Goal: Task Accomplishment & Management: Manage account settings

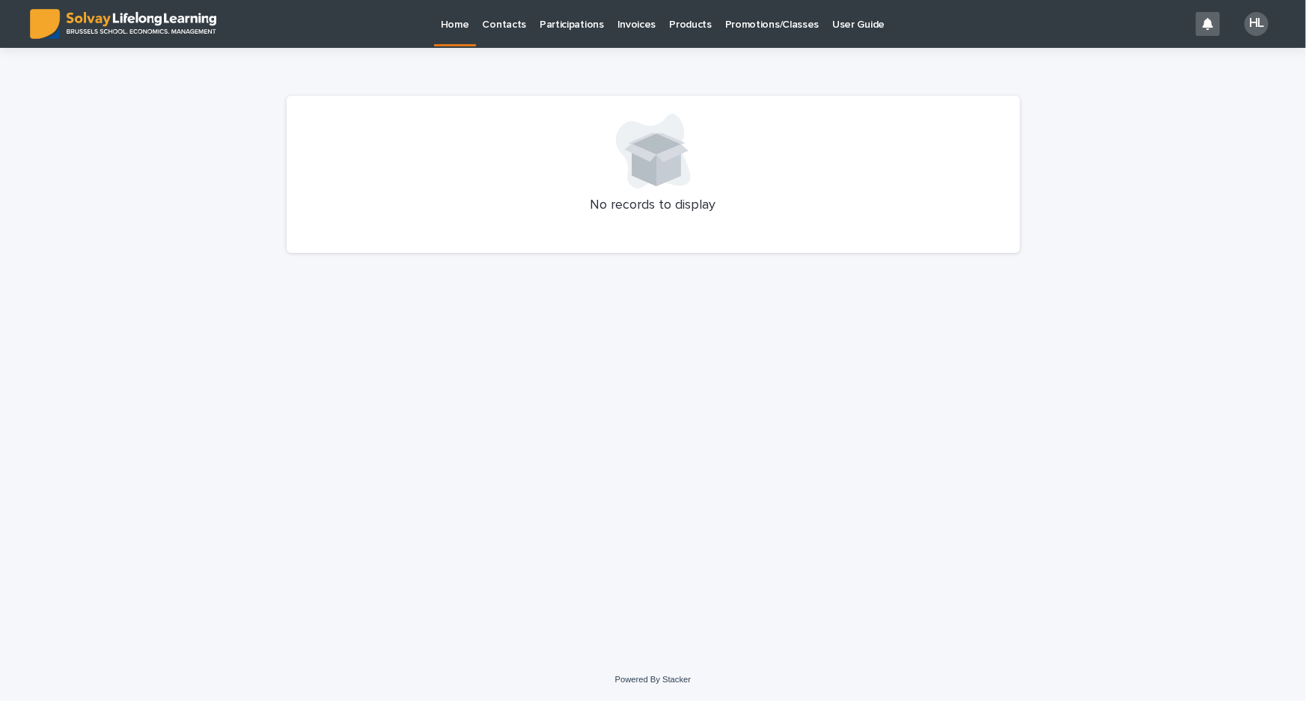
click at [725, 16] on p "Promotions/Classes" at bounding box center [772, 15] width 94 height 31
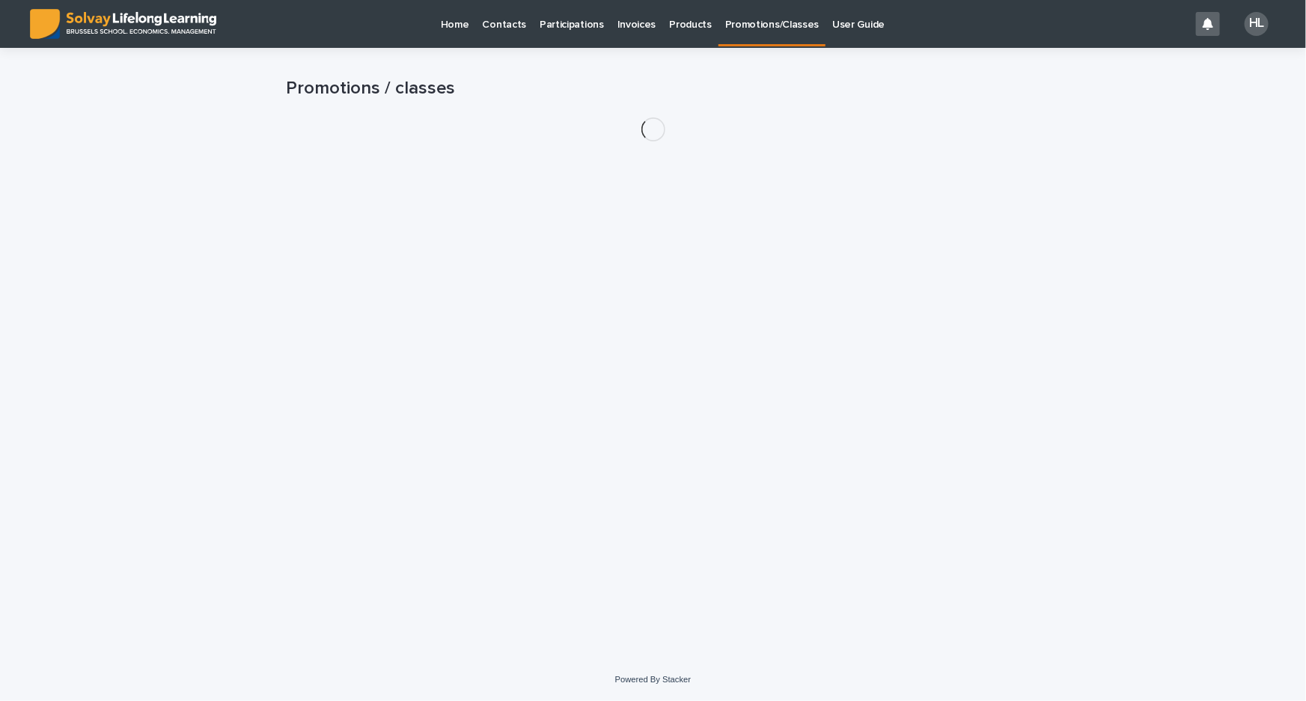
click at [751, 22] on p "Promotions/Classes" at bounding box center [772, 15] width 94 height 31
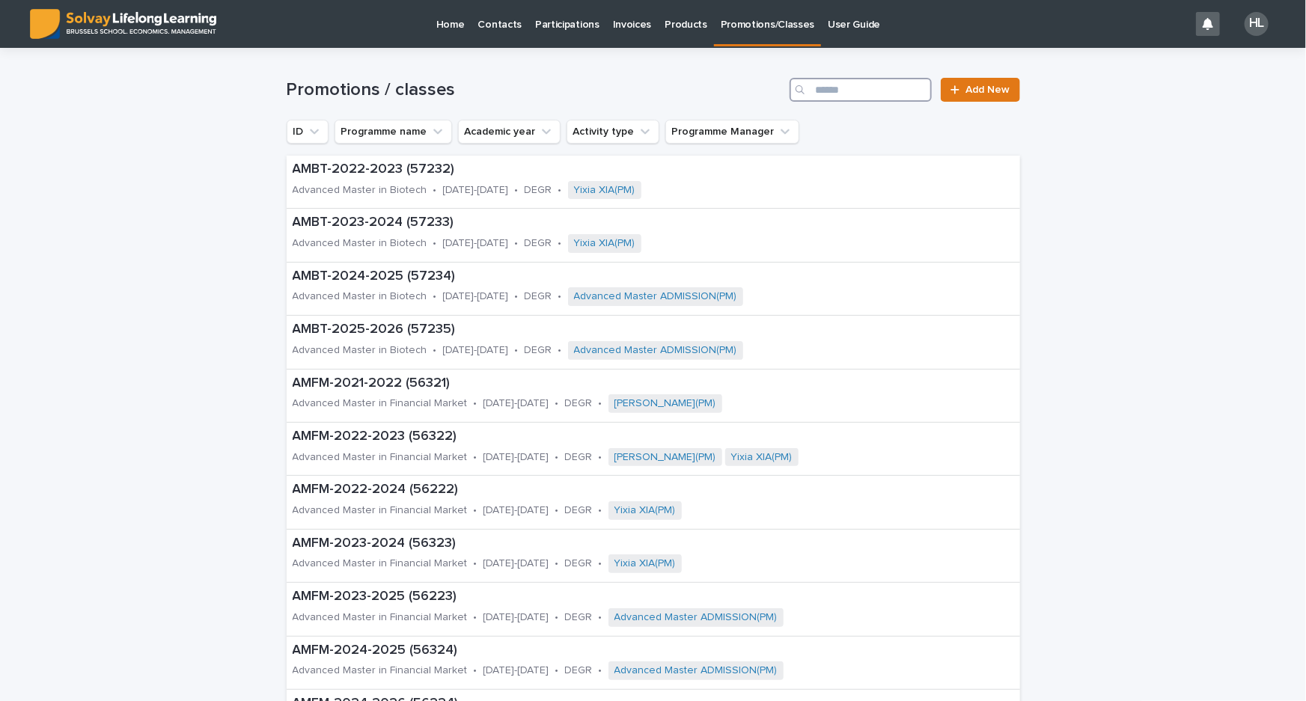
click at [884, 86] on input "Search" at bounding box center [860, 90] width 142 height 24
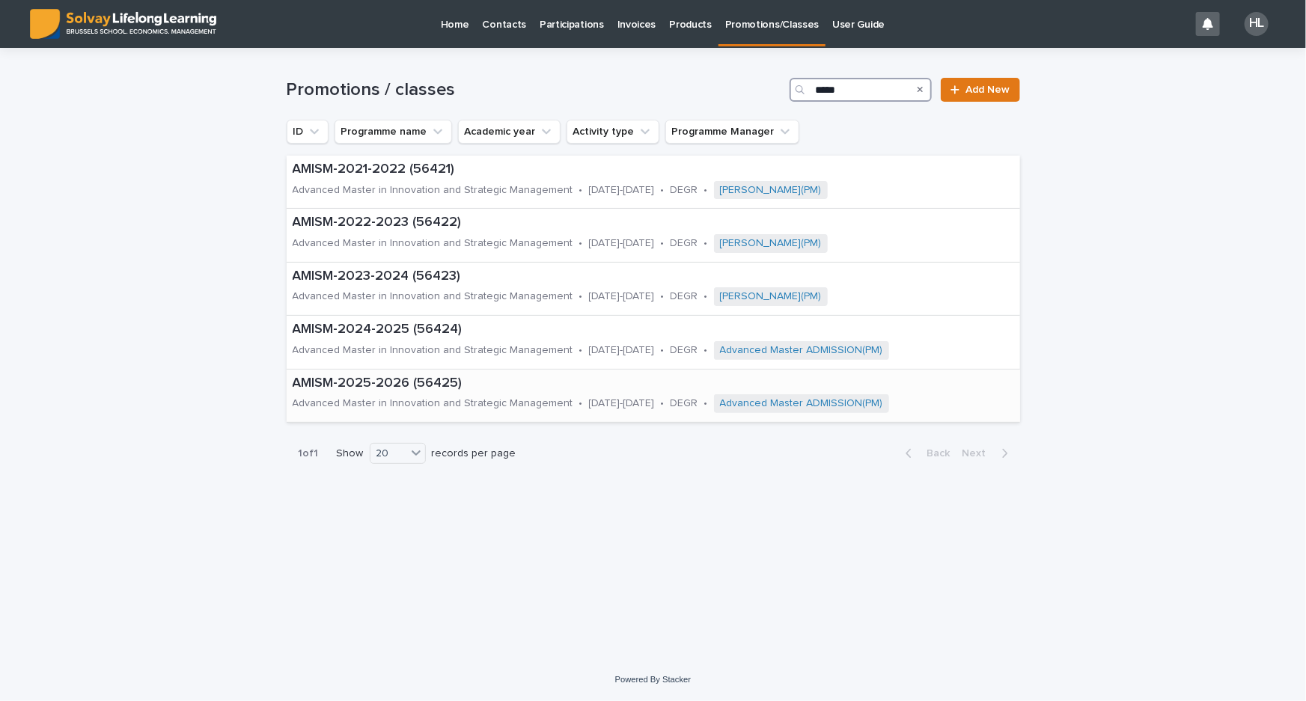
type input "*****"
click at [557, 379] on p "AMISM-2025-2026 (56425)" at bounding box center [653, 384] width 721 height 16
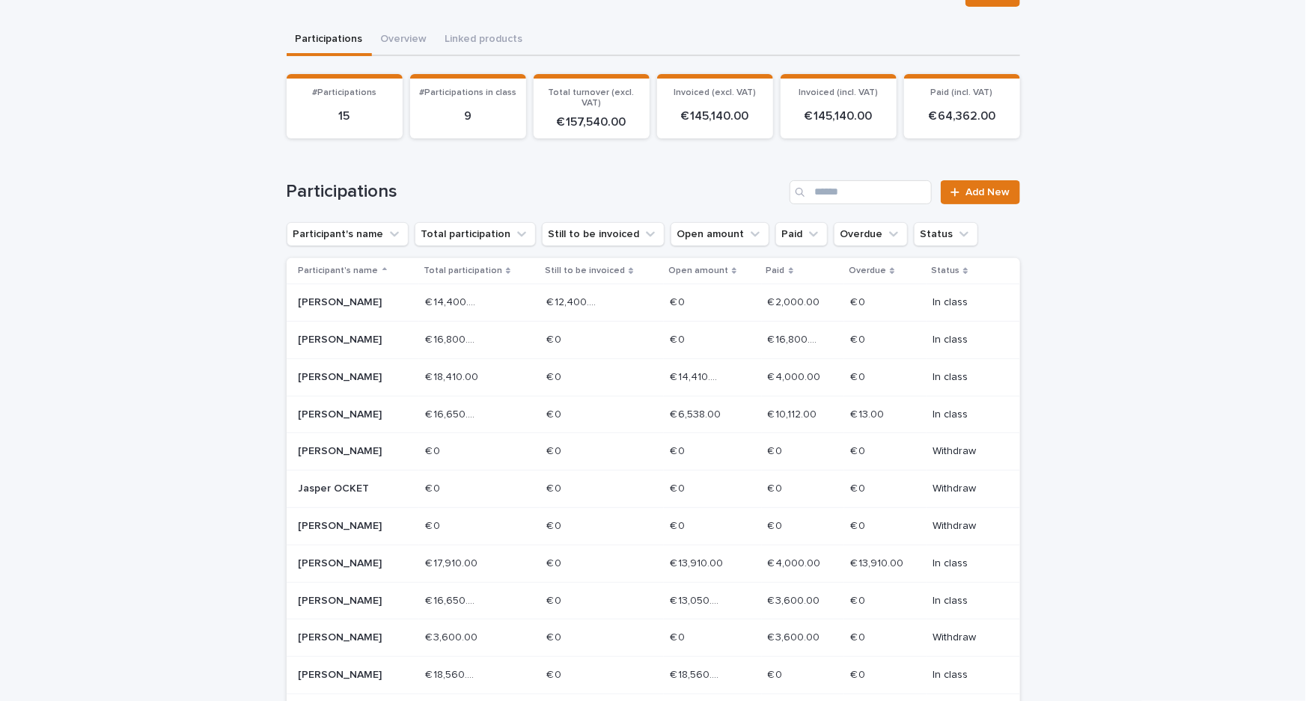
scroll to position [135, 0]
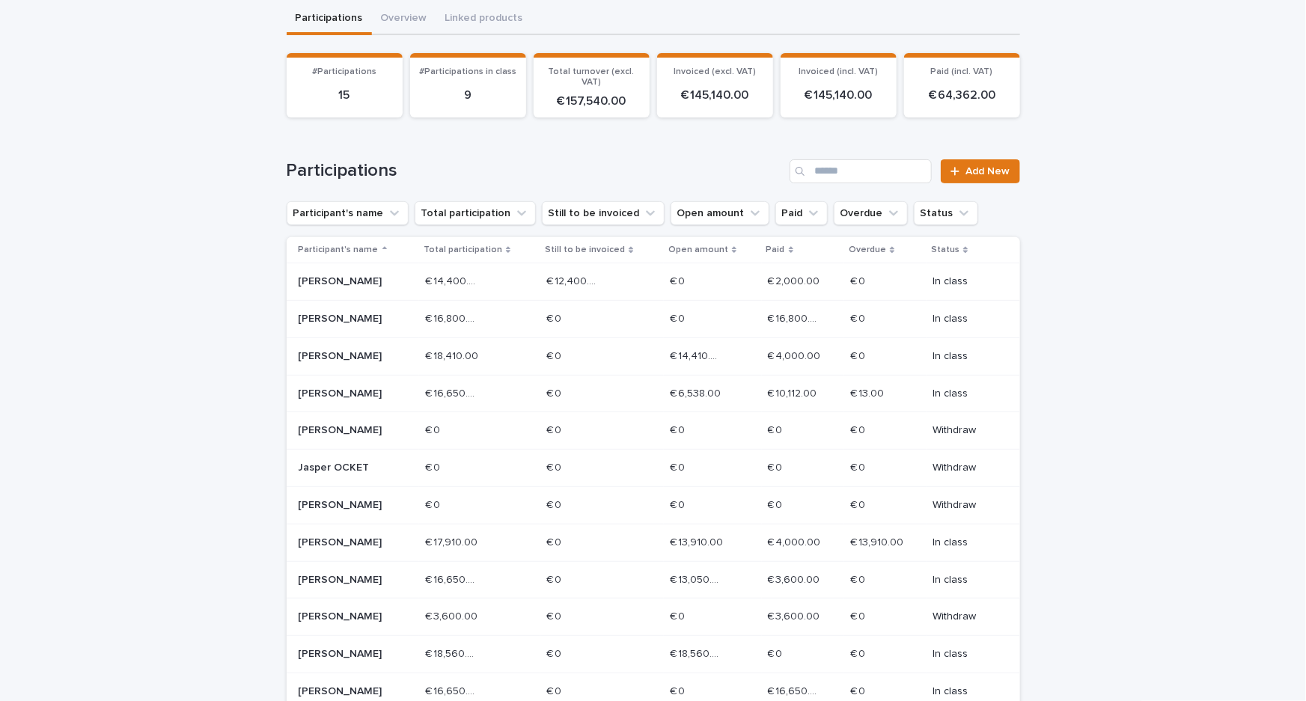
click at [127, 328] on div "Loading... Saving… Loading... Saving… AMISM-2025-2026 (56425) Edit AMISM-2025-2…" at bounding box center [653, 431] width 1306 height 1035
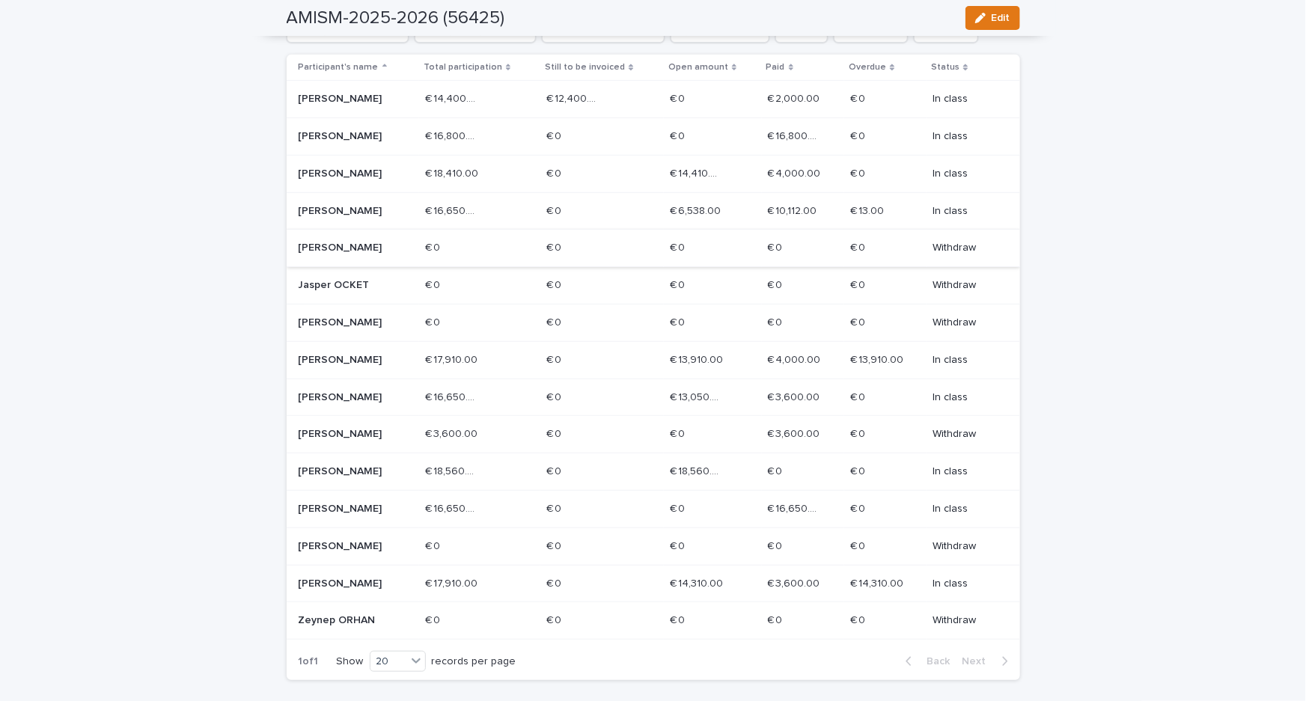
scroll to position [340, 0]
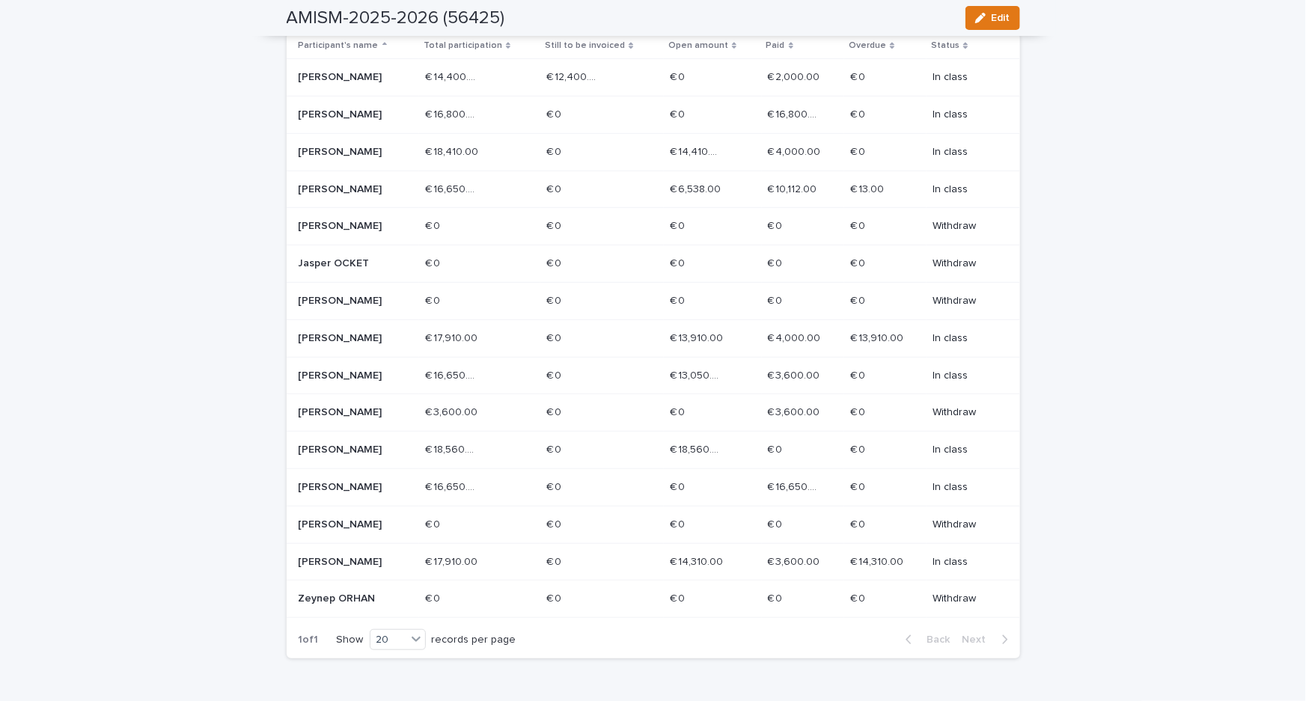
click at [188, 154] on div "Loading... Saving… Loading... Saving… AMISM-2025-2026 (56425) Edit AMISM-2025-2…" at bounding box center [653, 227] width 1306 height 1035
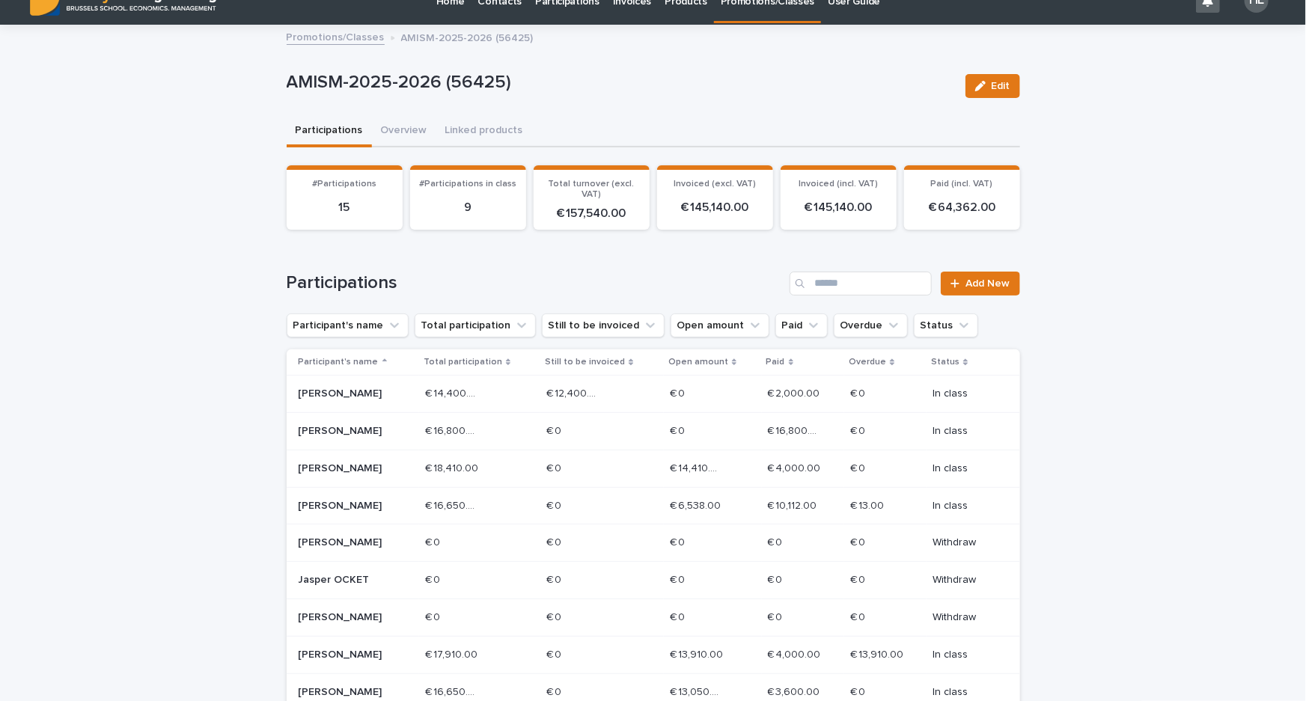
scroll to position [0, 0]
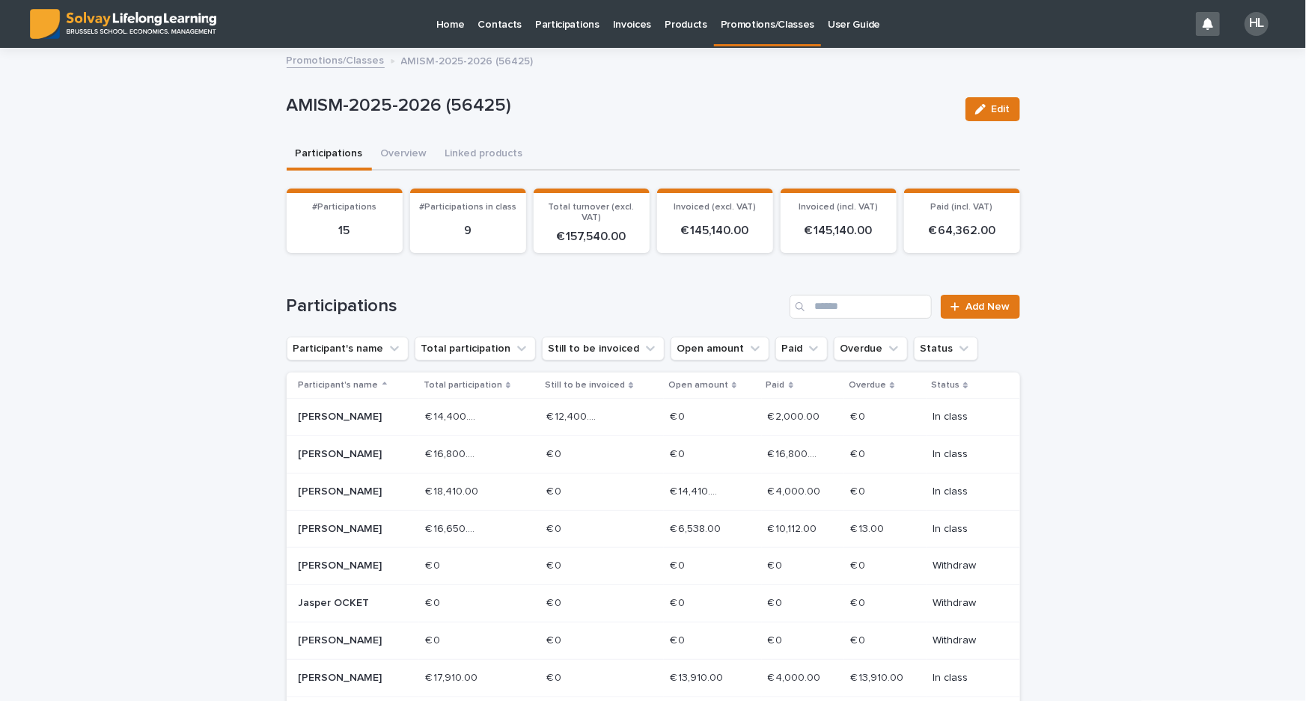
click at [560, 28] on p "Participations" at bounding box center [567, 15] width 64 height 31
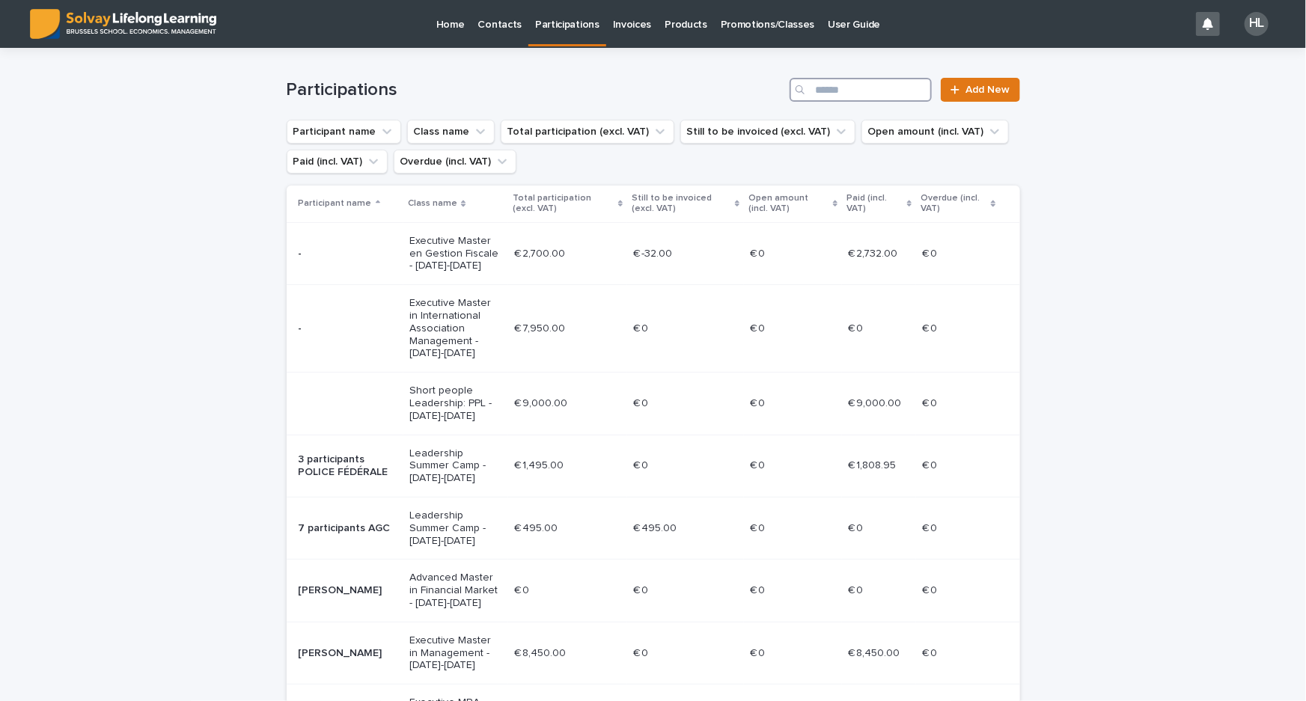
click at [848, 97] on input "Search" at bounding box center [860, 90] width 142 height 24
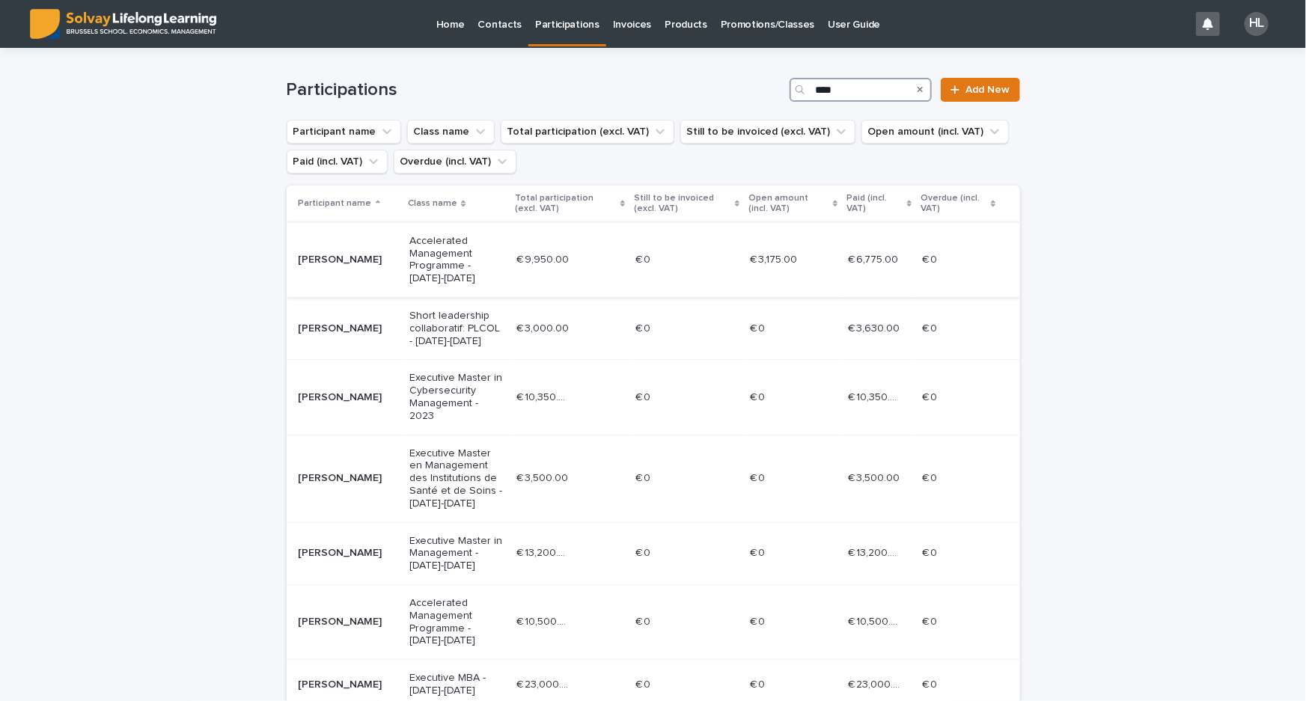
type input "****"
click at [409, 273] on p "Accelerated Management Programme - [DATE]-[DATE]" at bounding box center [456, 260] width 95 height 50
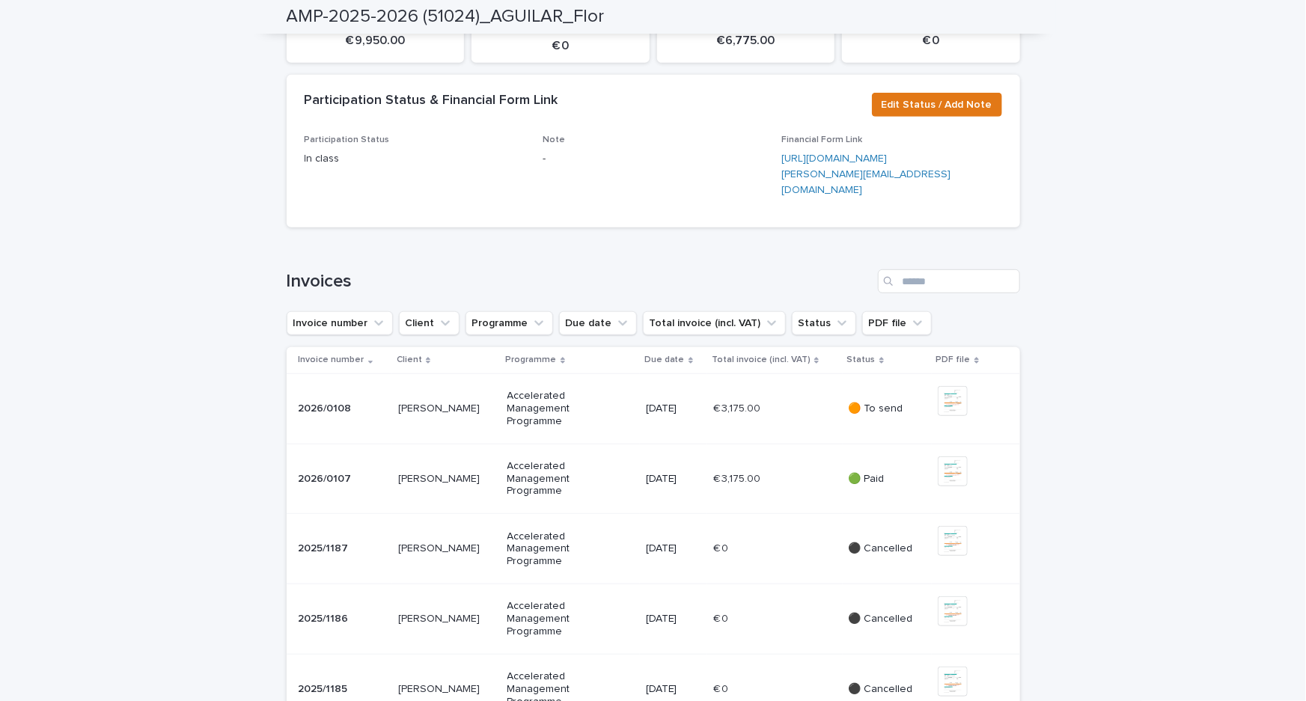
scroll to position [237, 0]
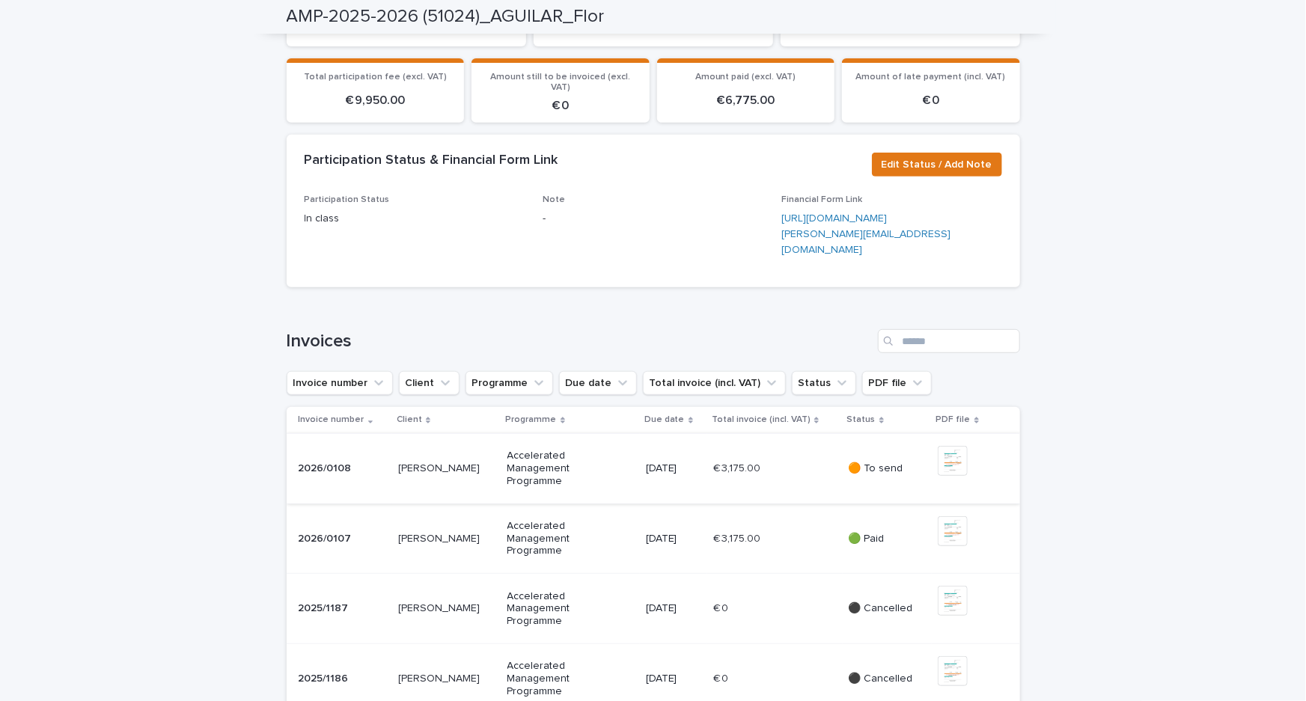
click at [951, 476] on img at bounding box center [952, 461] width 30 height 30
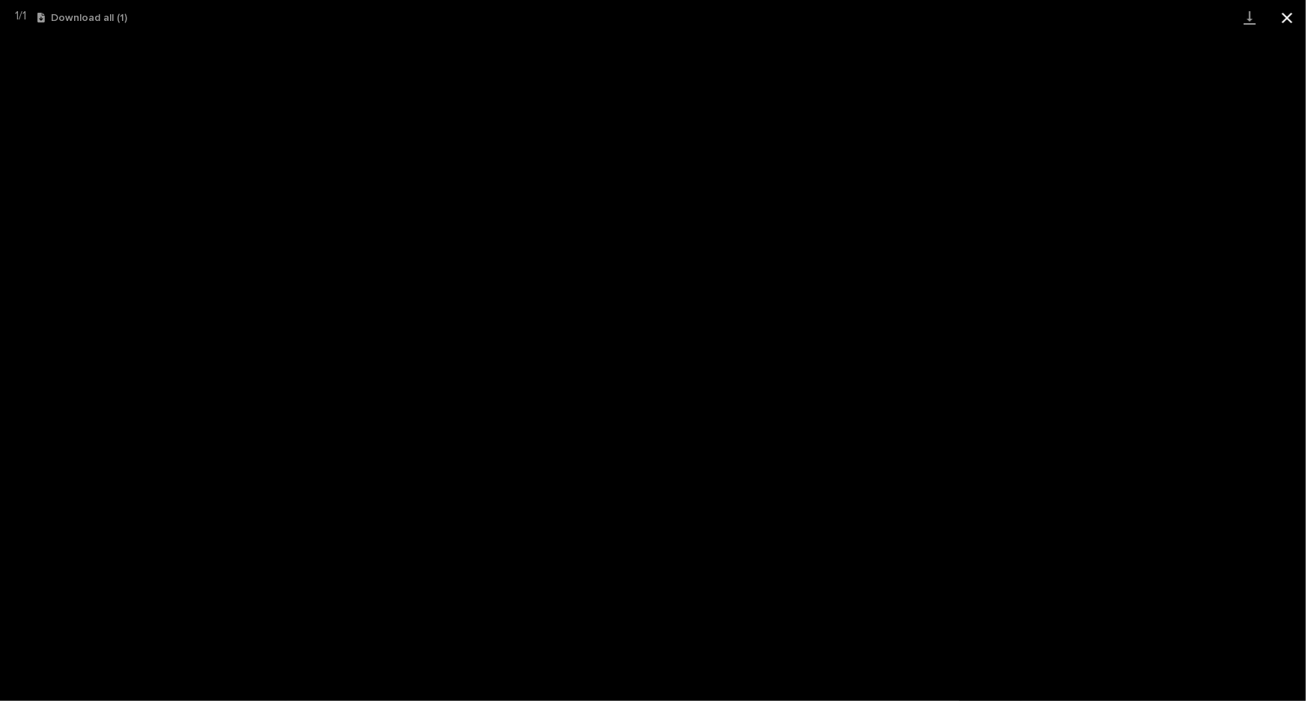
click at [1288, 20] on button "Close gallery" at bounding box center [1286, 17] width 37 height 35
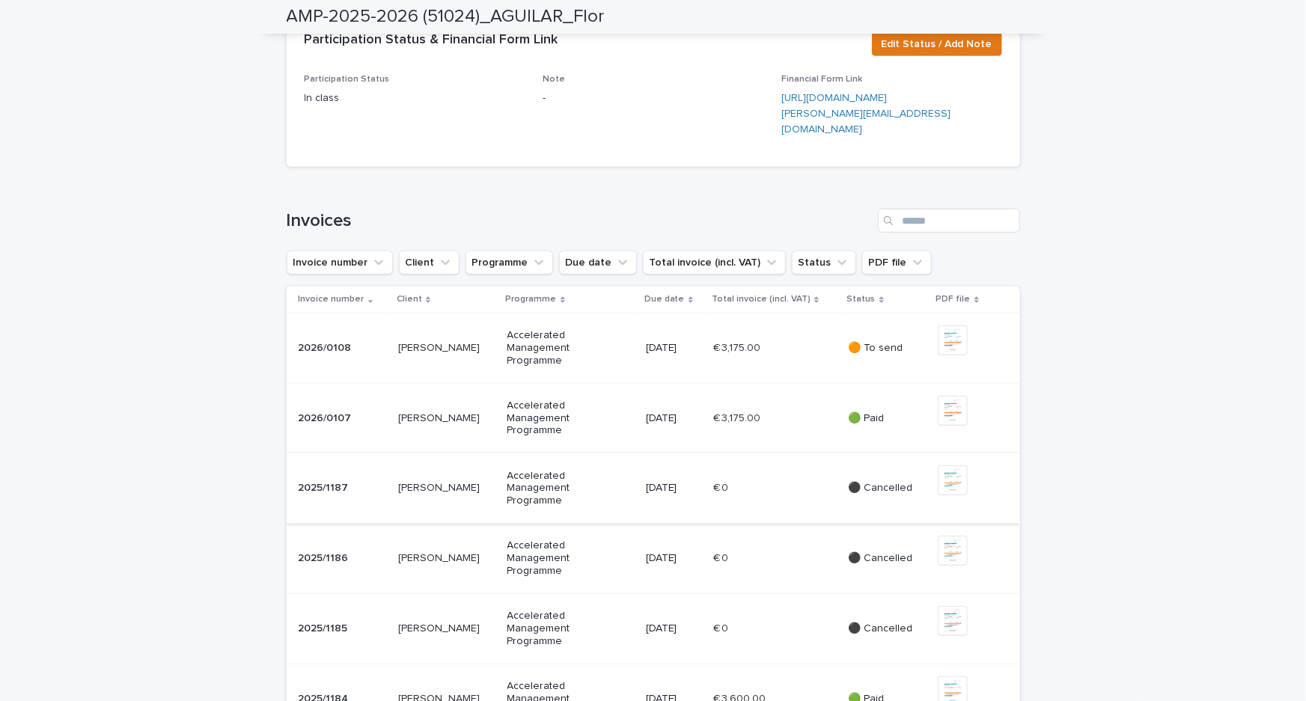
scroll to position [441, 0]
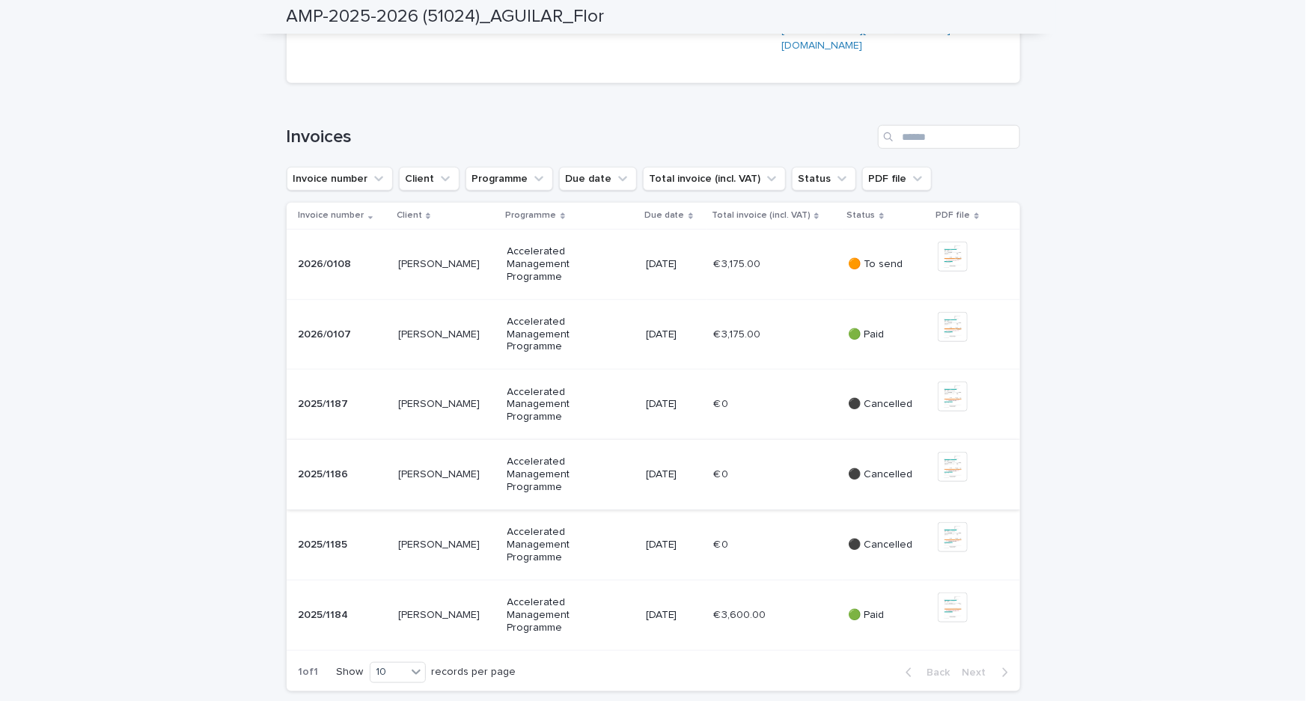
click at [937, 482] on img at bounding box center [952, 467] width 30 height 30
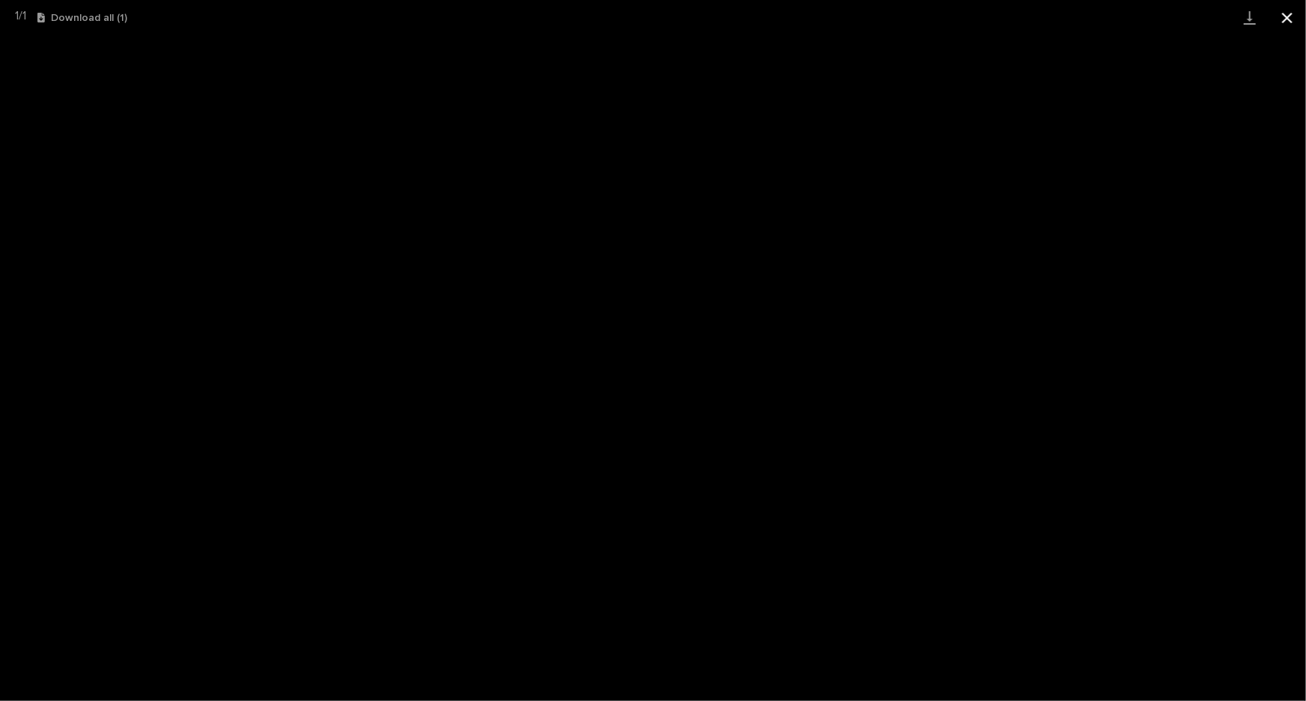
click at [1288, 15] on button "Close gallery" at bounding box center [1286, 17] width 37 height 35
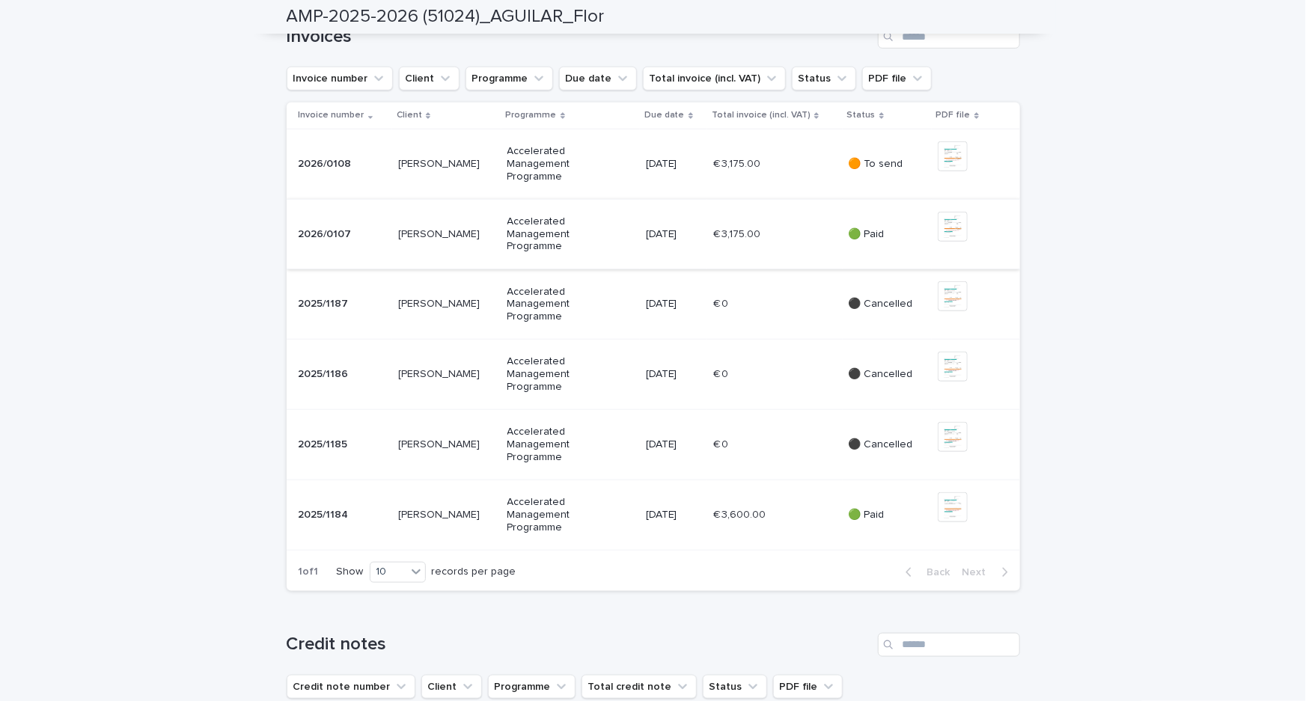
scroll to position [577, 0]
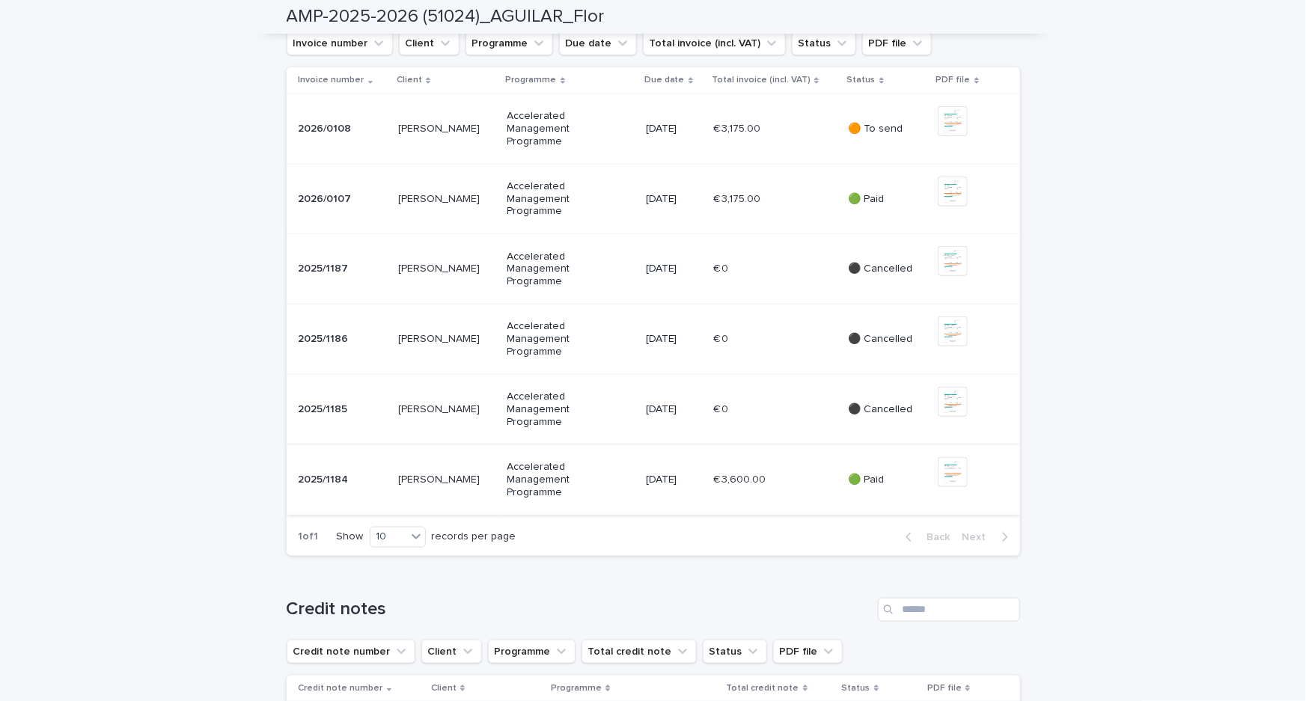
click at [937, 487] on img at bounding box center [952, 472] width 30 height 30
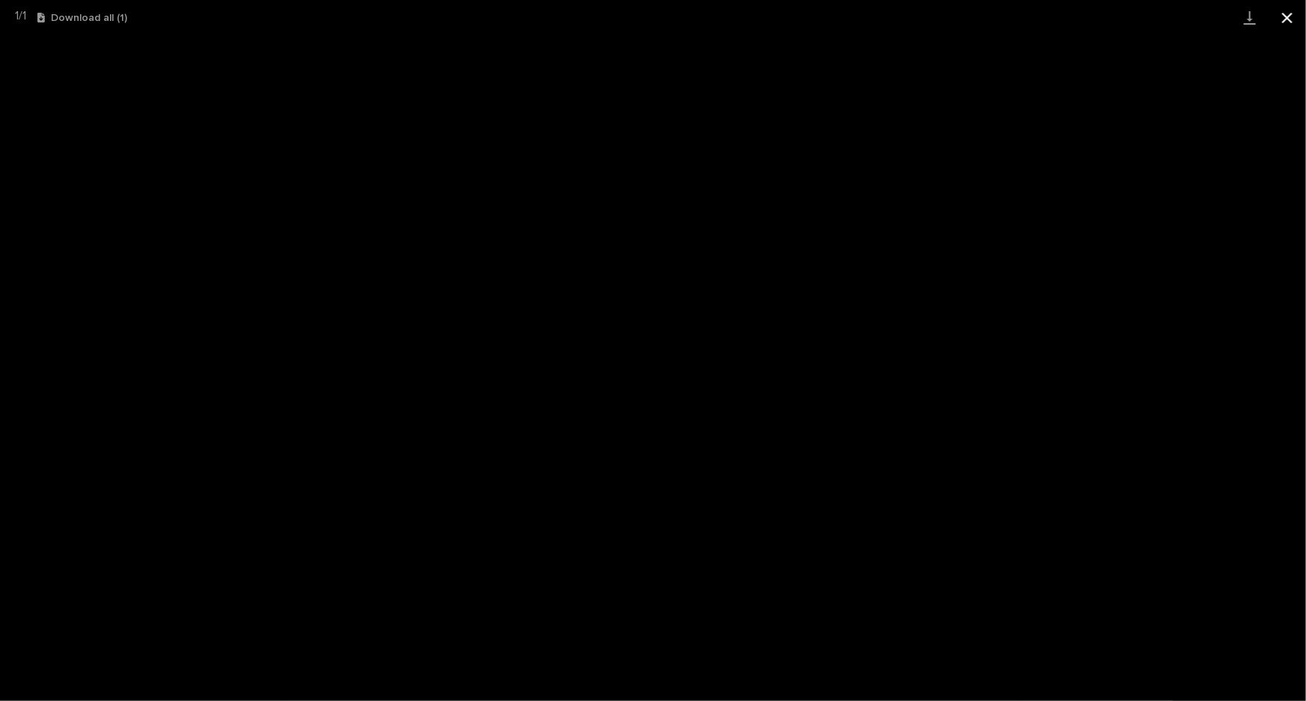
click at [1285, 16] on button "Close gallery" at bounding box center [1286, 17] width 37 height 35
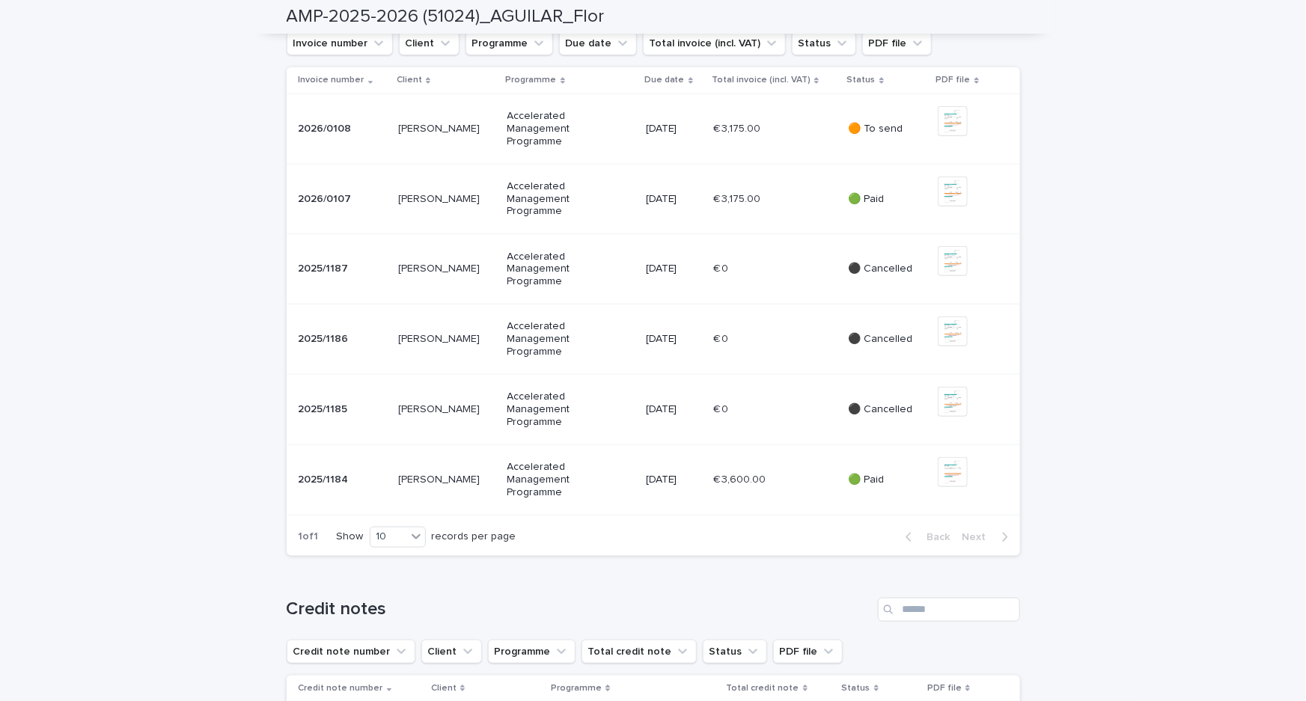
scroll to position [509, 0]
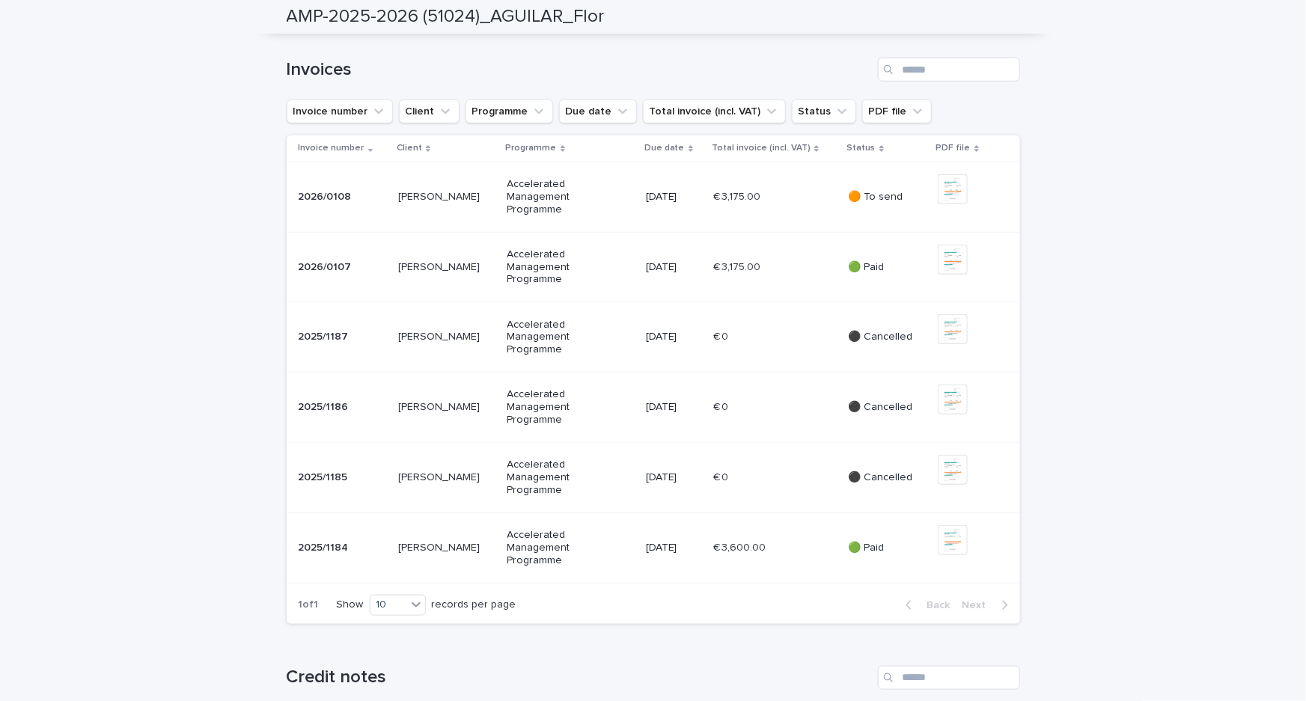
click at [187, 483] on div "Loading... Saving… Loading... Saving… AMP-2025-2026 (51024)_AGUILAR_Flor AMP-20…" at bounding box center [653, 701] width 1306 height 2320
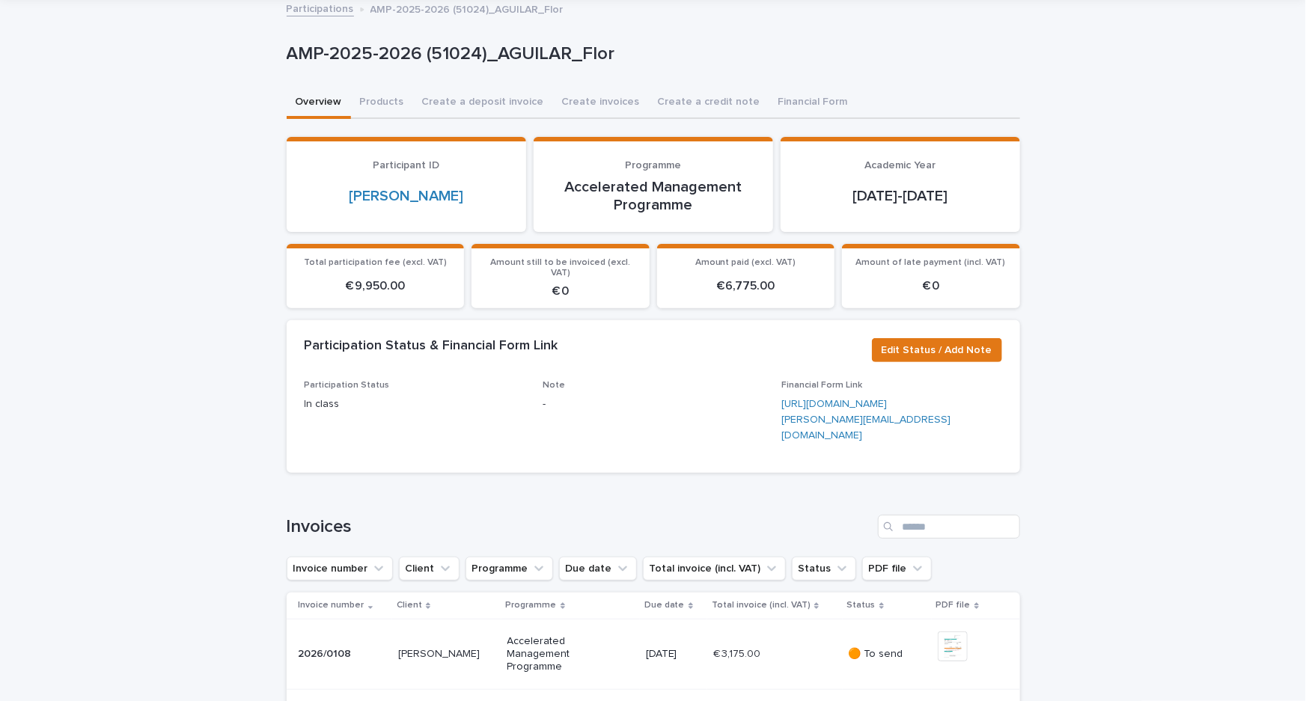
scroll to position [0, 0]
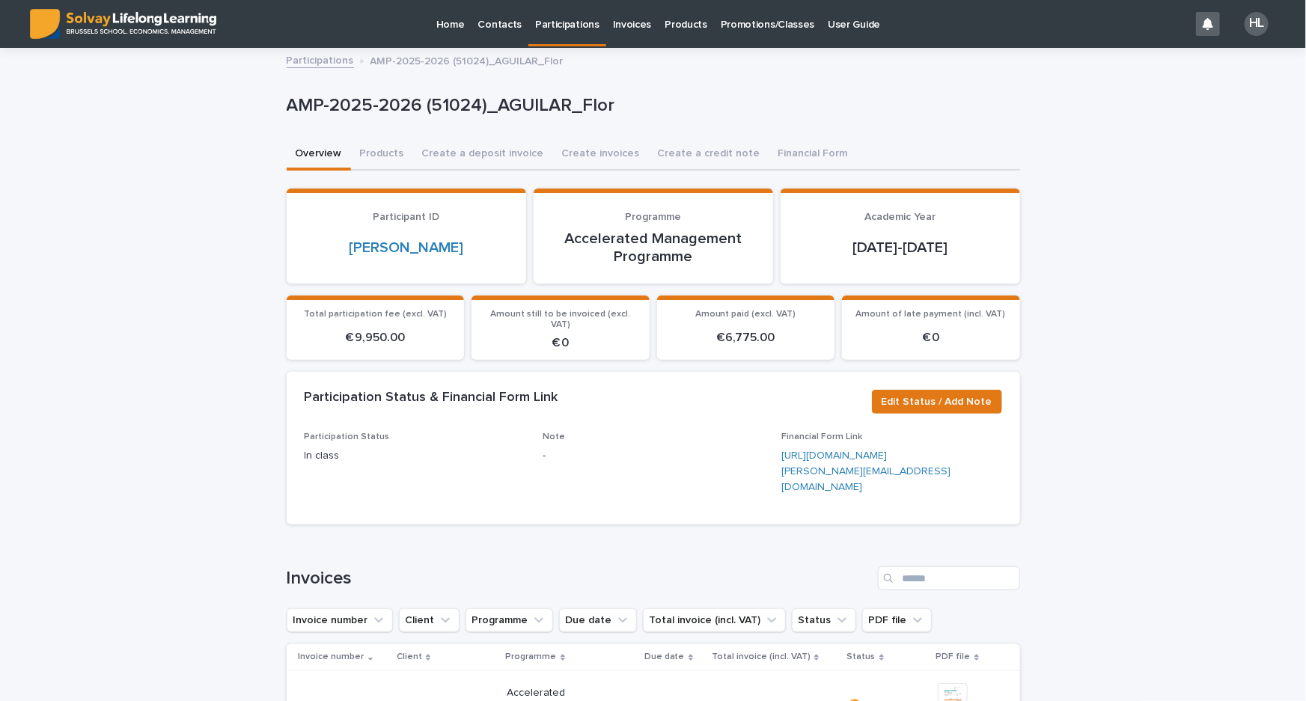
click at [572, 14] on p "Participations" at bounding box center [567, 15] width 64 height 31
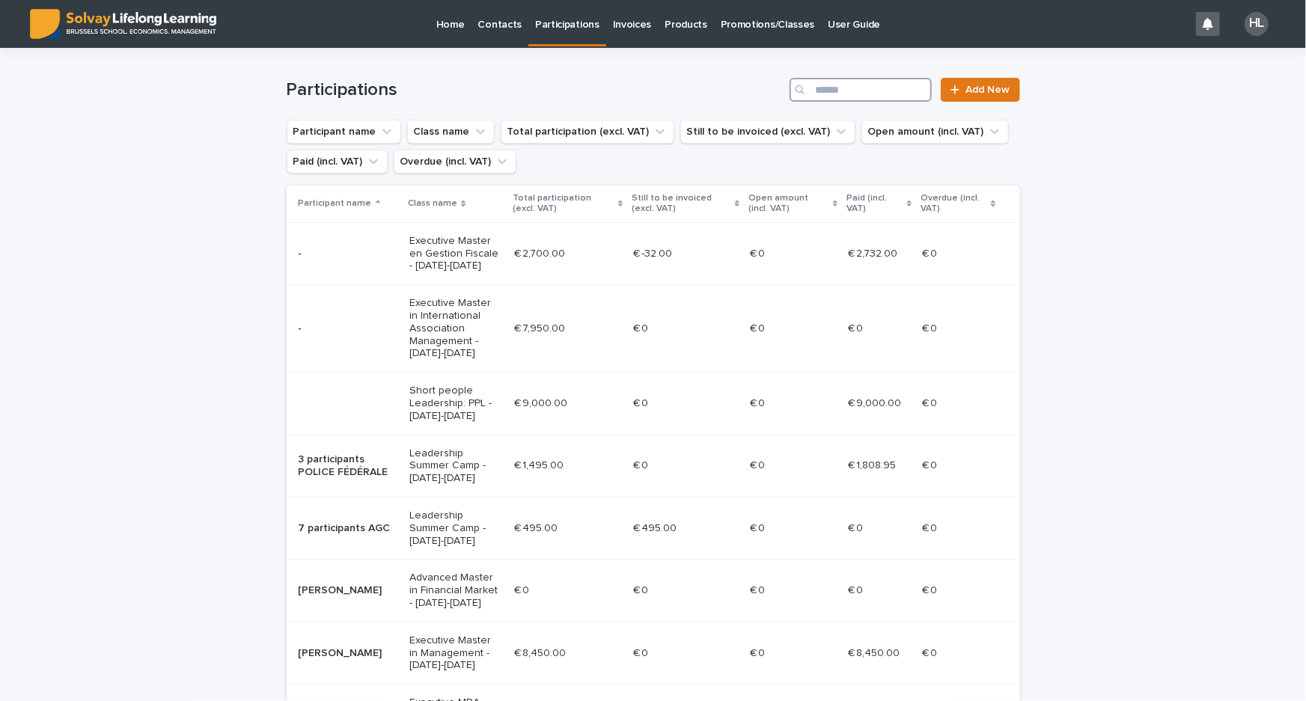
click at [857, 82] on input "Search" at bounding box center [860, 90] width 142 height 24
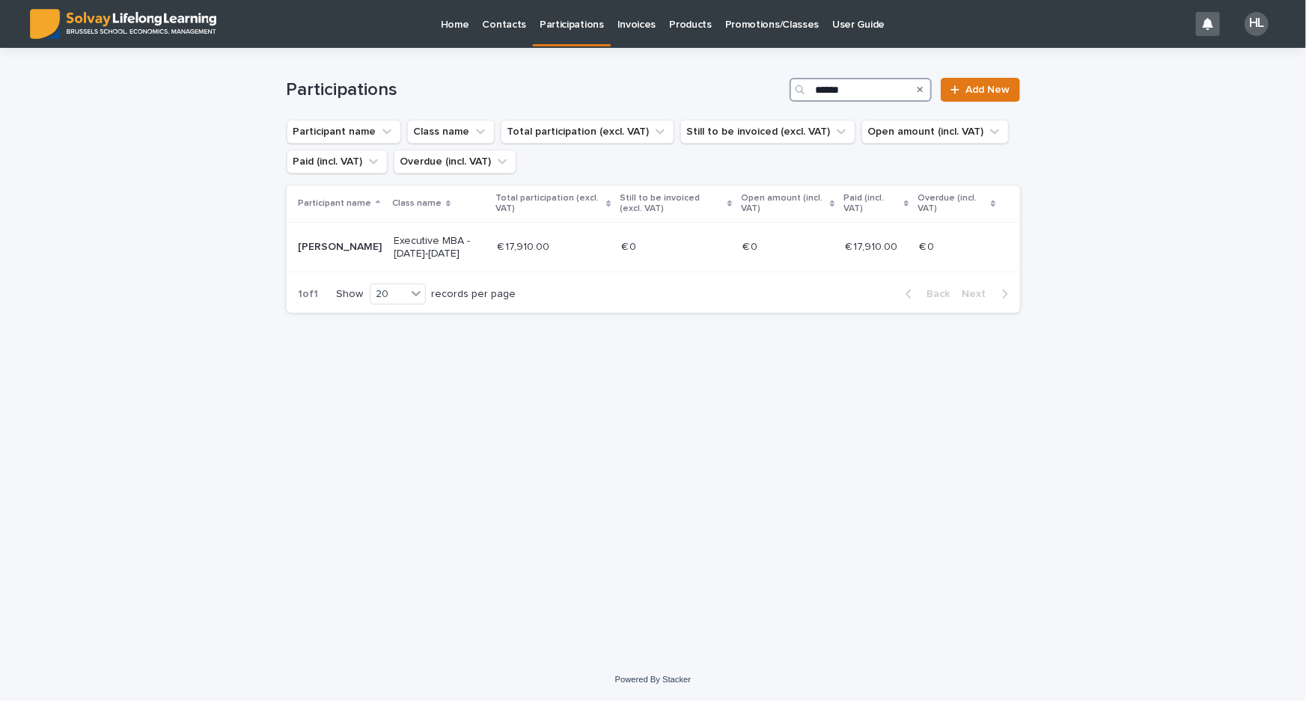
drag, startPoint x: 851, startPoint y: 86, endPoint x: 685, endPoint y: 85, distance: 166.1
click at [685, 85] on div "Participations ****** Add New" at bounding box center [653, 90] width 733 height 24
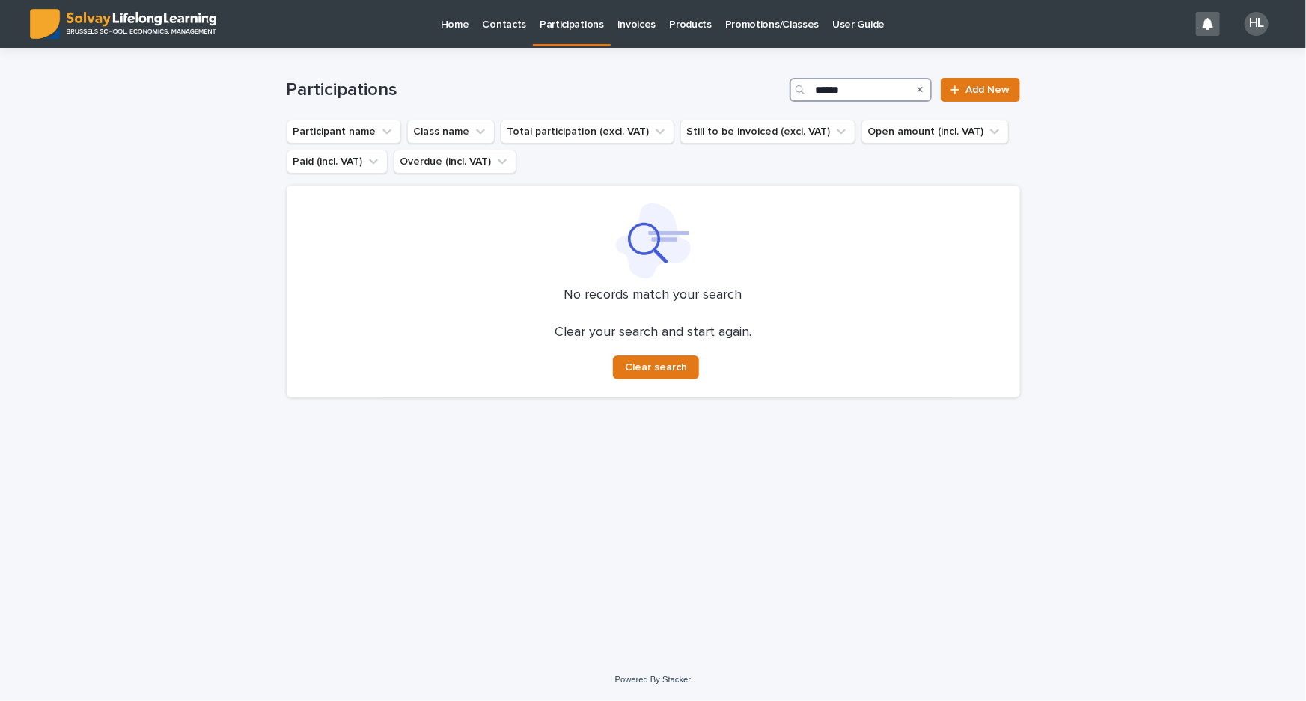
type input "******"
click at [753, 29] on p "Promotions/Classes" at bounding box center [772, 15] width 94 height 31
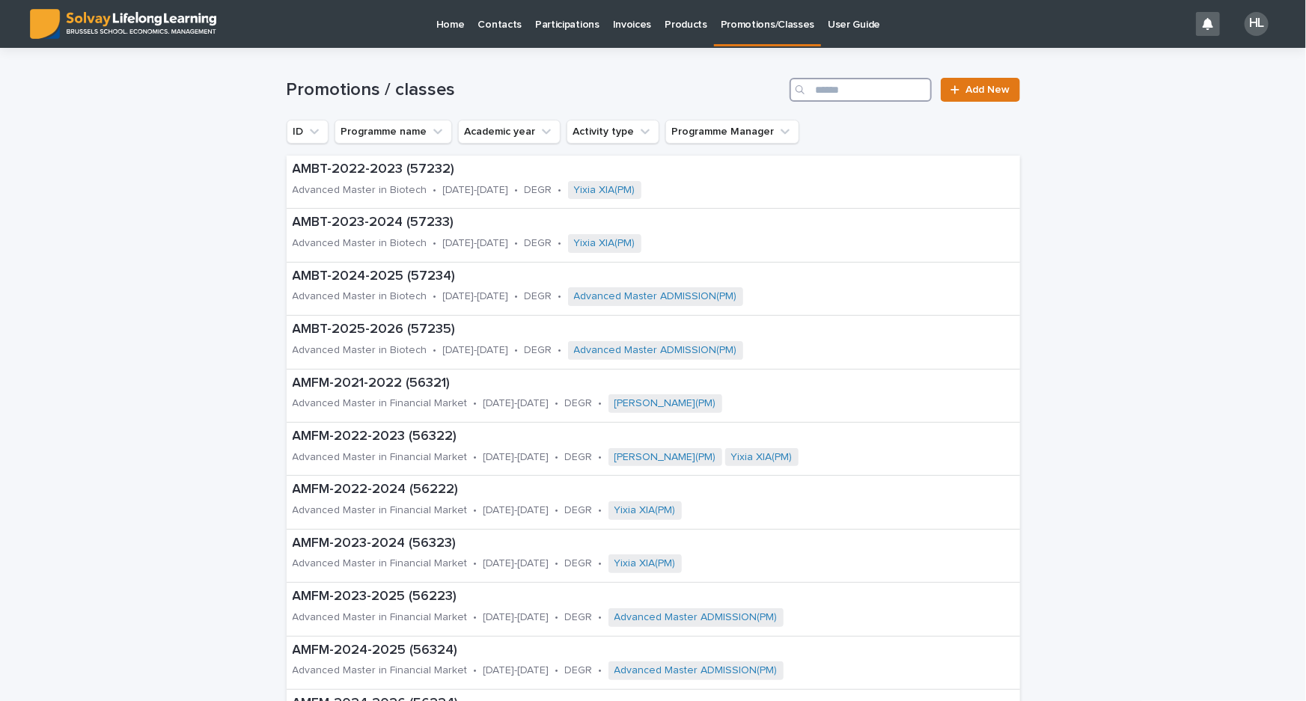
click at [834, 94] on input "Search" at bounding box center [860, 90] width 142 height 24
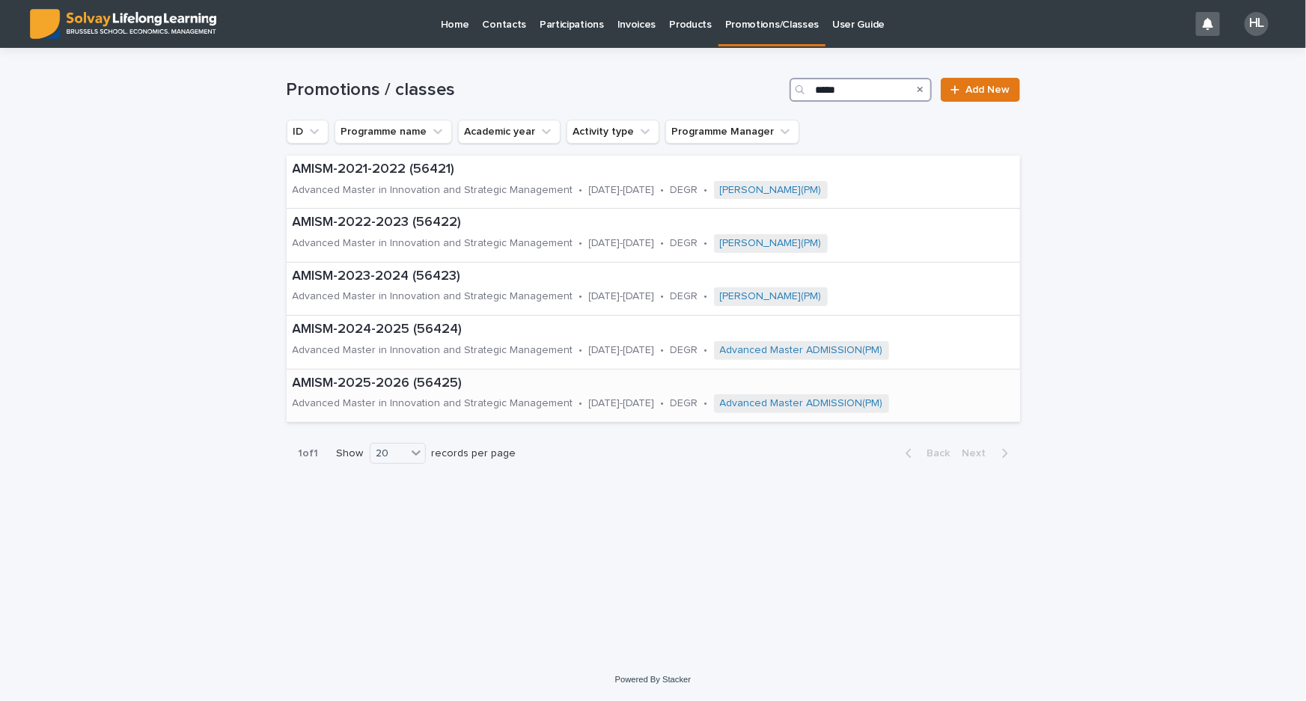
type input "*****"
click at [381, 389] on p "AMISM-2025-2026 (56425)" at bounding box center [653, 384] width 721 height 16
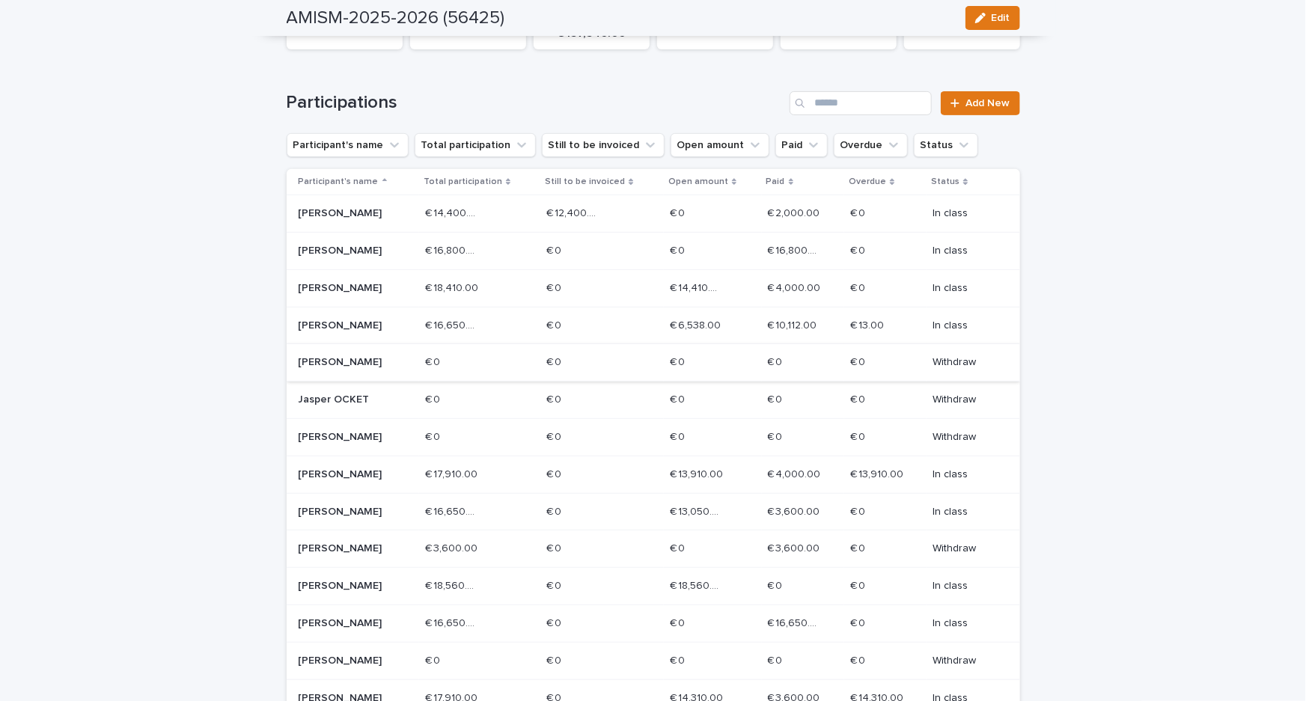
scroll to position [272, 0]
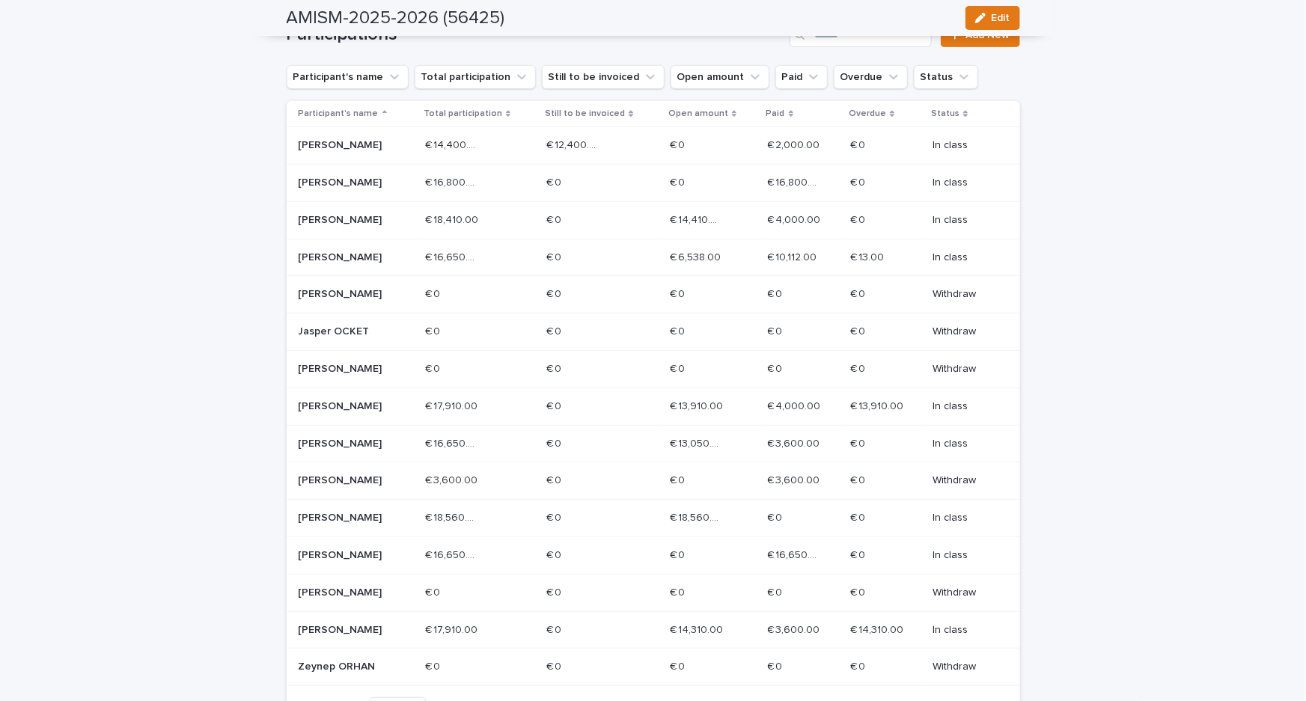
click at [952, 108] on div "Status" at bounding box center [963, 113] width 64 height 16
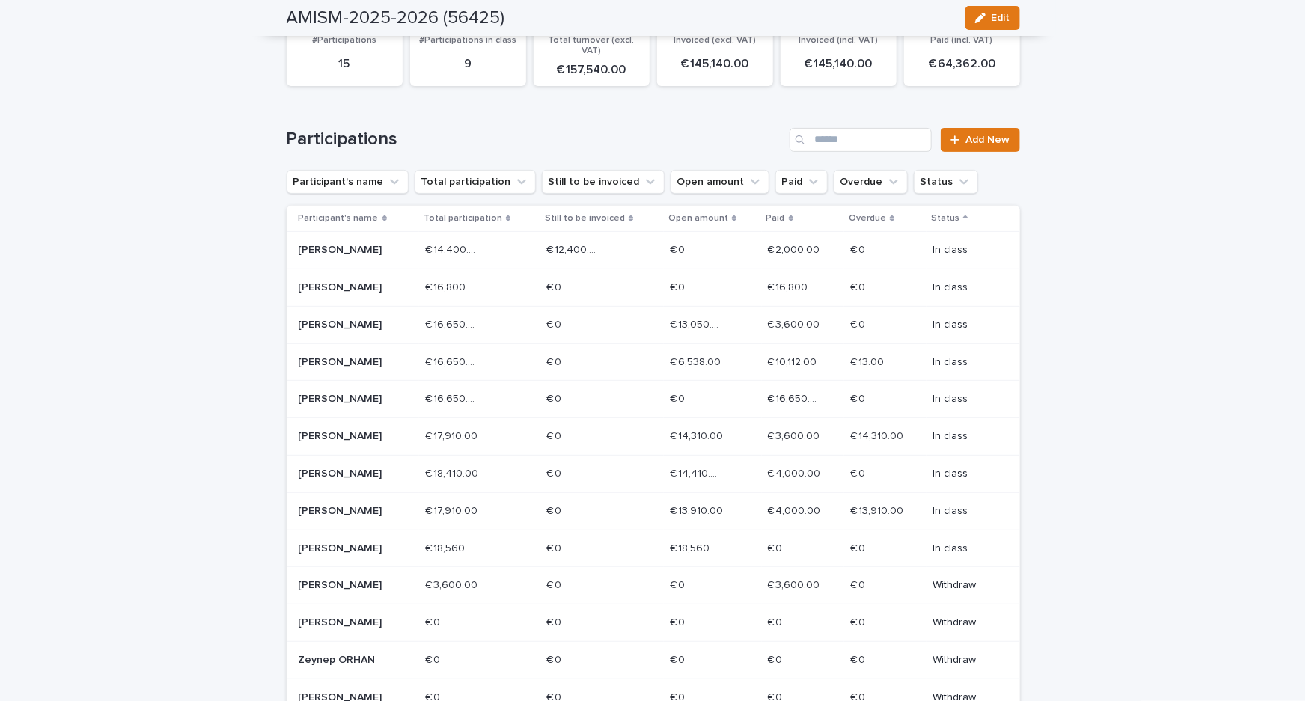
scroll to position [0, 0]
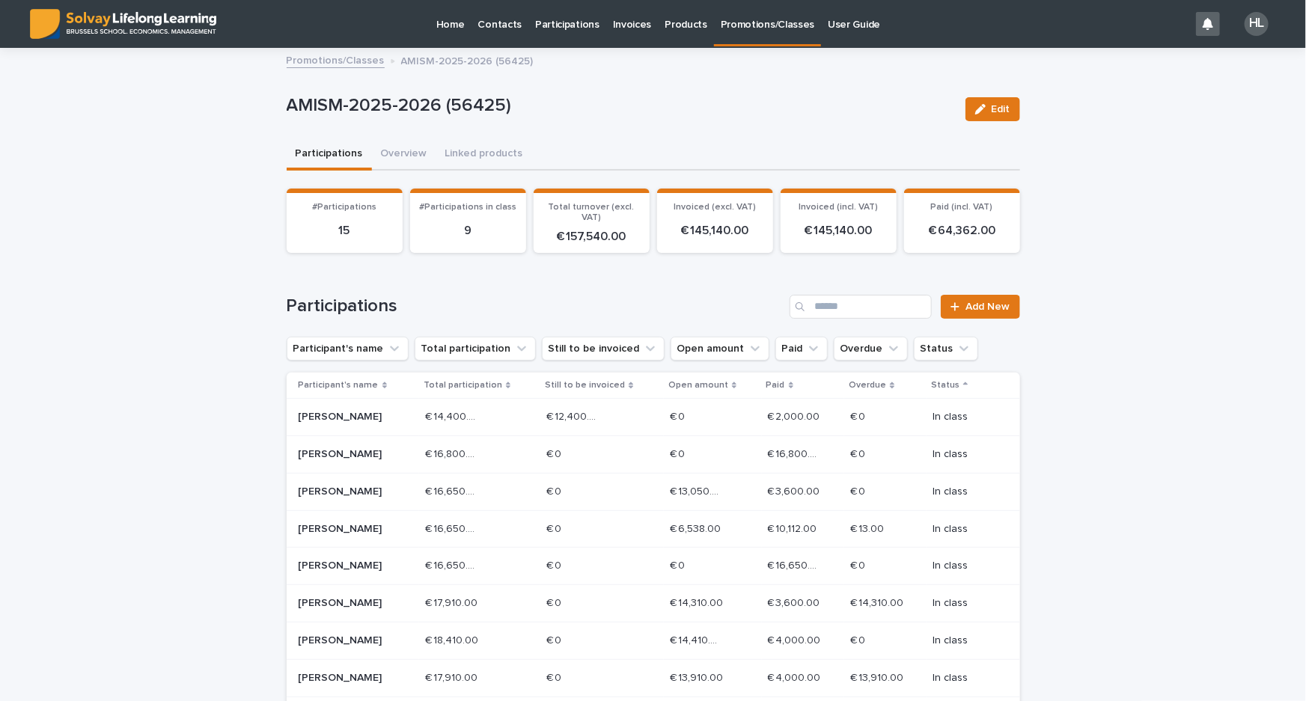
click at [564, 31] on link "Participations" at bounding box center [567, 23] width 78 height 46
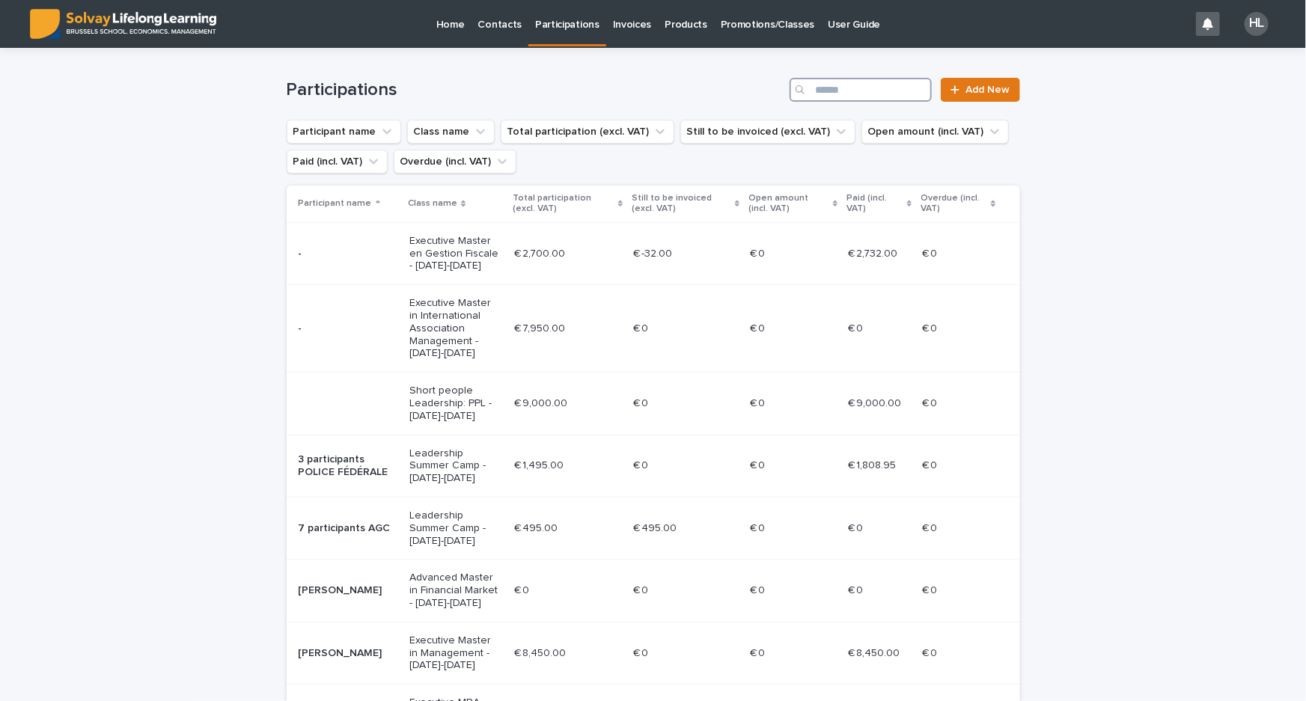
click at [890, 97] on input "Search" at bounding box center [860, 90] width 142 height 24
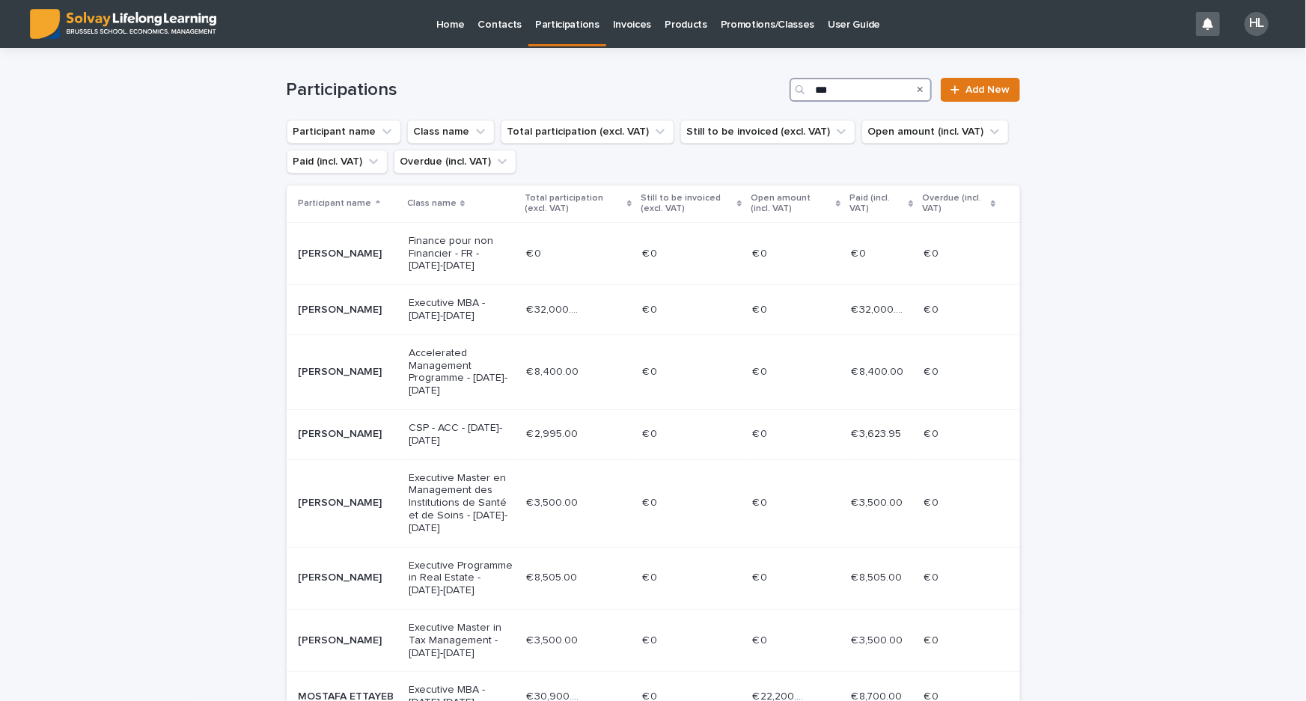
click at [812, 88] on input "***" at bounding box center [860, 90] width 142 height 24
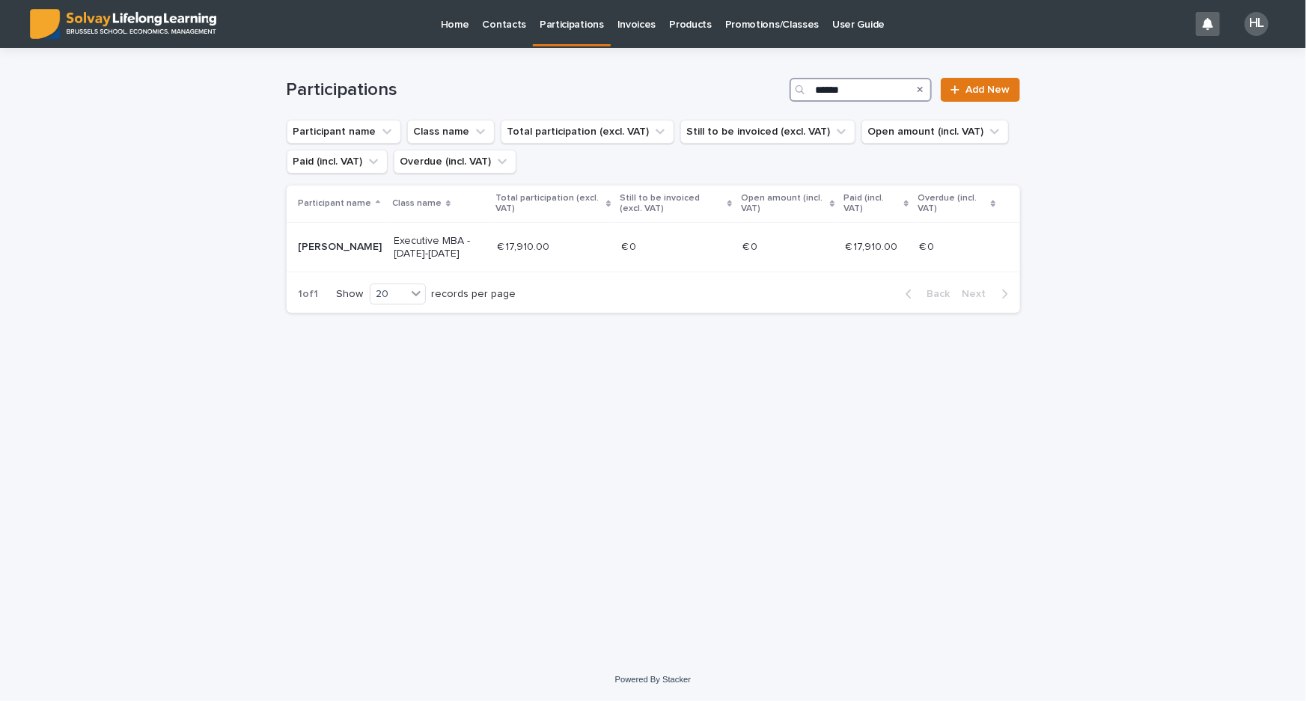
drag, startPoint x: 866, startPoint y: 85, endPoint x: 746, endPoint y: 76, distance: 120.8
click at [746, 76] on div "Participations ****** Add New" at bounding box center [653, 84] width 733 height 72
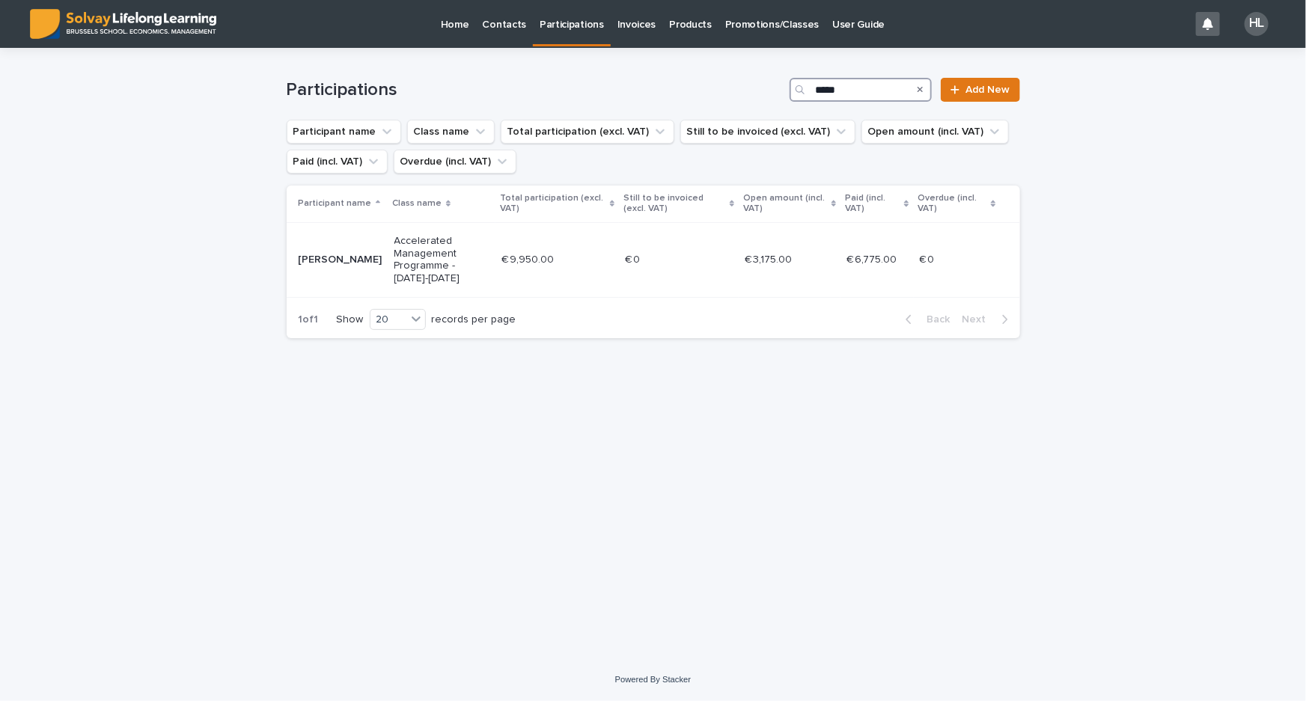
type input "****"
click at [750, 37] on link "Promotions/Classes" at bounding box center [771, 23] width 107 height 46
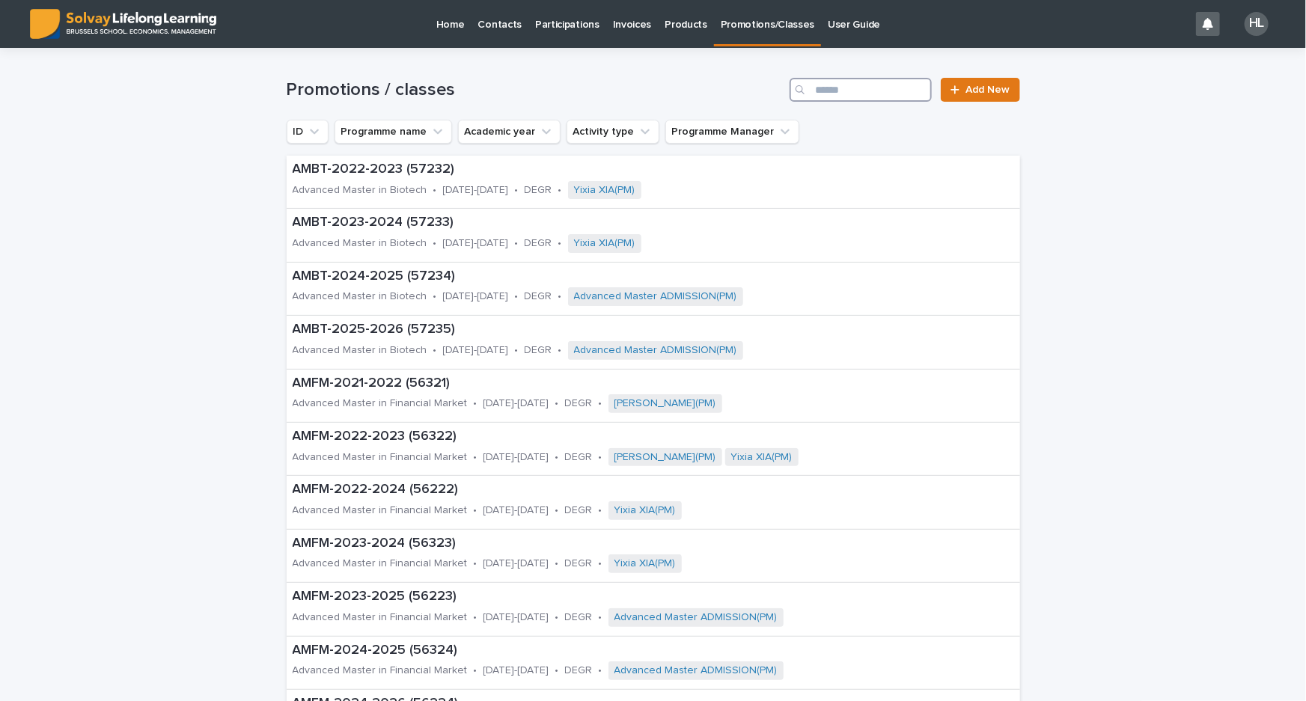
click at [830, 88] on input "Search" at bounding box center [860, 90] width 142 height 24
type input "*****"
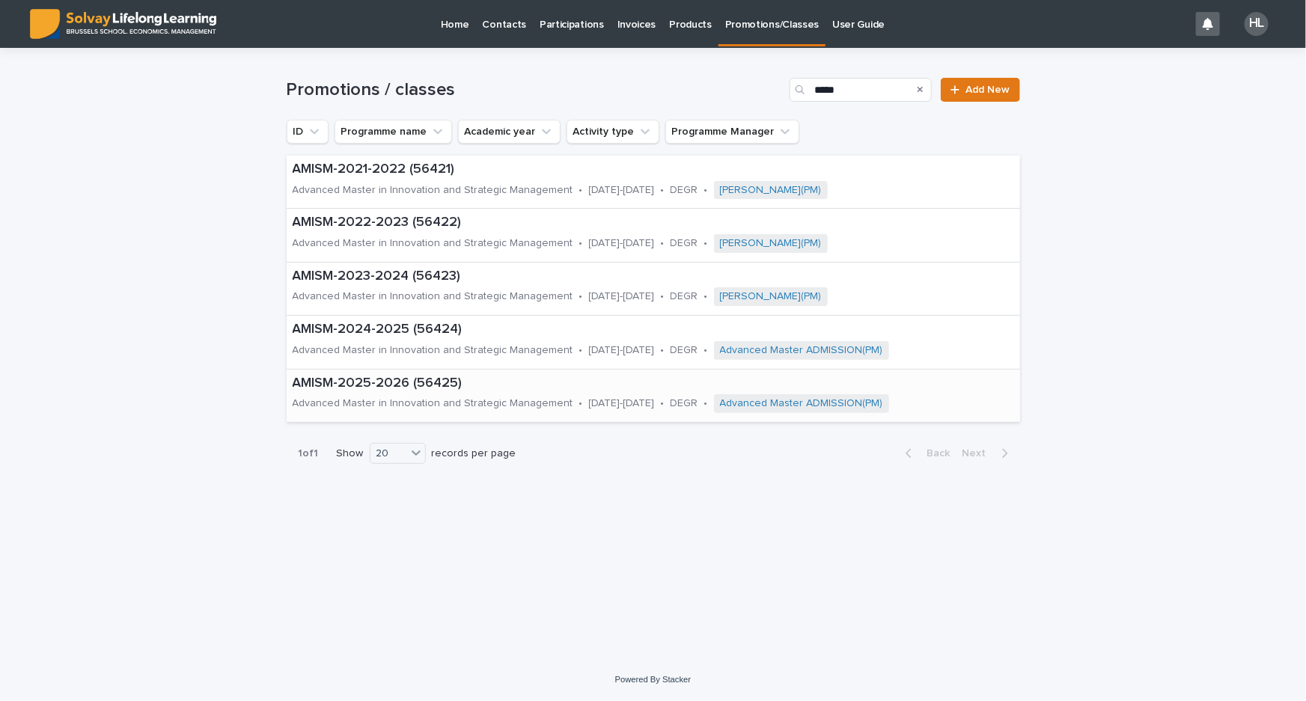
click at [381, 394] on div "Advanced Master in Innovation and Strategic Management" at bounding box center [433, 402] width 281 height 16
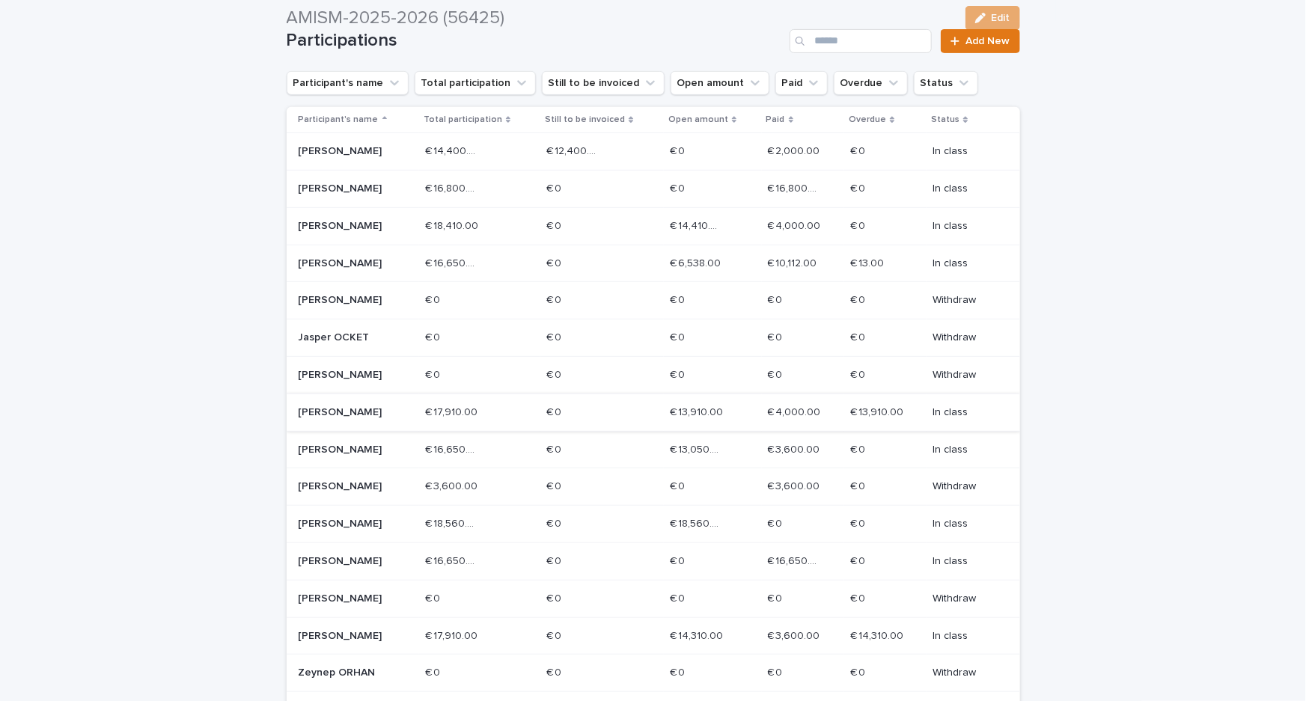
scroll to position [272, 0]
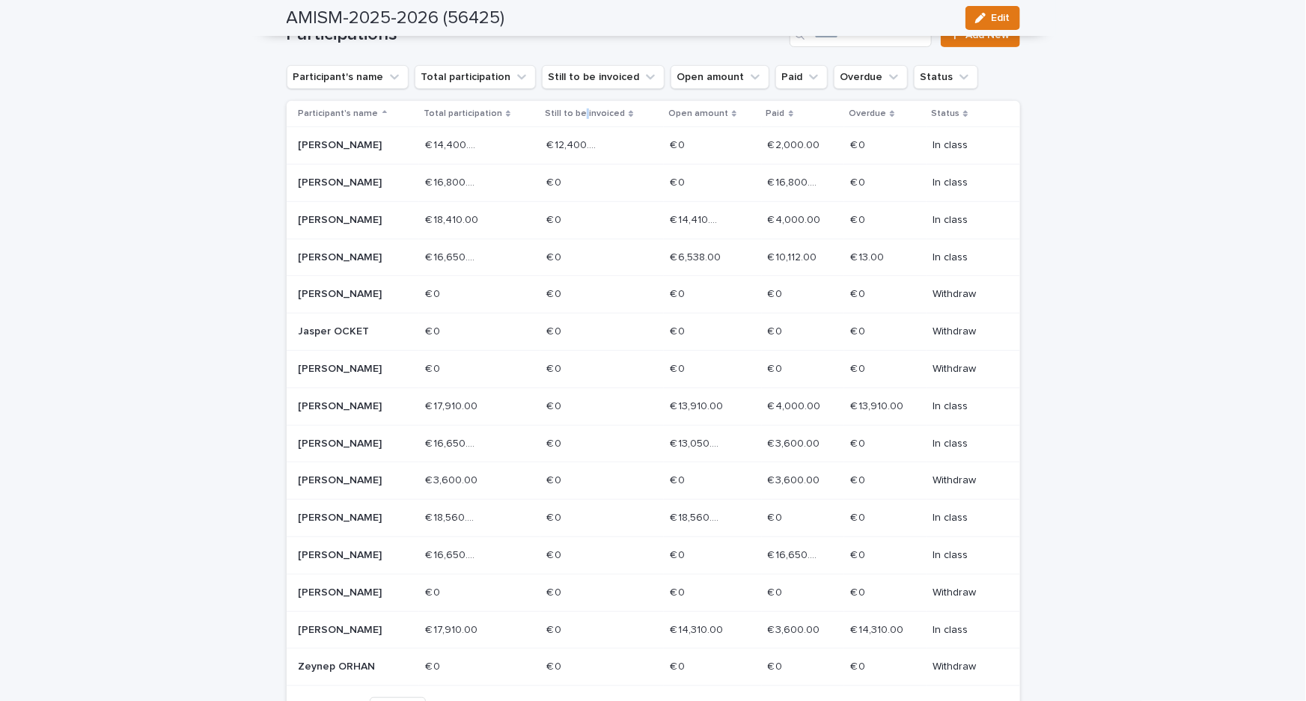
click at [596, 112] on p "Still to be invoiced" at bounding box center [585, 113] width 80 height 16
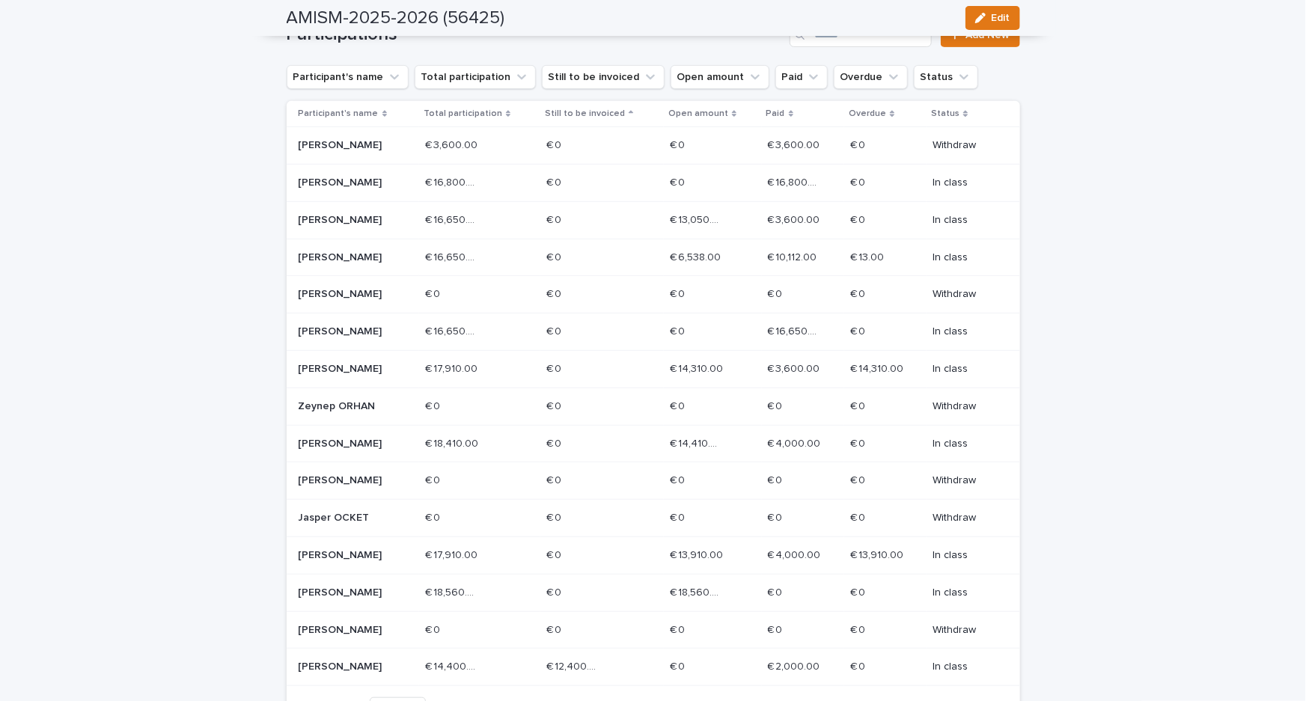
click at [949, 106] on p "Status" at bounding box center [945, 113] width 28 height 16
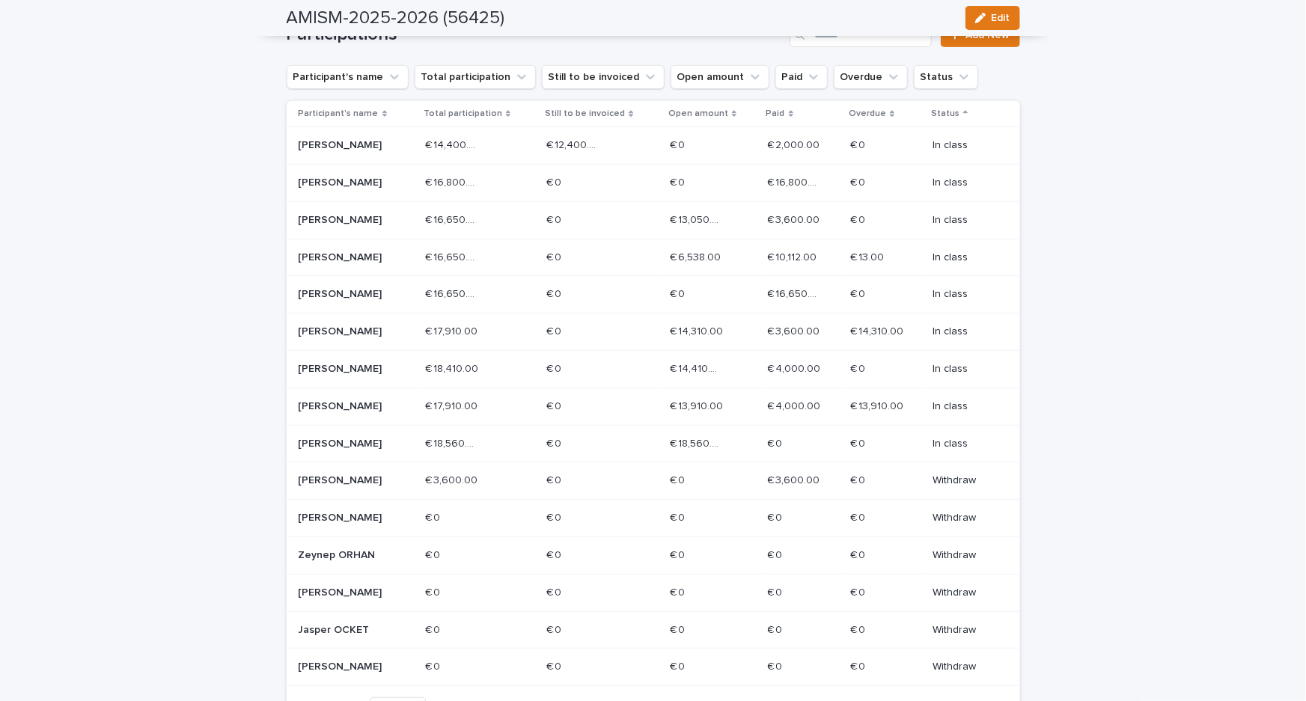
click at [413, 493] on div "[PERSON_NAME]" at bounding box center [356, 480] width 114 height 25
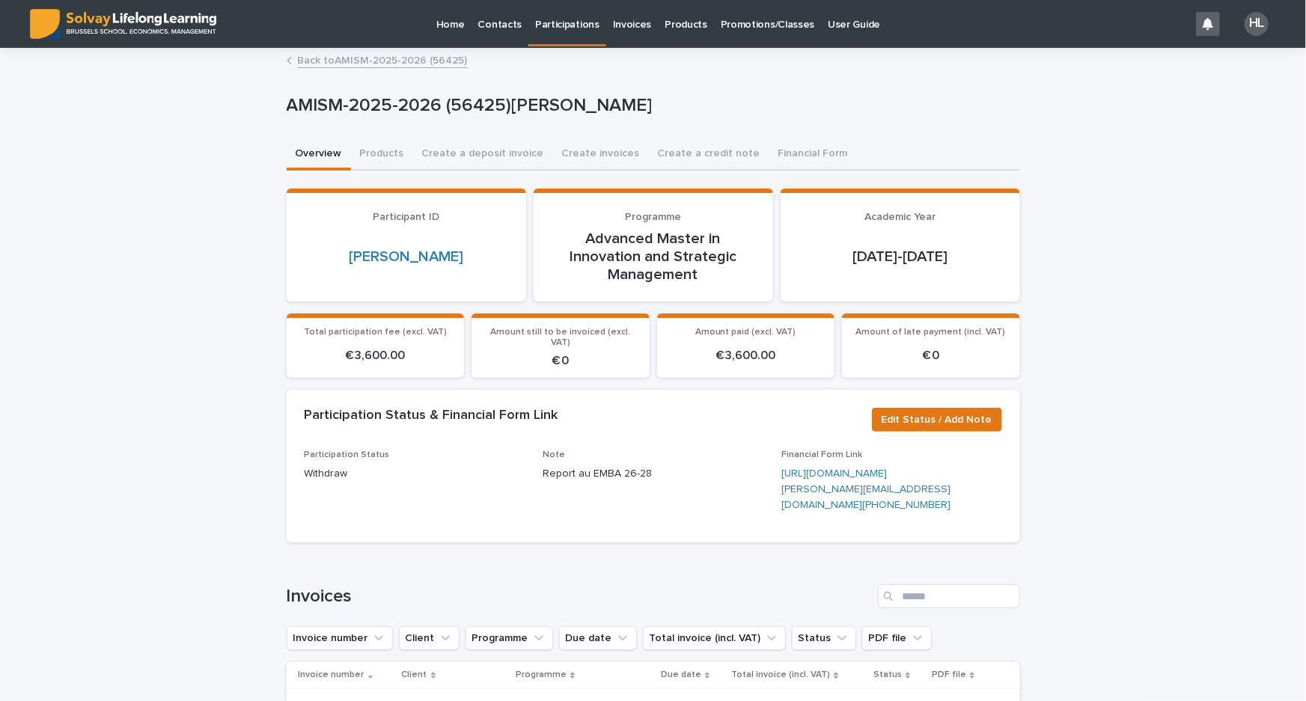
click at [335, 64] on link "Back to AMISM-2025-2026 (56425)" at bounding box center [383, 59] width 170 height 17
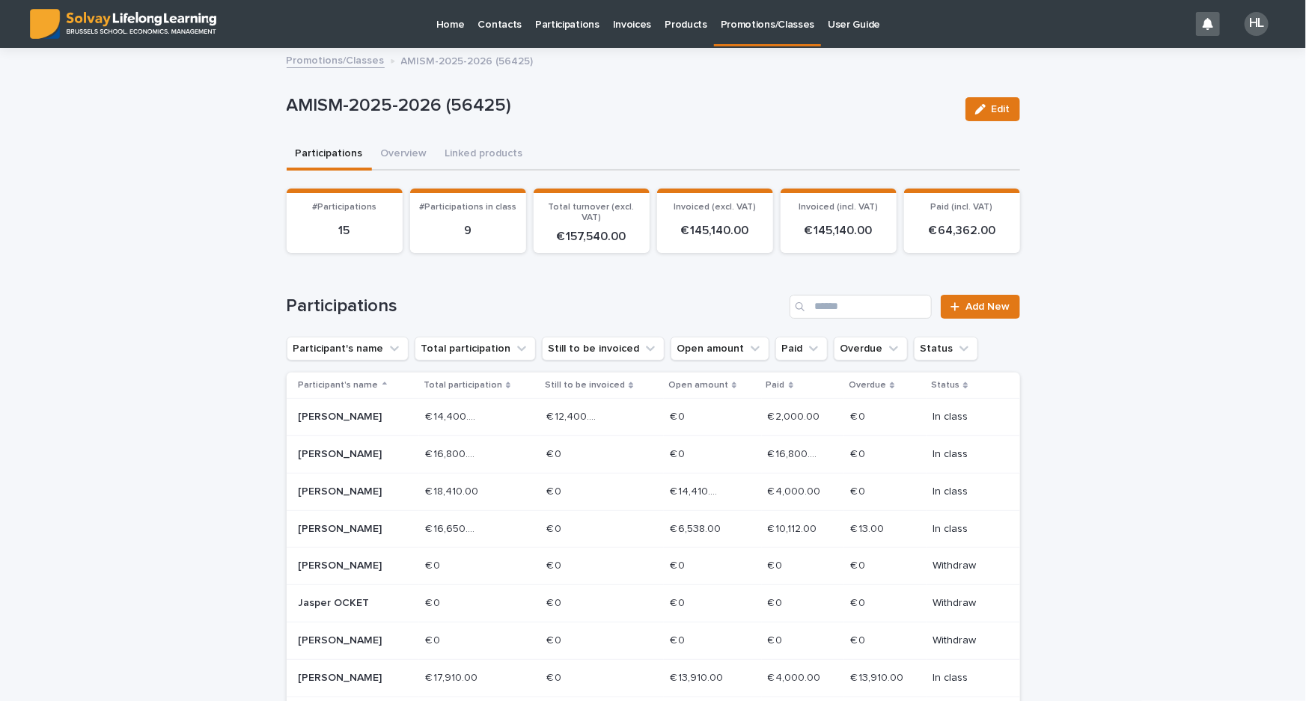
click at [943, 385] on p "Status" at bounding box center [945, 385] width 28 height 16
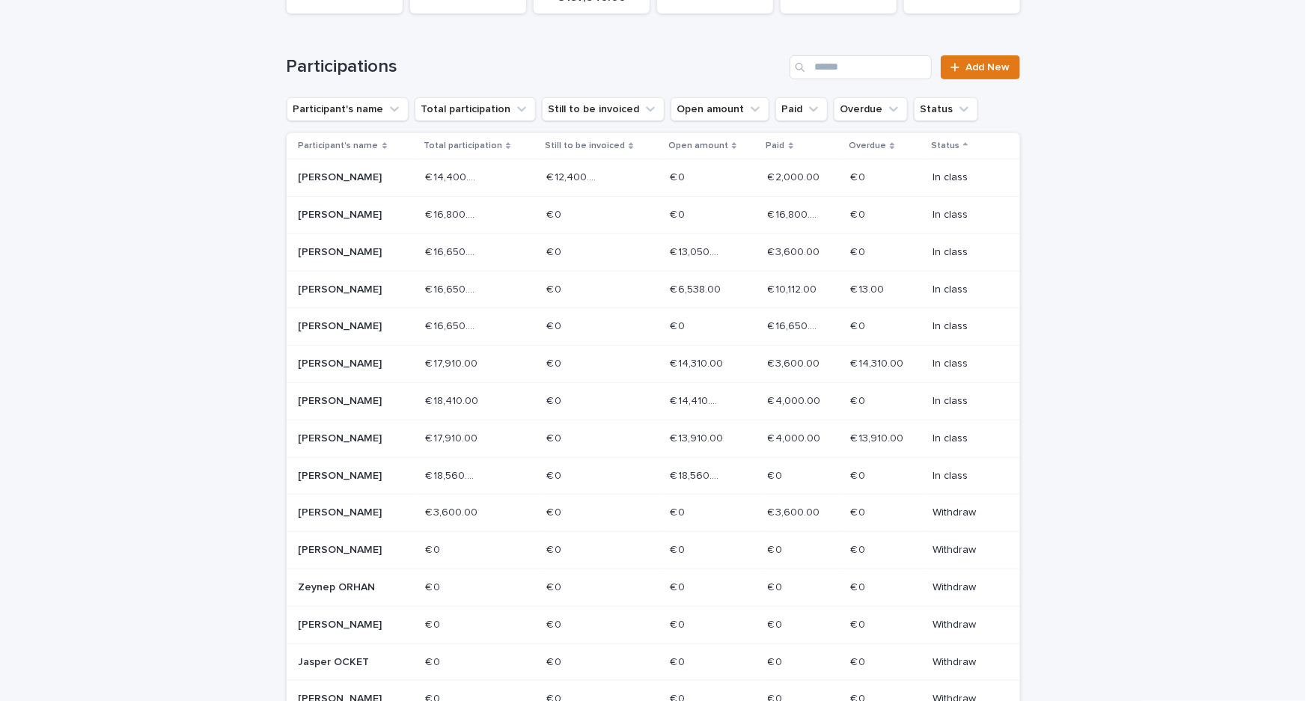
scroll to position [272, 0]
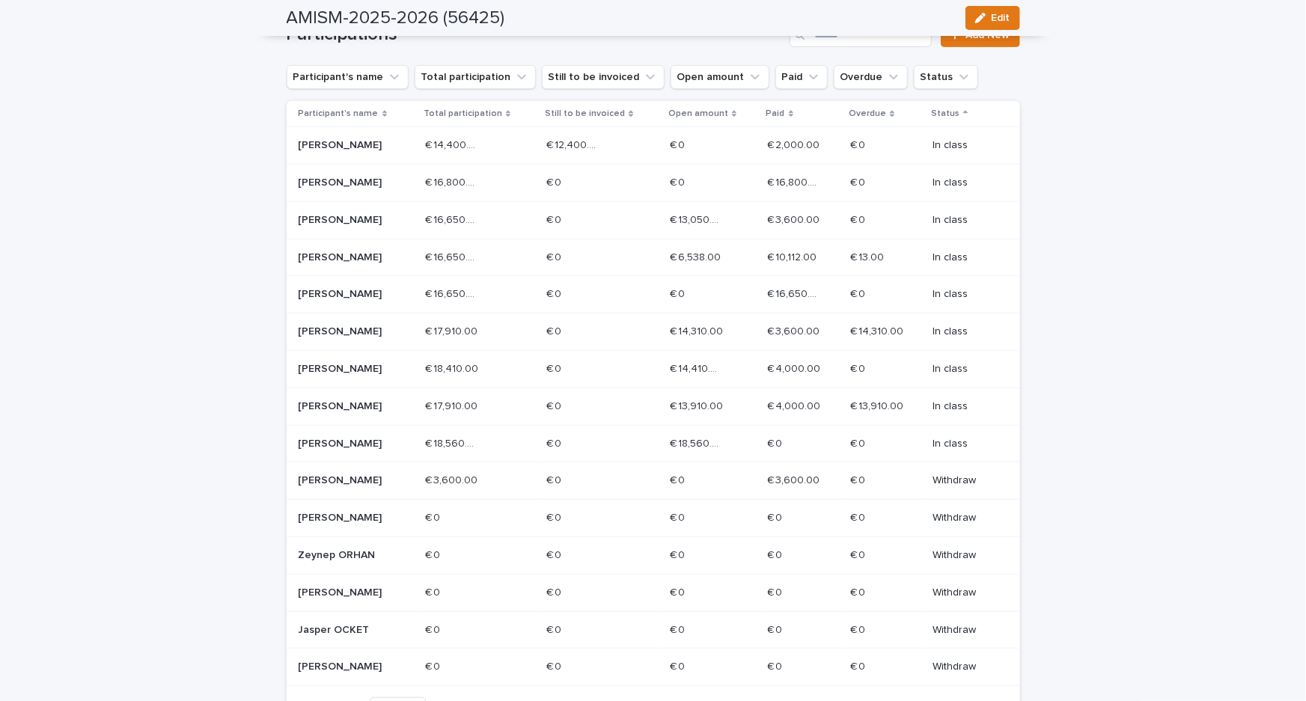
click at [477, 456] on div "€ 18,560.00 € 18,560.00" at bounding box center [479, 444] width 109 height 25
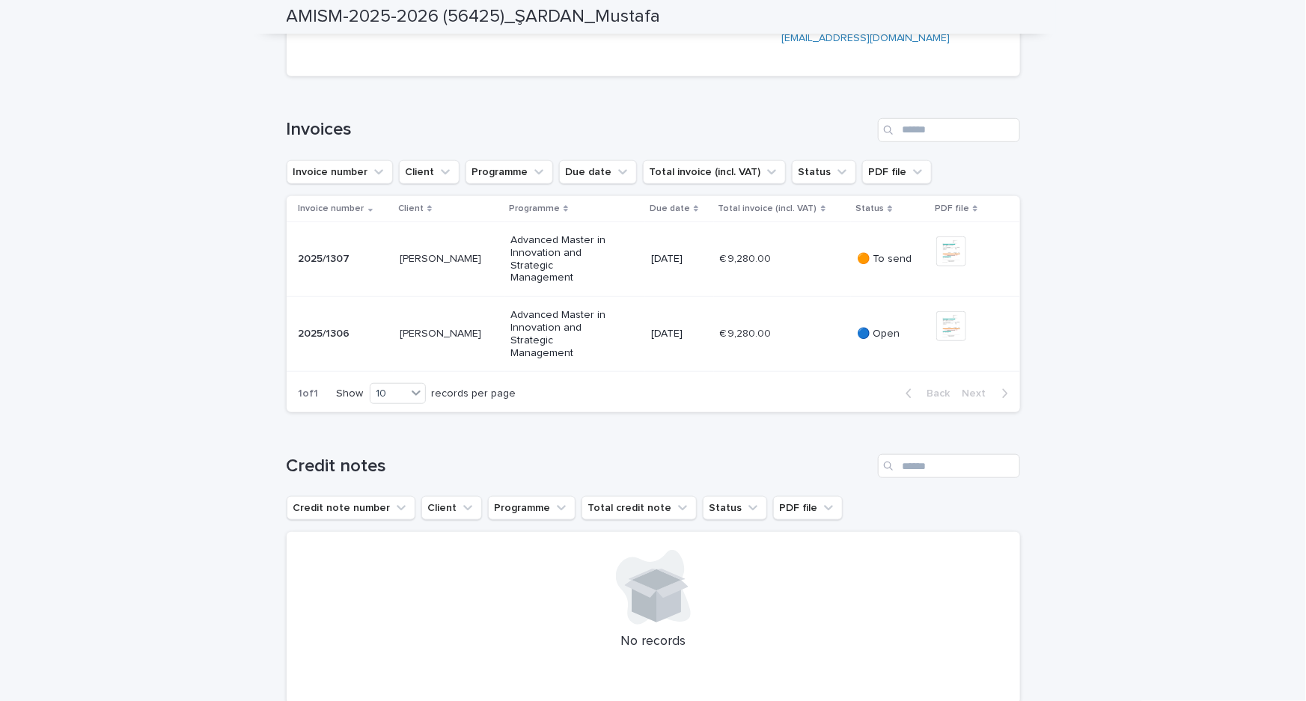
scroll to position [476, 0]
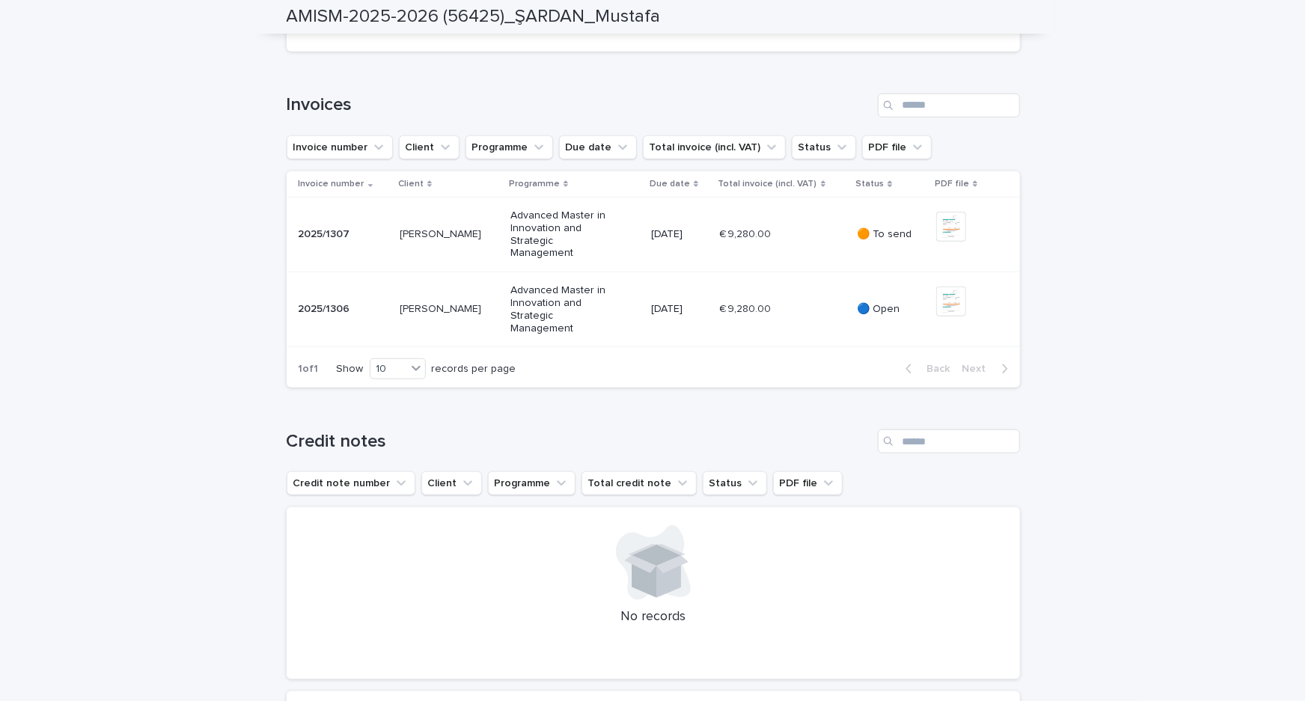
click at [195, 238] on div "Loading... Saving… Loading... Saving… AMISM-2025-2026 (56425)_ŞARDAN_Mustafa AM…" at bounding box center [653, 488] width 1306 height 1829
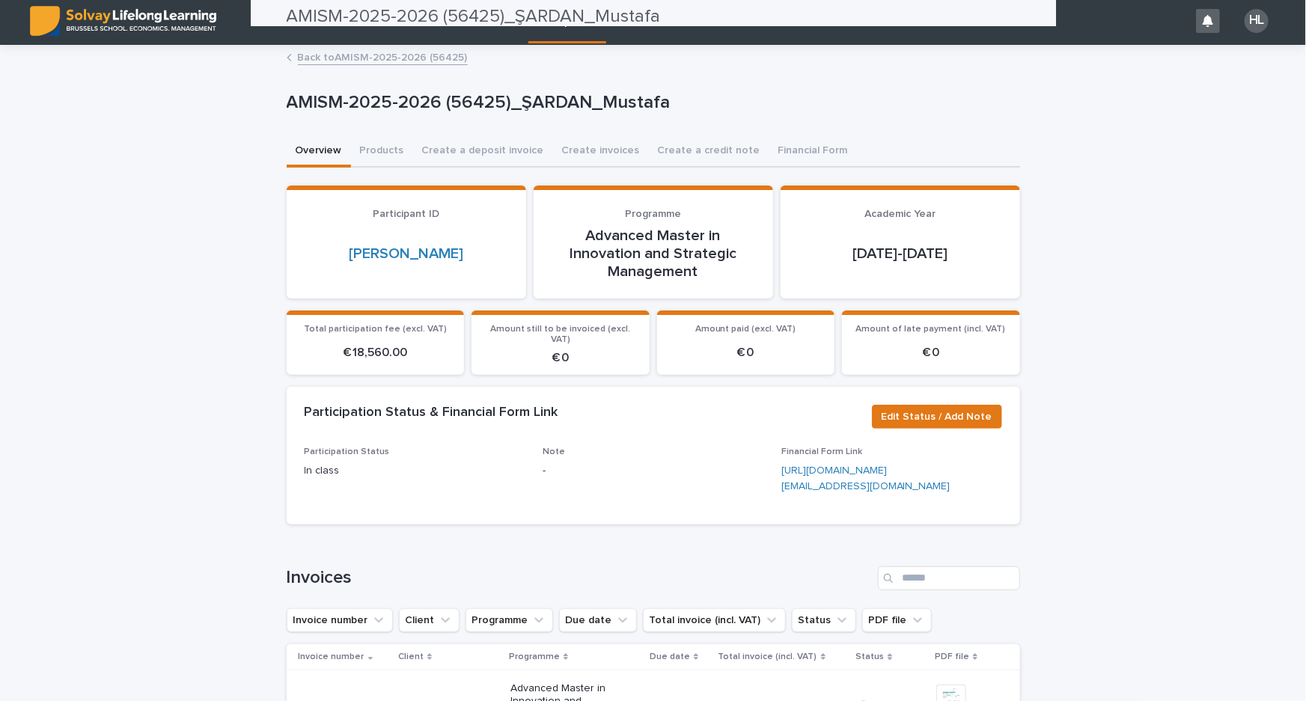
scroll to position [0, 0]
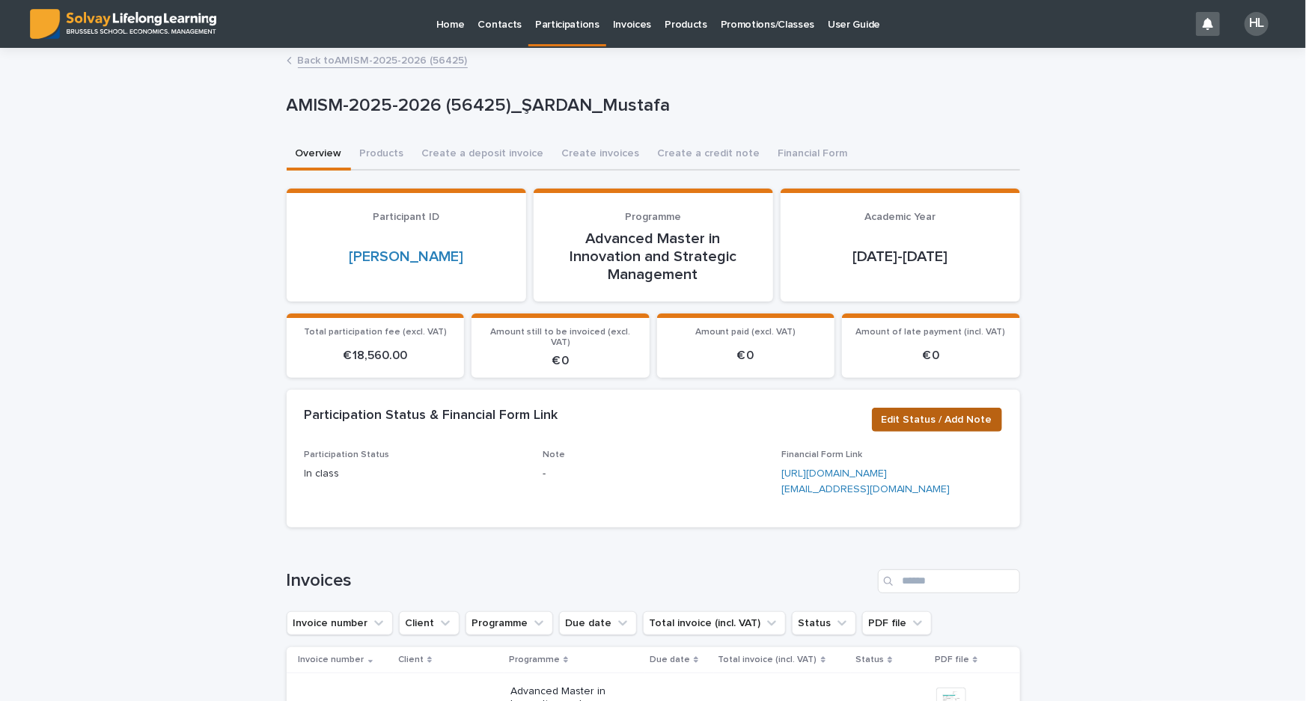
click at [893, 412] on span "Edit Status / Add Note" at bounding box center [936, 419] width 111 height 15
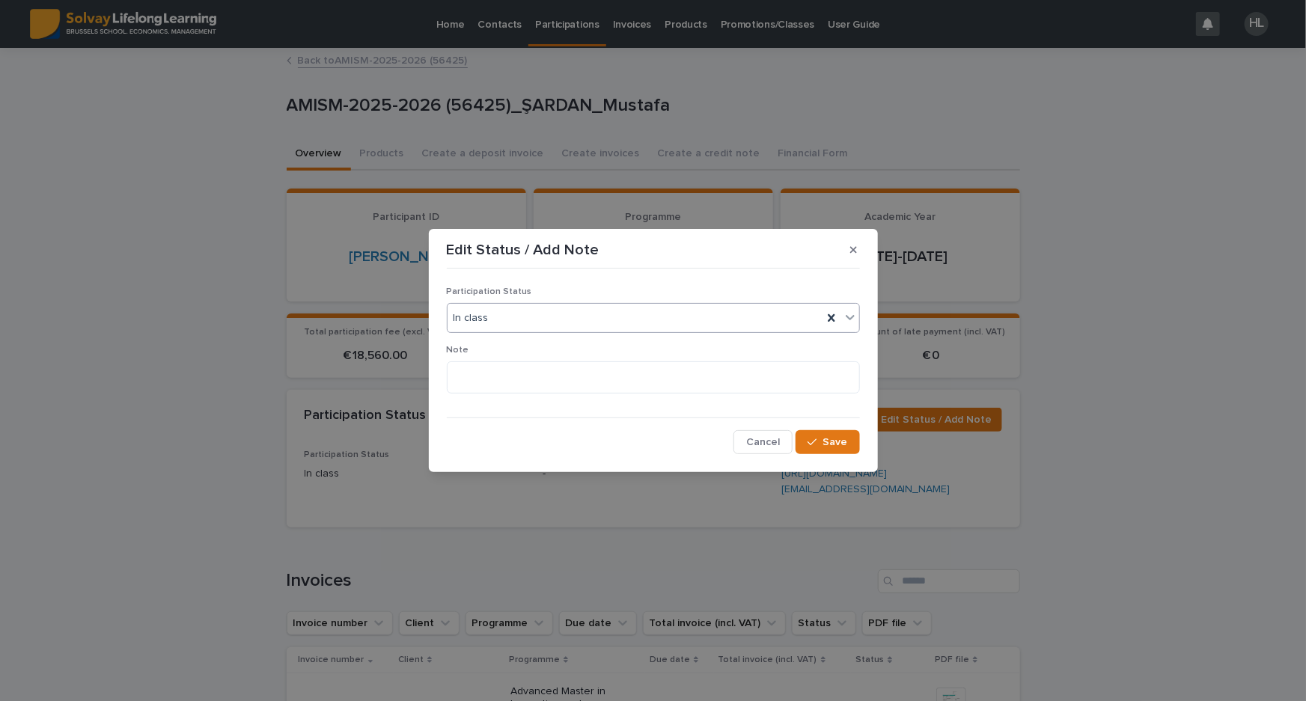
click at [491, 321] on div "In class" at bounding box center [634, 318] width 375 height 25
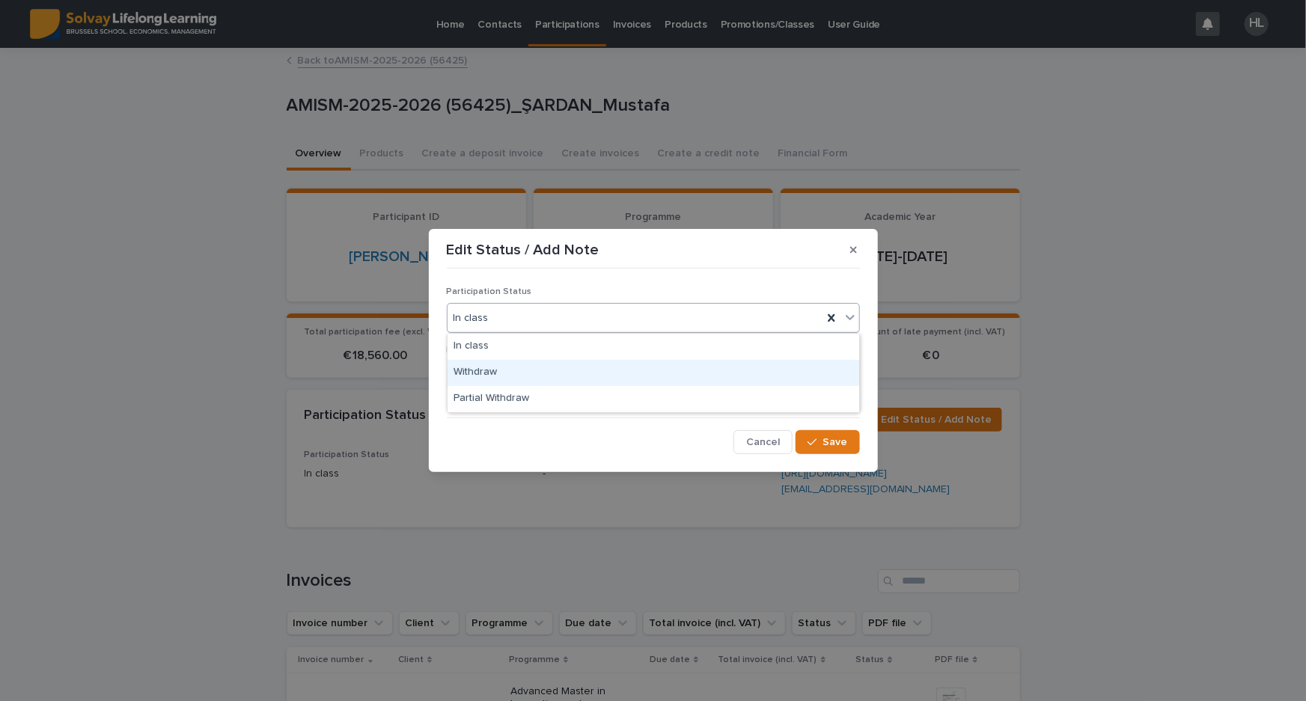
drag, startPoint x: 494, startPoint y: 357, endPoint x: 496, endPoint y: 370, distance: 13.7
click at [496, 370] on div "Withdraw" at bounding box center [652, 373] width 411 height 26
click at [512, 379] on textarea at bounding box center [653, 377] width 413 height 32
click at [590, 364] on textarea at bounding box center [653, 377] width 413 height 32
paste textarea "**********"
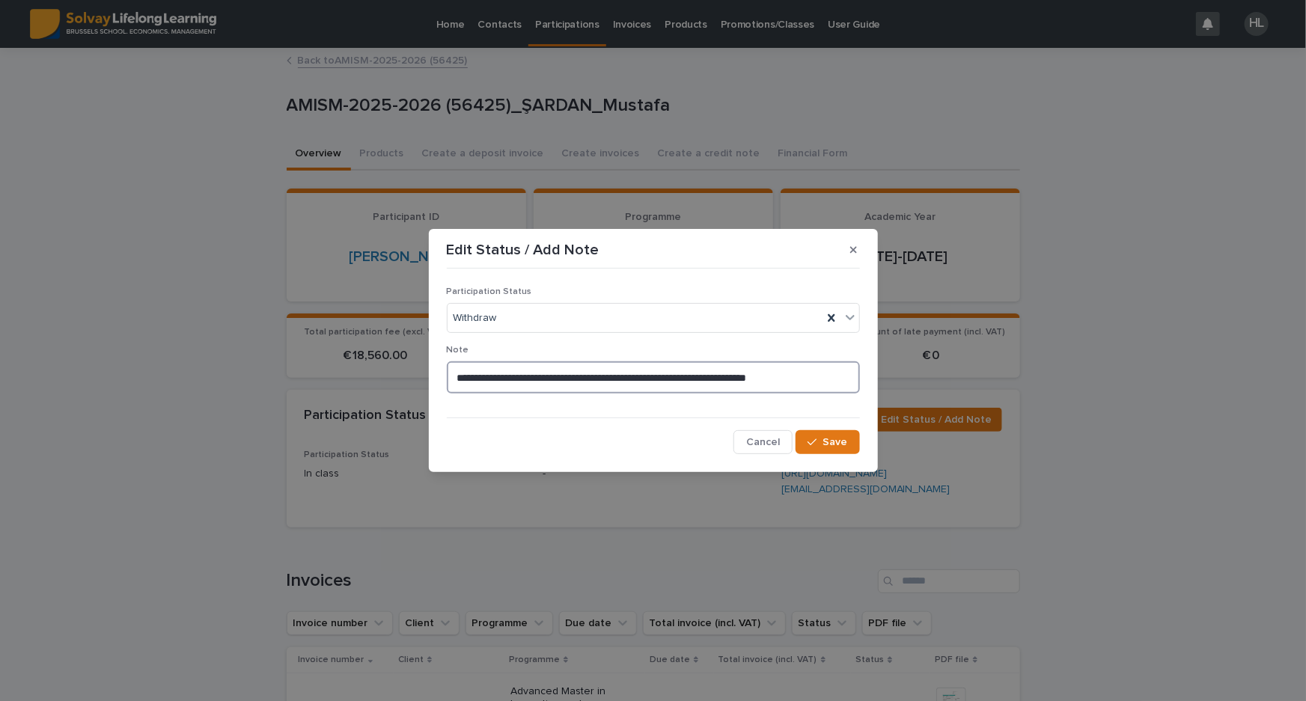
drag, startPoint x: 474, startPoint y: 376, endPoint x: 443, endPoint y: 367, distance: 32.2
click at [443, 367] on div "**********" at bounding box center [653, 365] width 420 height 188
type textarea "**********"
click at [815, 443] on icon "button" at bounding box center [811, 442] width 9 height 10
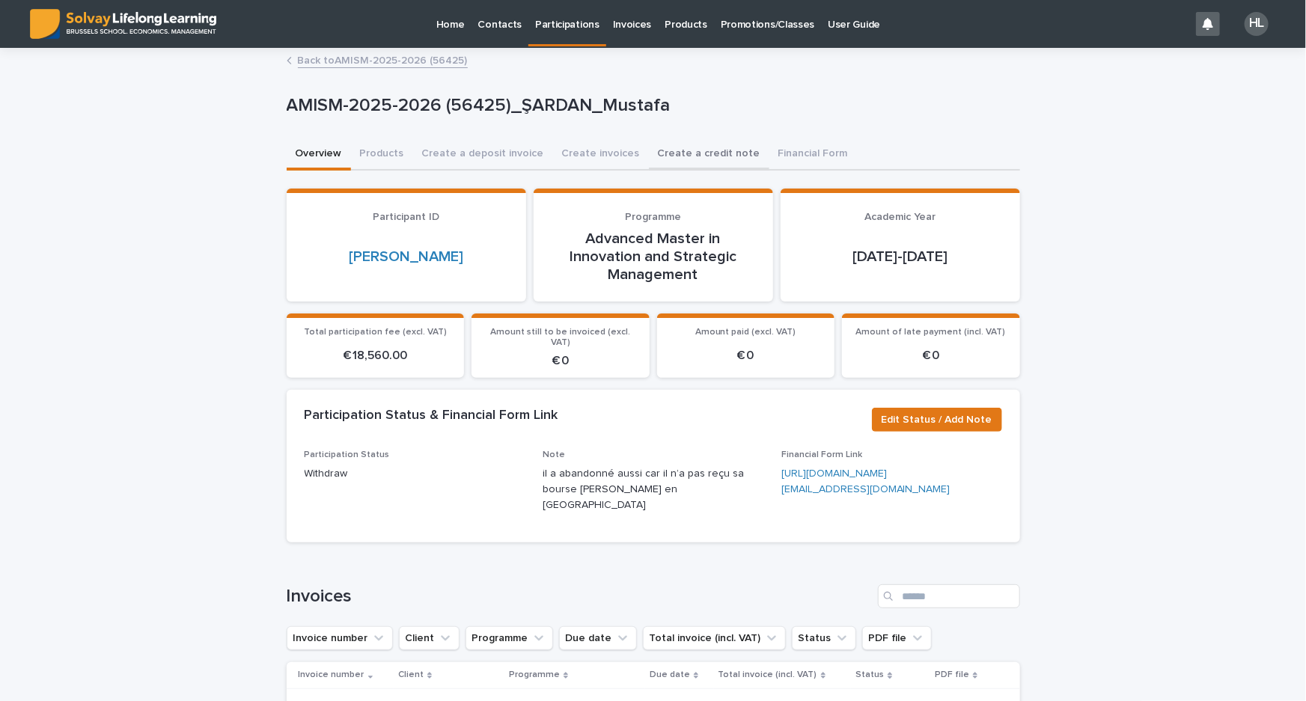
click at [720, 146] on button "Create a credit note" at bounding box center [709, 154] width 120 height 31
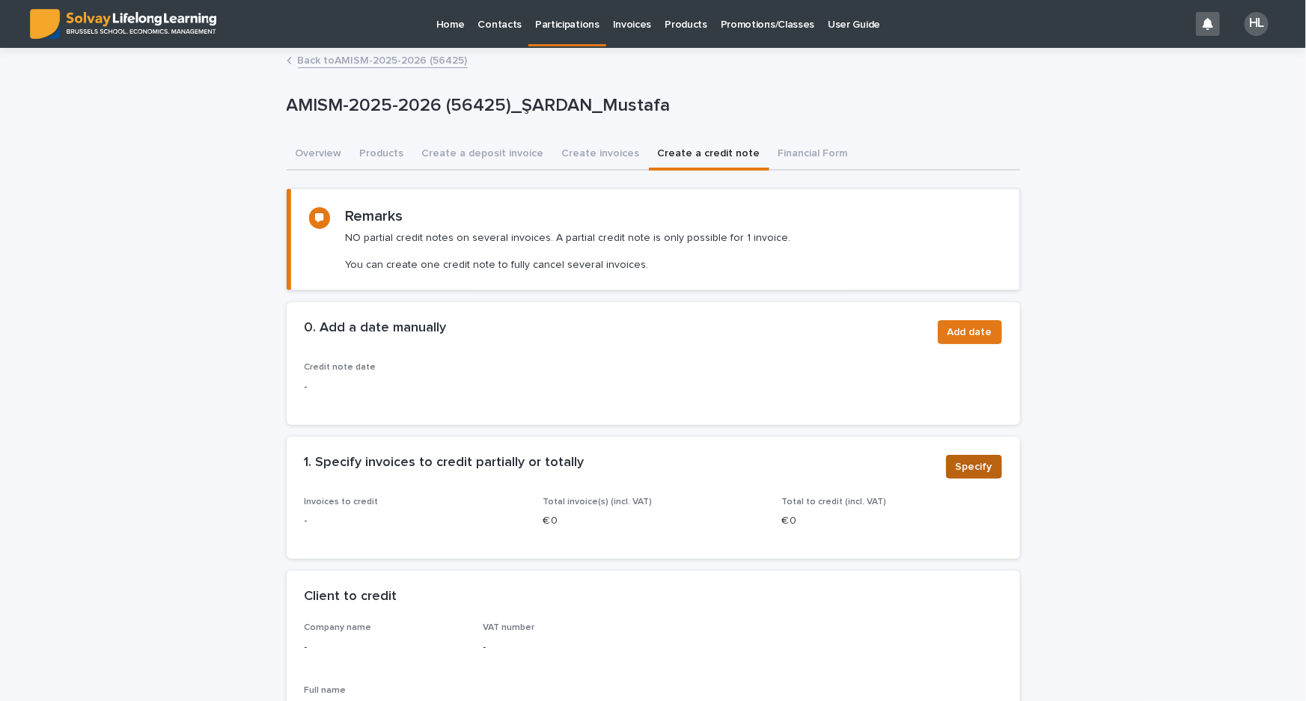
click at [973, 470] on span "Specify" at bounding box center [973, 466] width 37 height 15
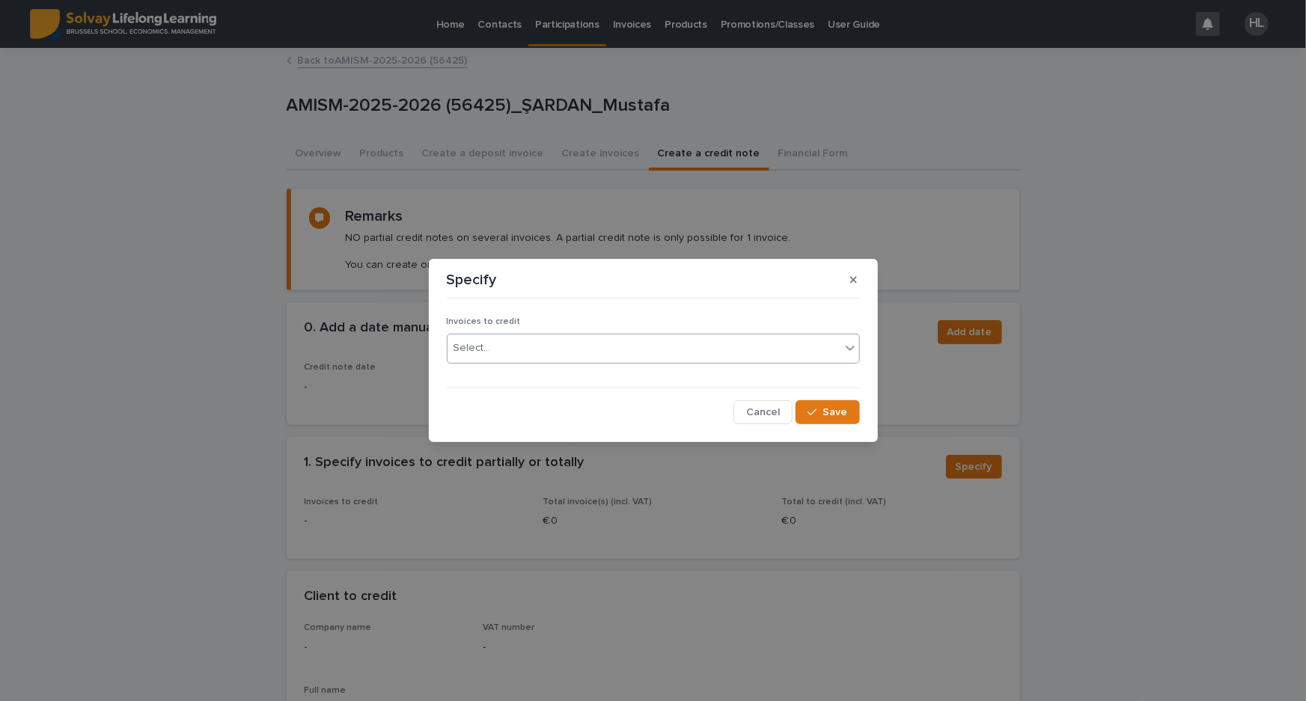
click at [548, 351] on div "Select..." at bounding box center [643, 348] width 393 height 25
type input "******"
click at [751, 411] on span "Cancel" at bounding box center [763, 412] width 34 height 10
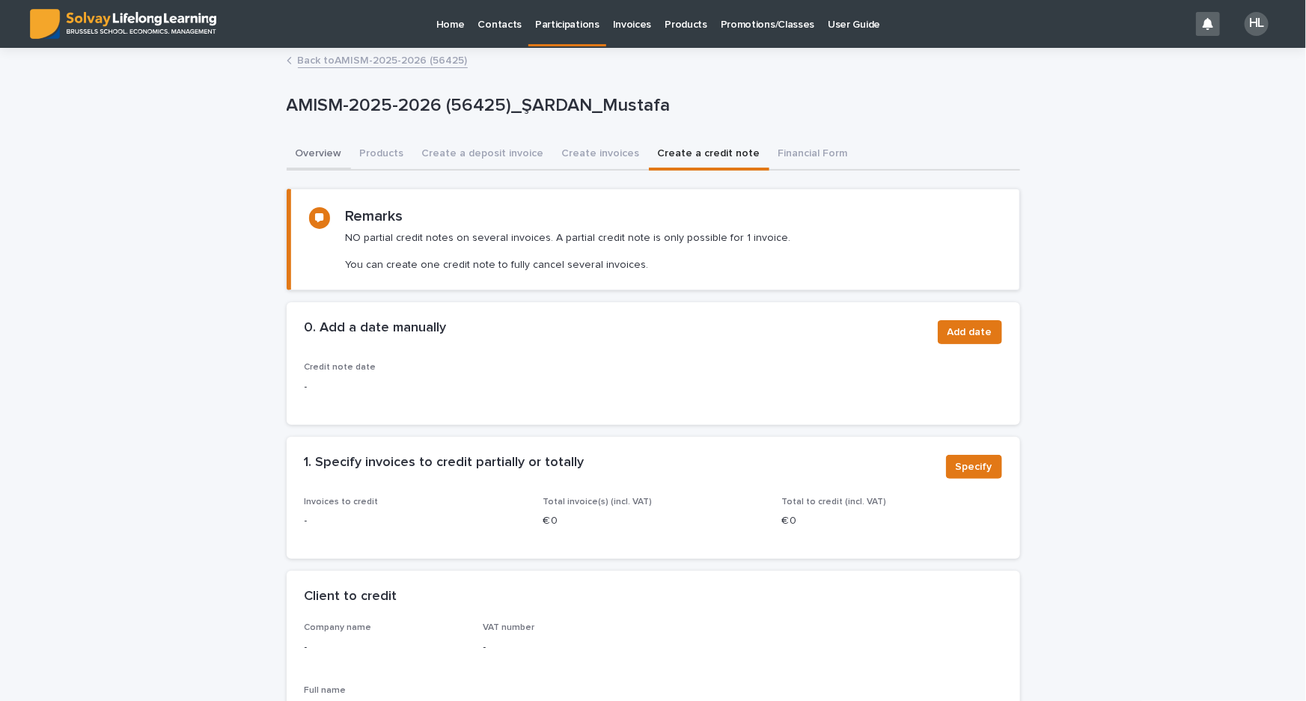
click at [325, 150] on button "Overview" at bounding box center [319, 154] width 64 height 31
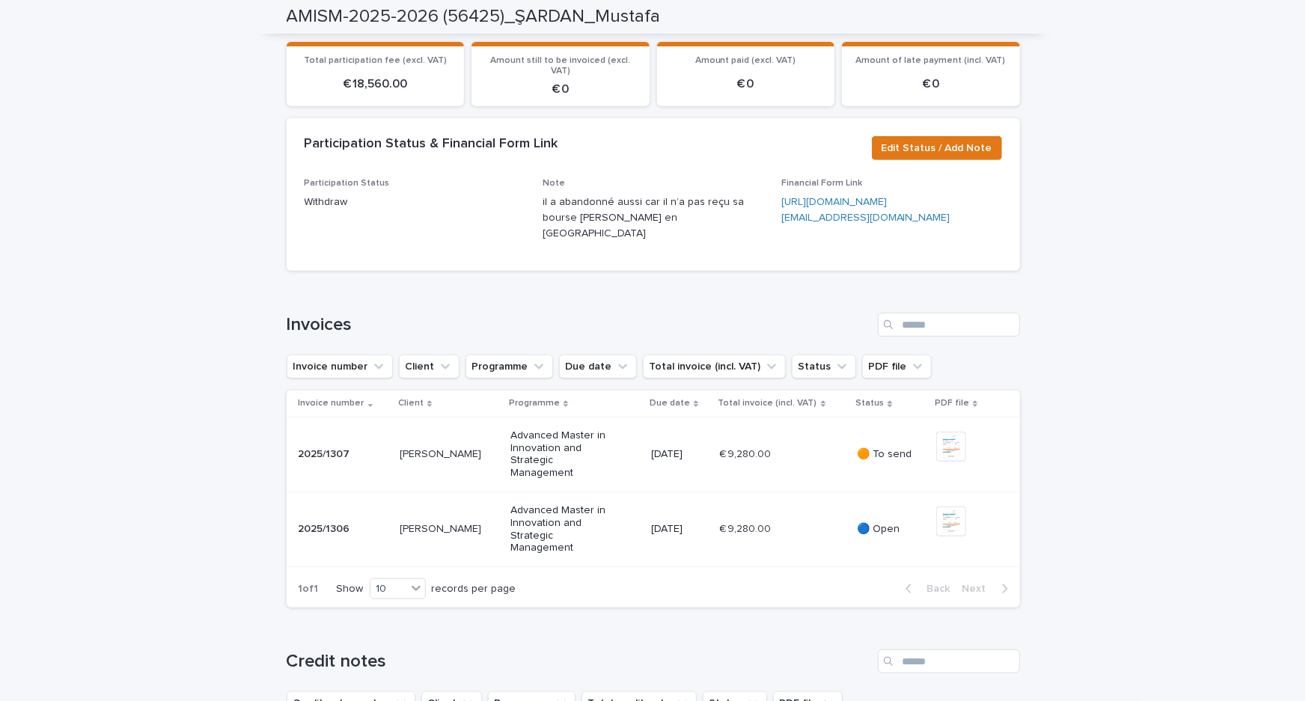
scroll to position [408, 0]
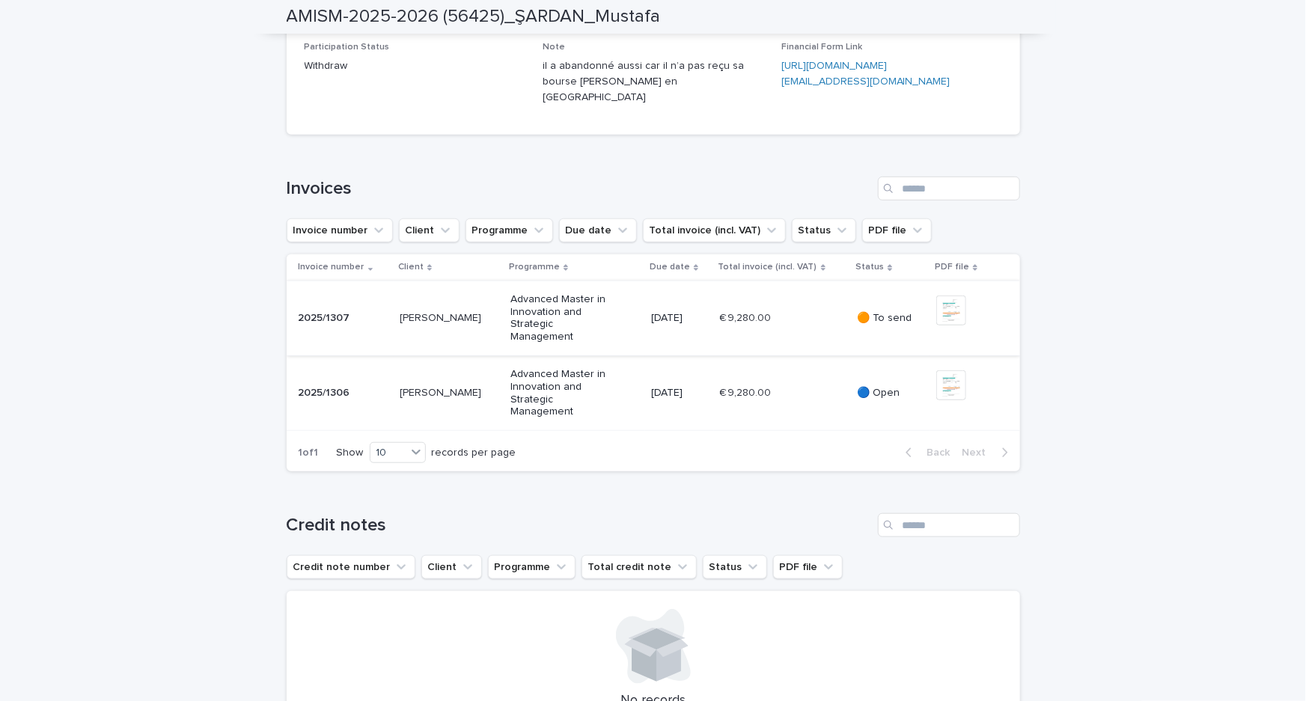
click at [953, 325] on img at bounding box center [951, 311] width 30 height 30
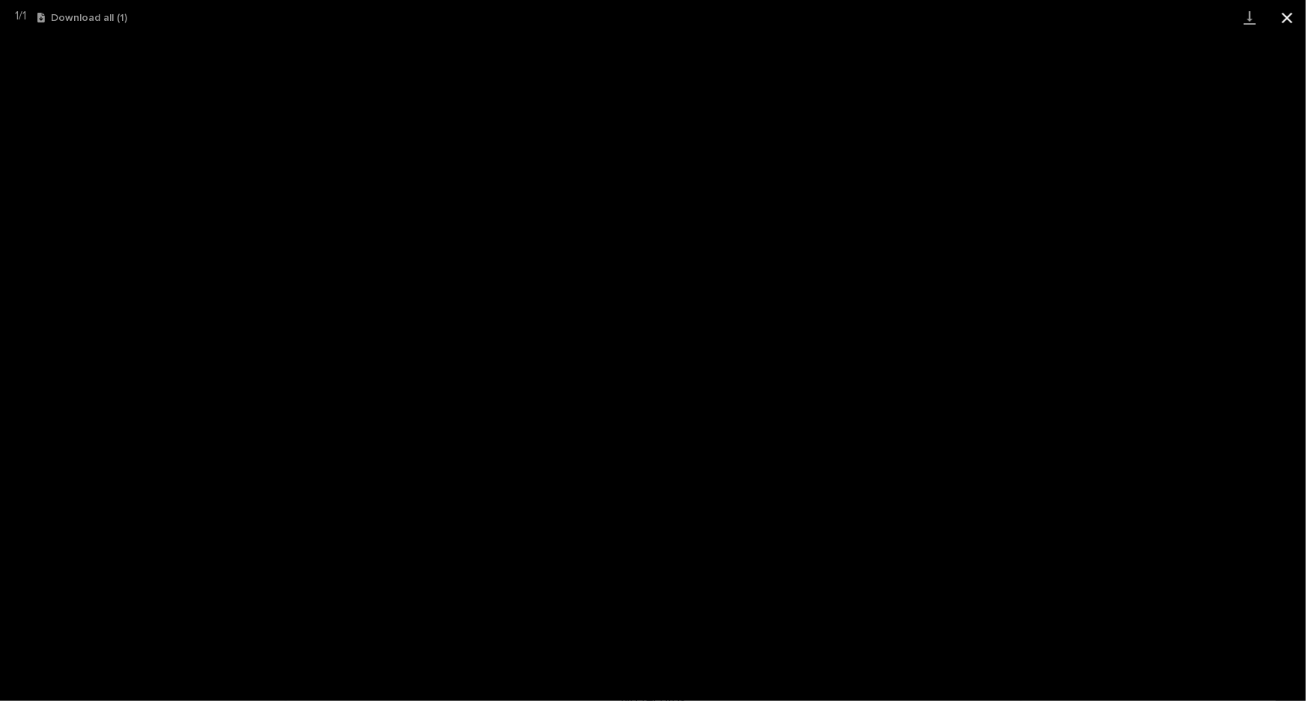
click at [1285, 16] on button "Close gallery" at bounding box center [1286, 17] width 37 height 35
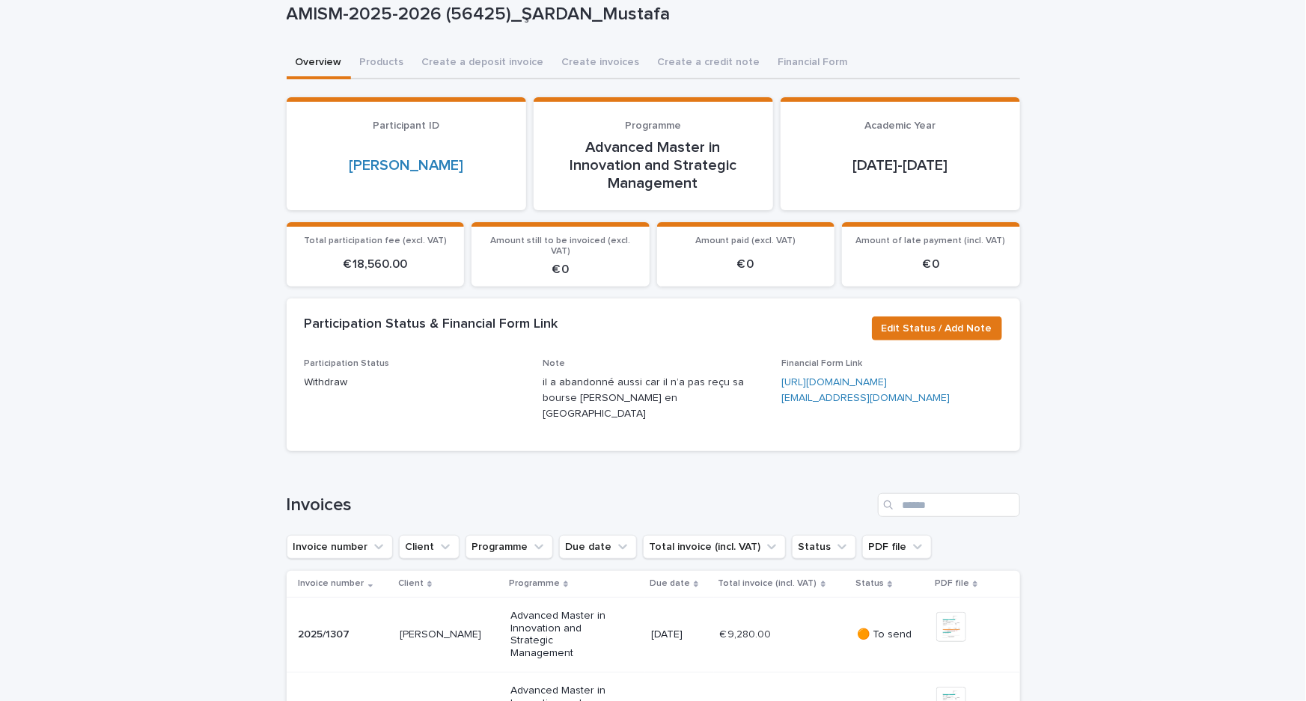
scroll to position [0, 0]
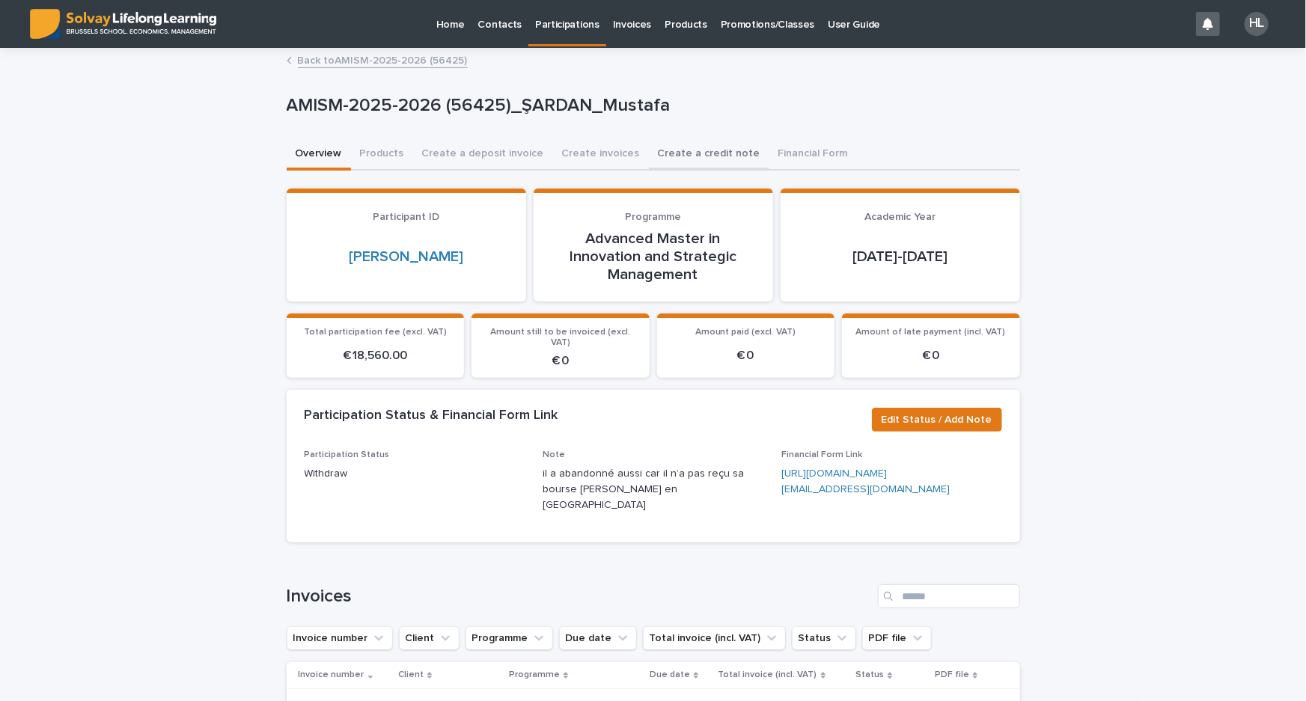
click at [711, 150] on button "Create a credit note" at bounding box center [709, 154] width 120 height 31
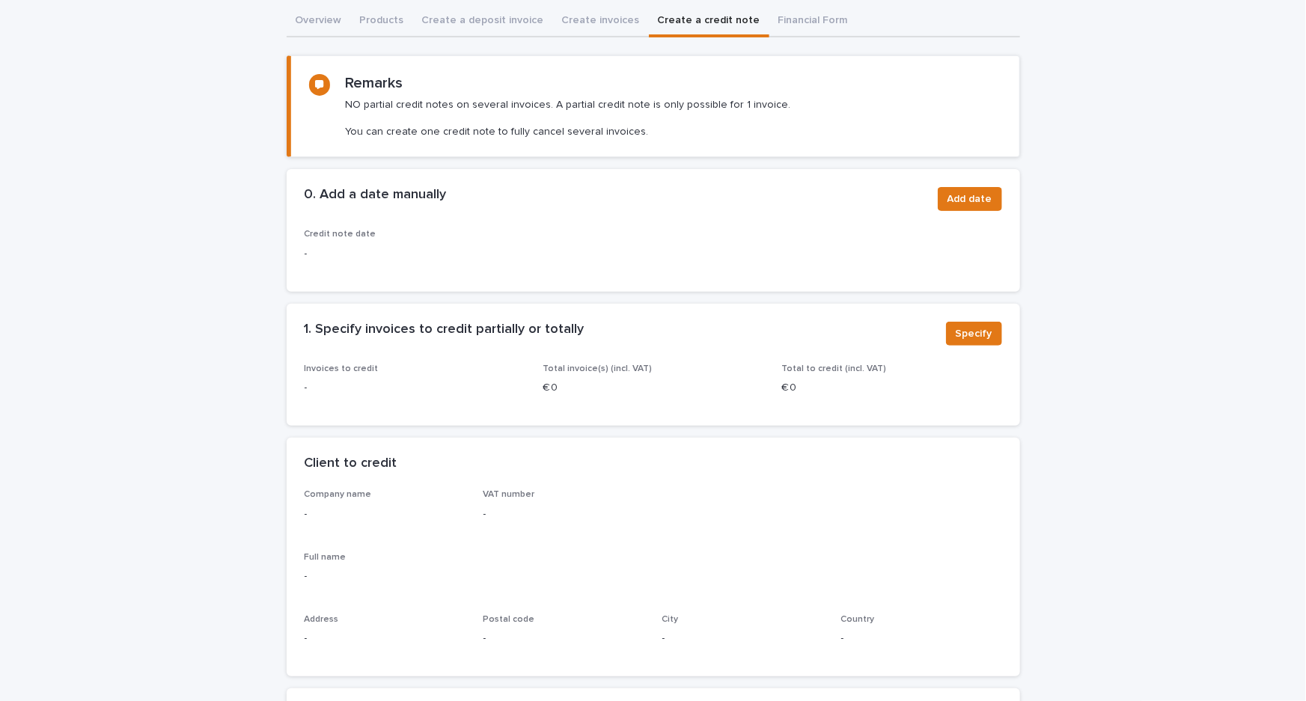
scroll to position [135, 0]
click at [981, 324] on span "Specify" at bounding box center [973, 331] width 37 height 15
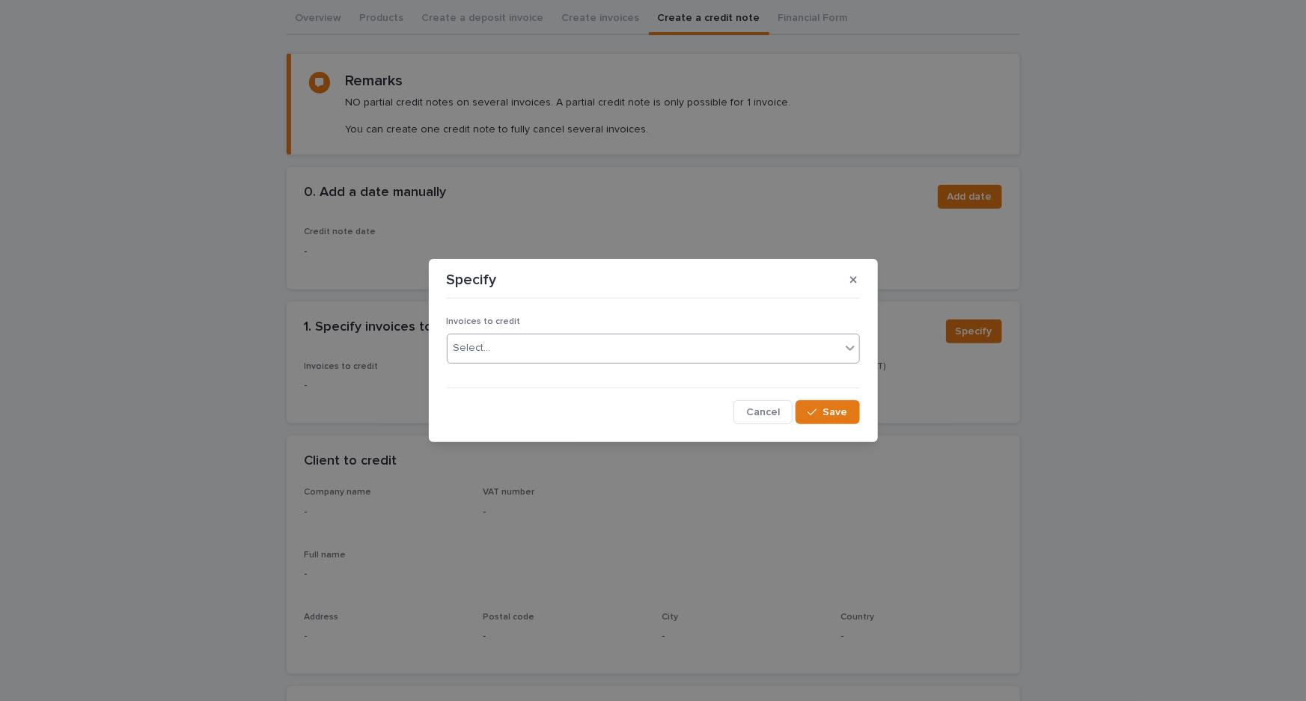
click at [613, 343] on div "Select..." at bounding box center [643, 348] width 393 height 25
type input "*"
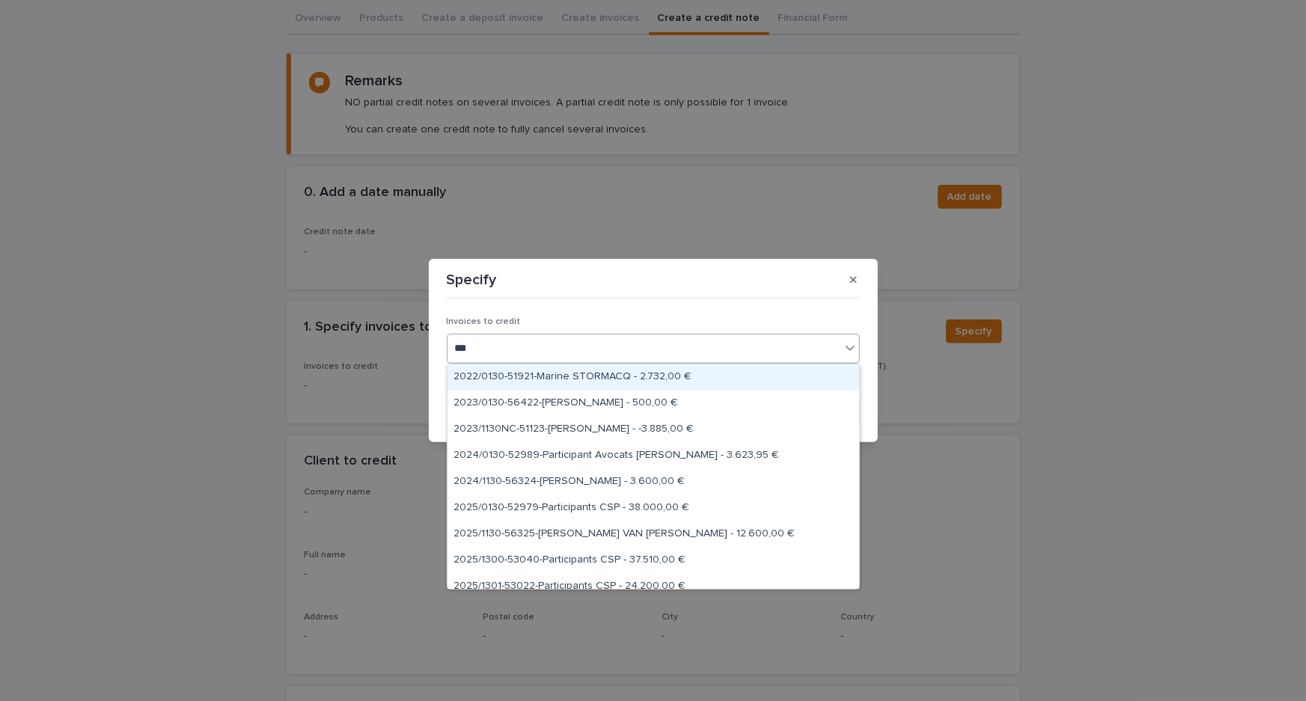
type input "****"
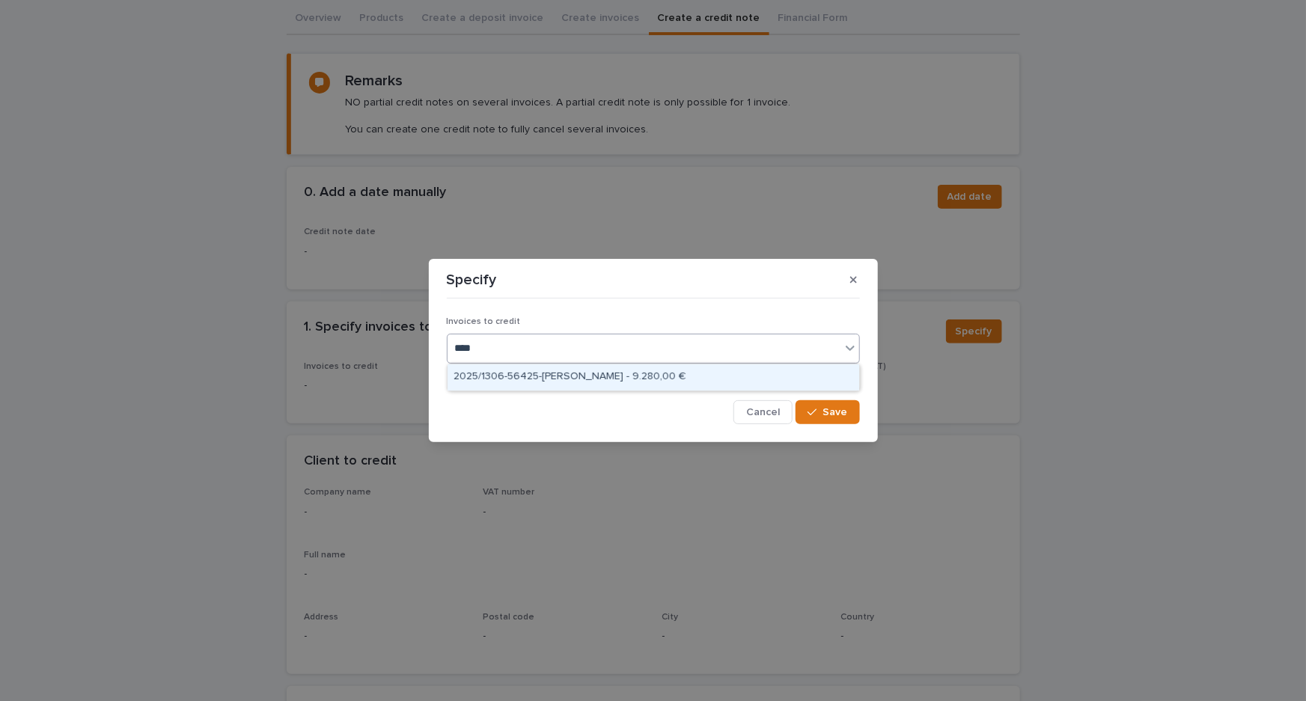
click at [635, 371] on div "2025/1306-56425-[PERSON_NAME] - 9.280,00 €" at bounding box center [652, 377] width 411 height 26
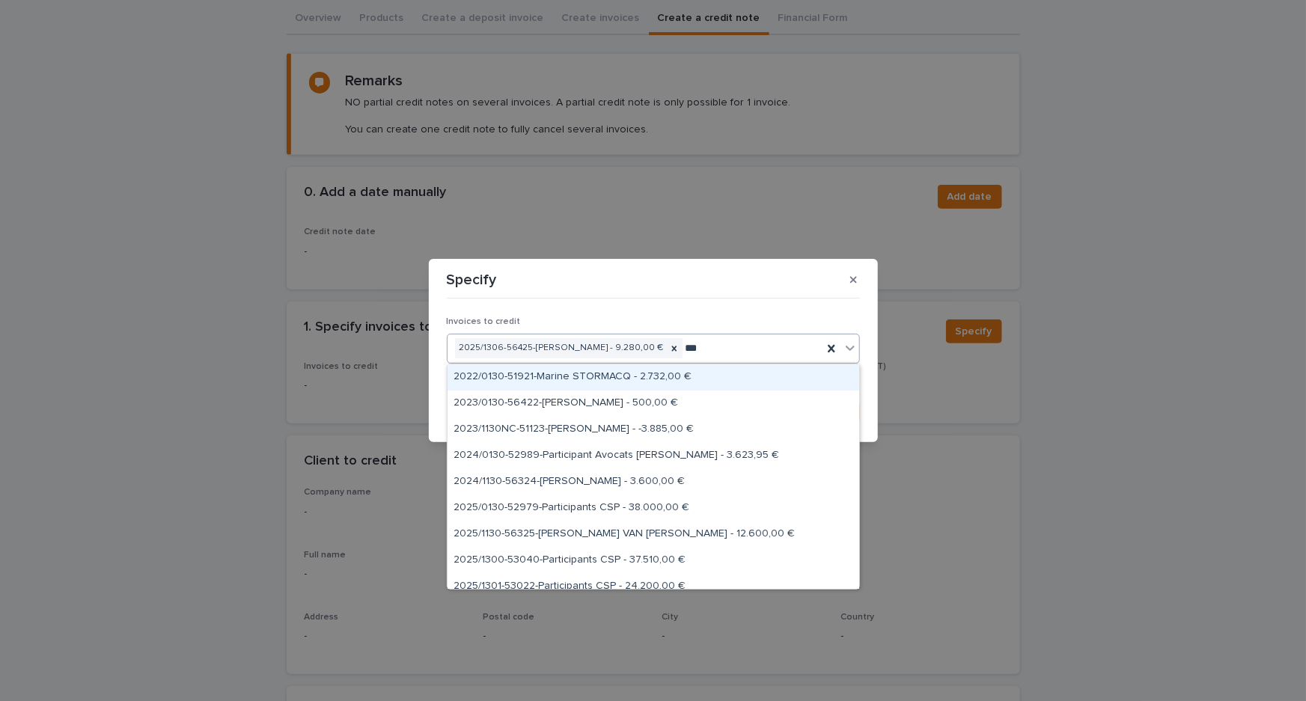
type input "****"
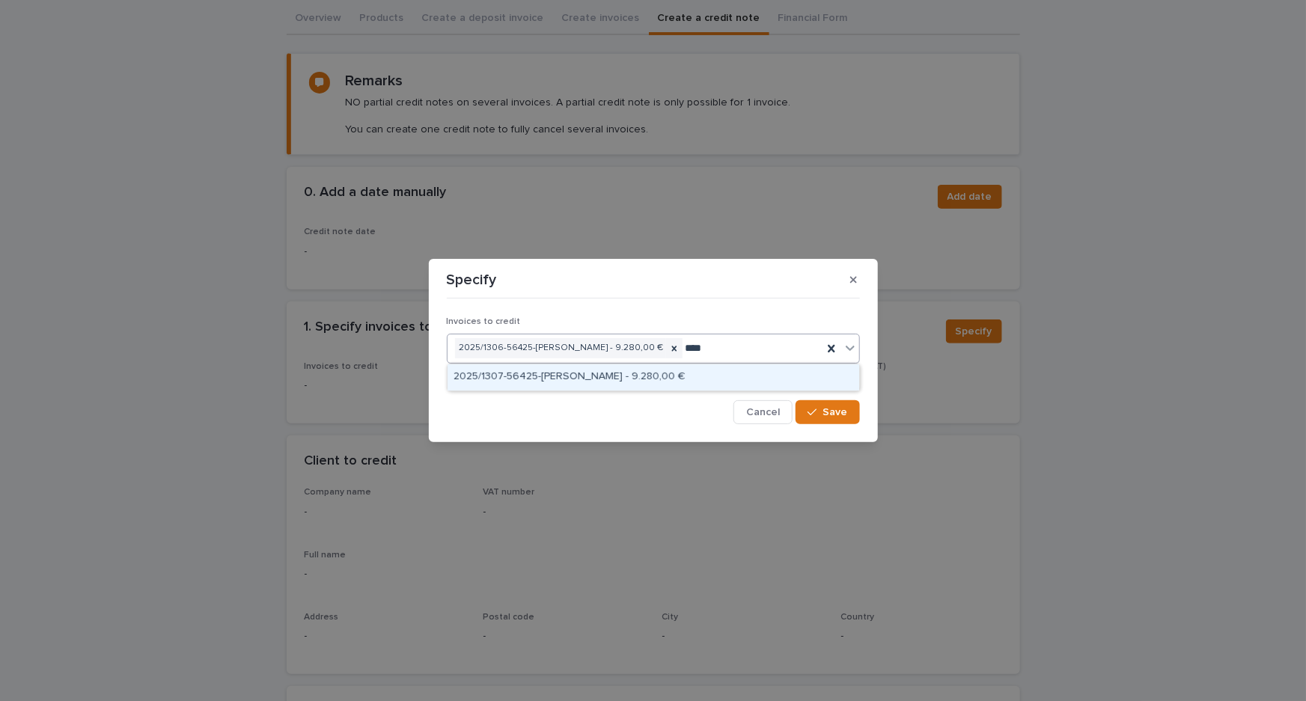
click at [644, 372] on div "2025/1307-56425-[PERSON_NAME] - 9.280,00 €" at bounding box center [652, 377] width 411 height 26
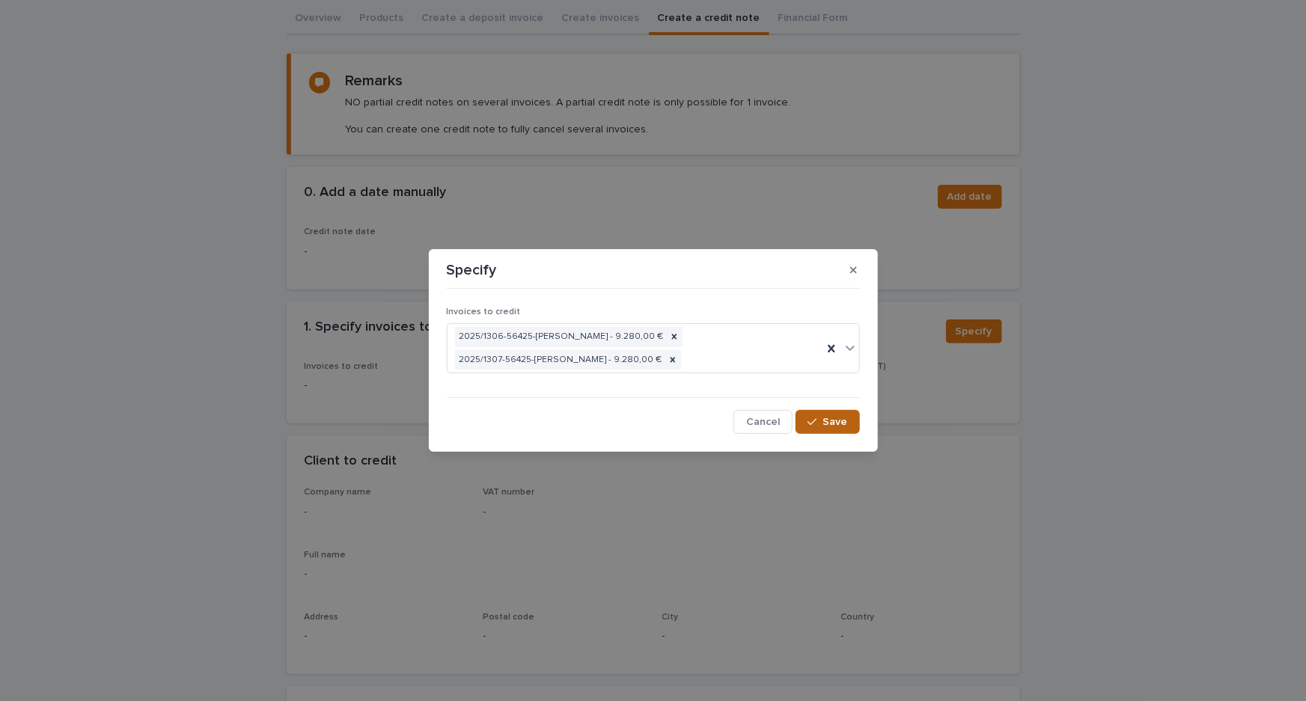
click at [837, 423] on span "Save" at bounding box center [835, 422] width 25 height 10
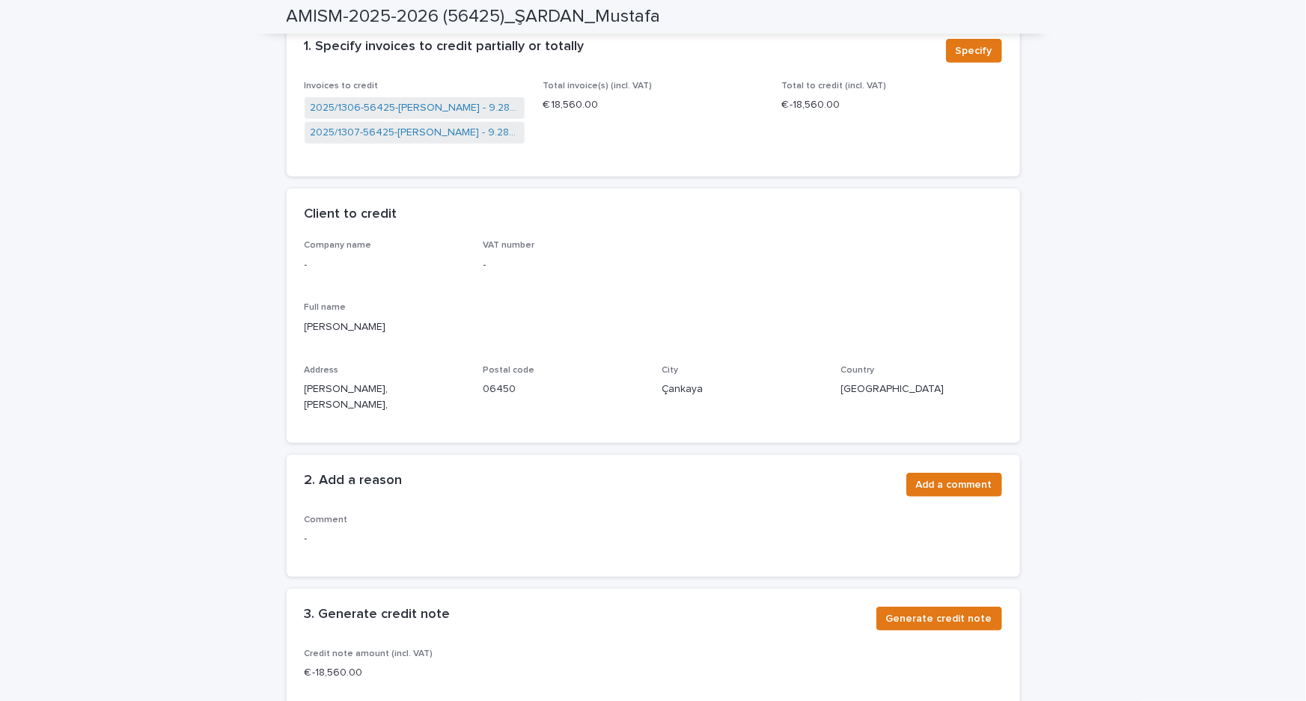
scroll to position [425, 0]
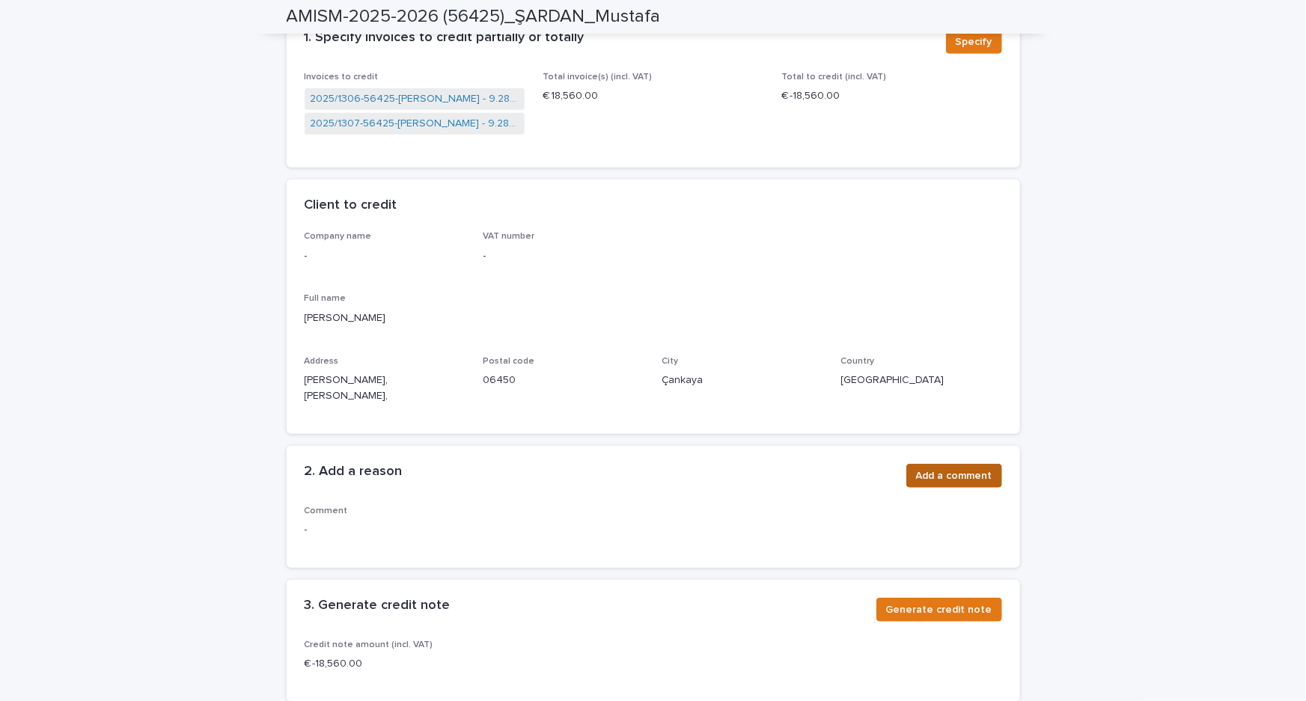
click at [912, 465] on button "Add a comment" at bounding box center [954, 476] width 96 height 24
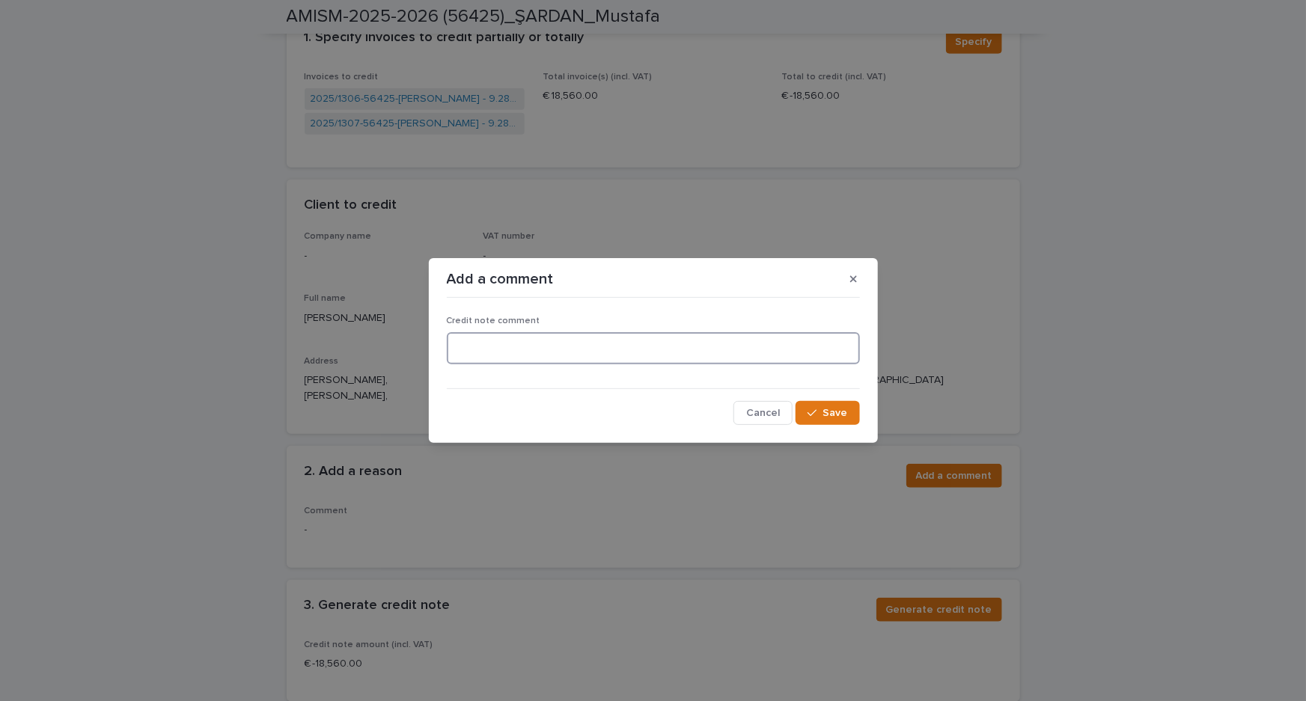
click at [479, 352] on textarea at bounding box center [653, 348] width 413 height 32
type textarea "*******"
click at [694, 403] on div "Cancel Save" at bounding box center [653, 413] width 413 height 24
click at [835, 408] on span "Save" at bounding box center [835, 413] width 25 height 10
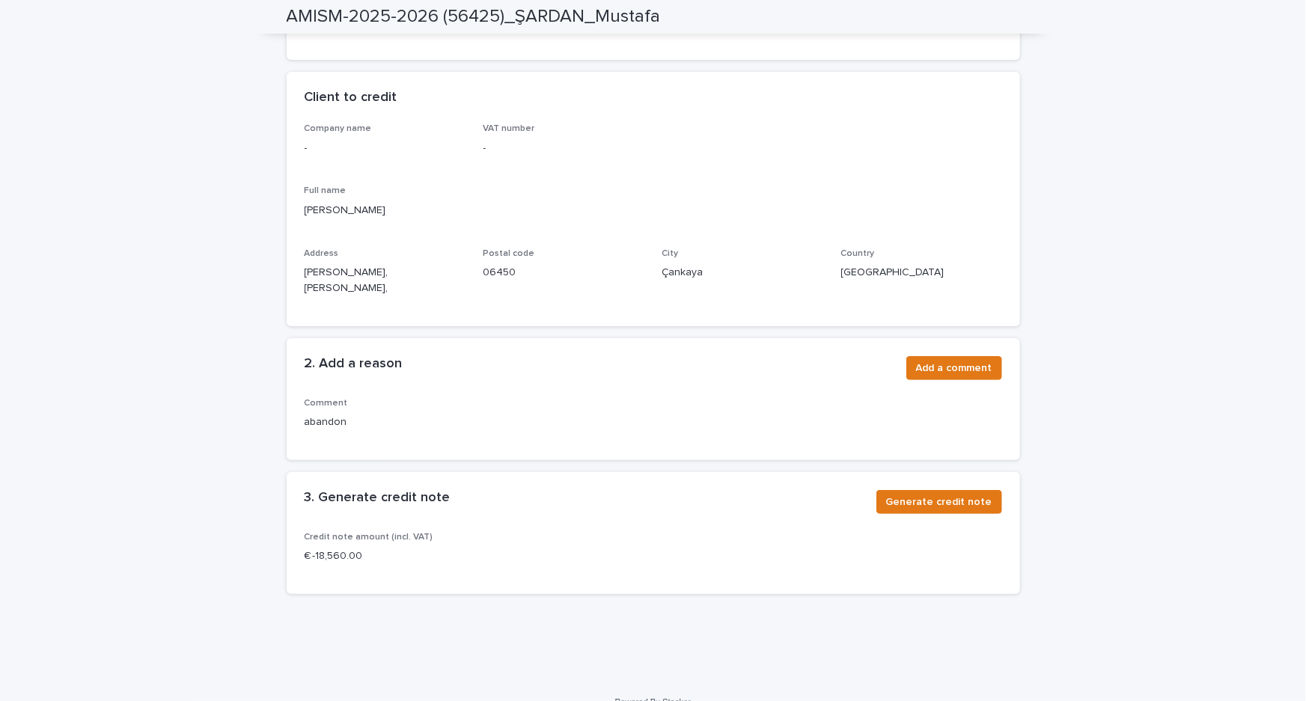
scroll to position [538, 0]
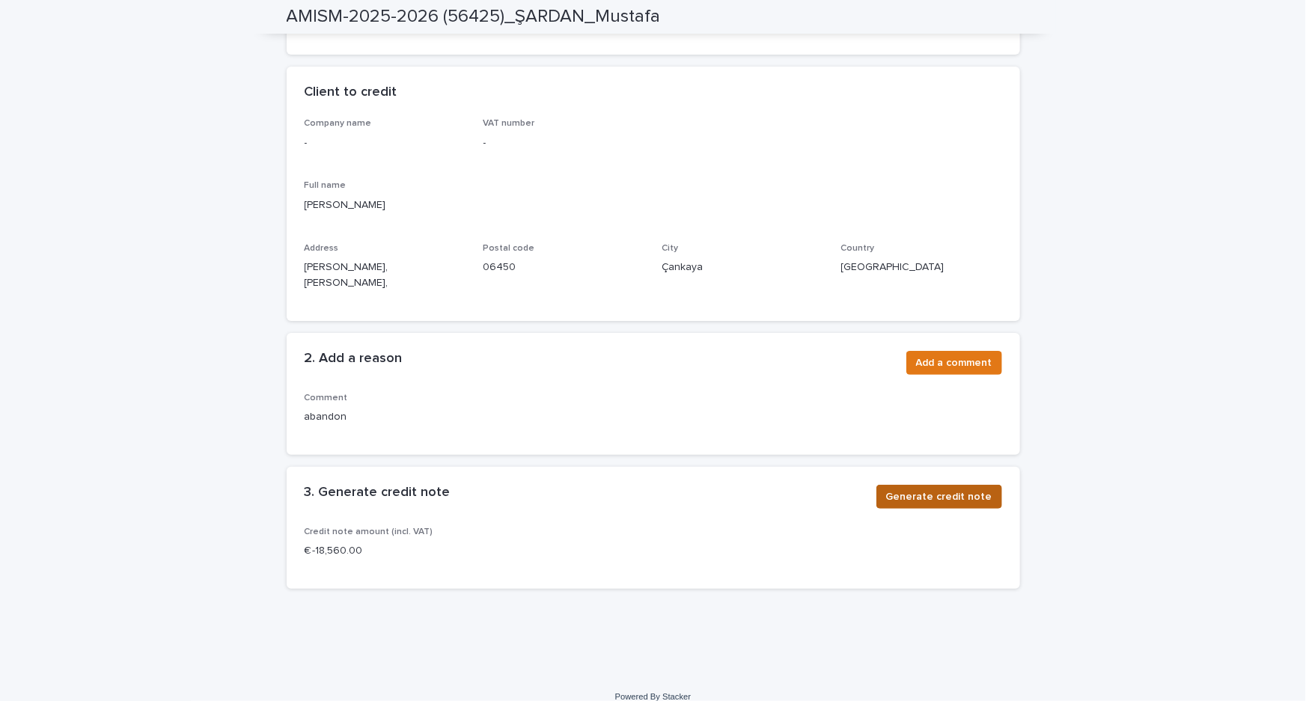
click at [934, 489] on span "Generate credit note" at bounding box center [939, 496] width 106 height 15
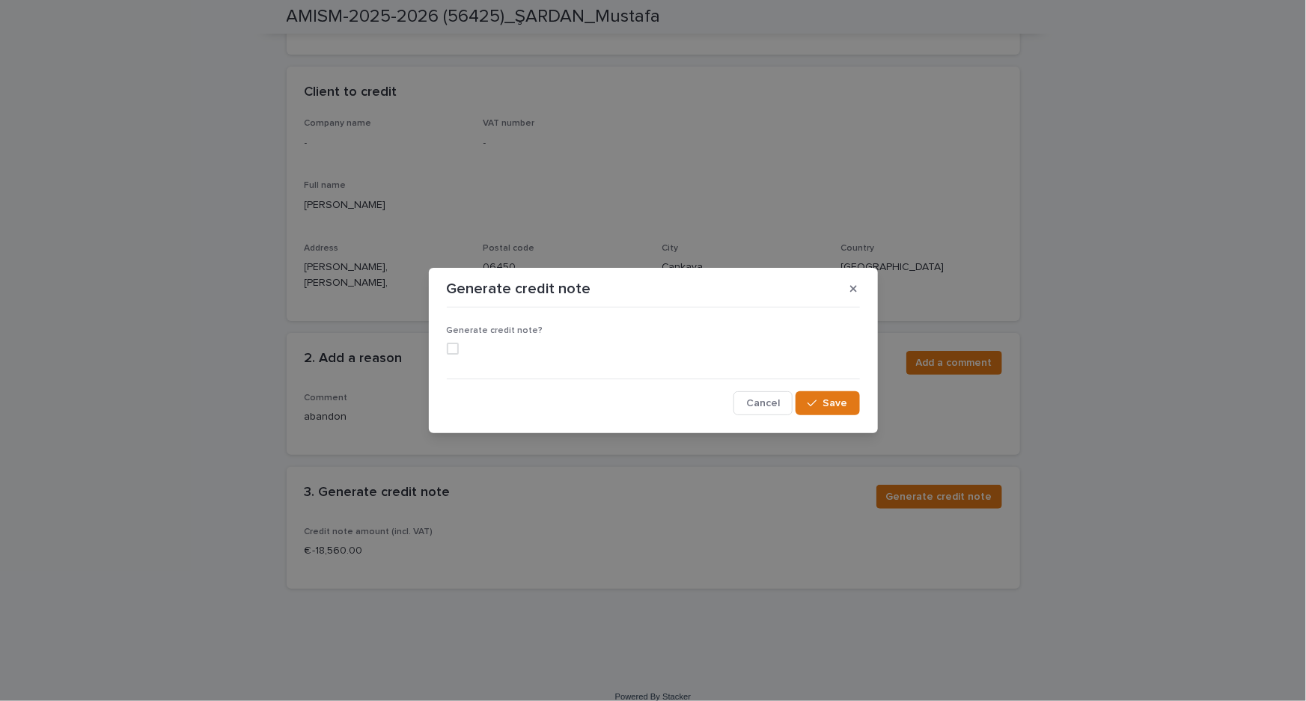
click at [451, 350] on span at bounding box center [453, 349] width 12 height 12
click at [818, 399] on div "button" at bounding box center [814, 403] width 15 height 10
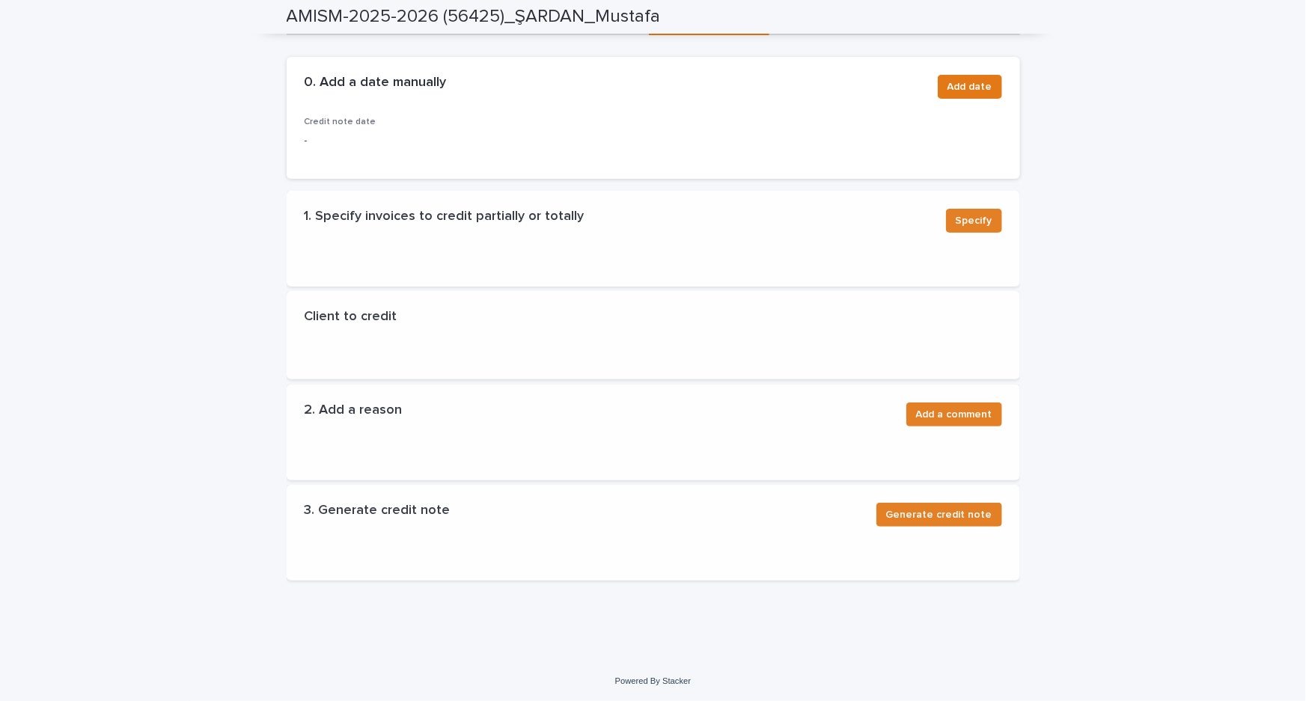
scroll to position [0, 0]
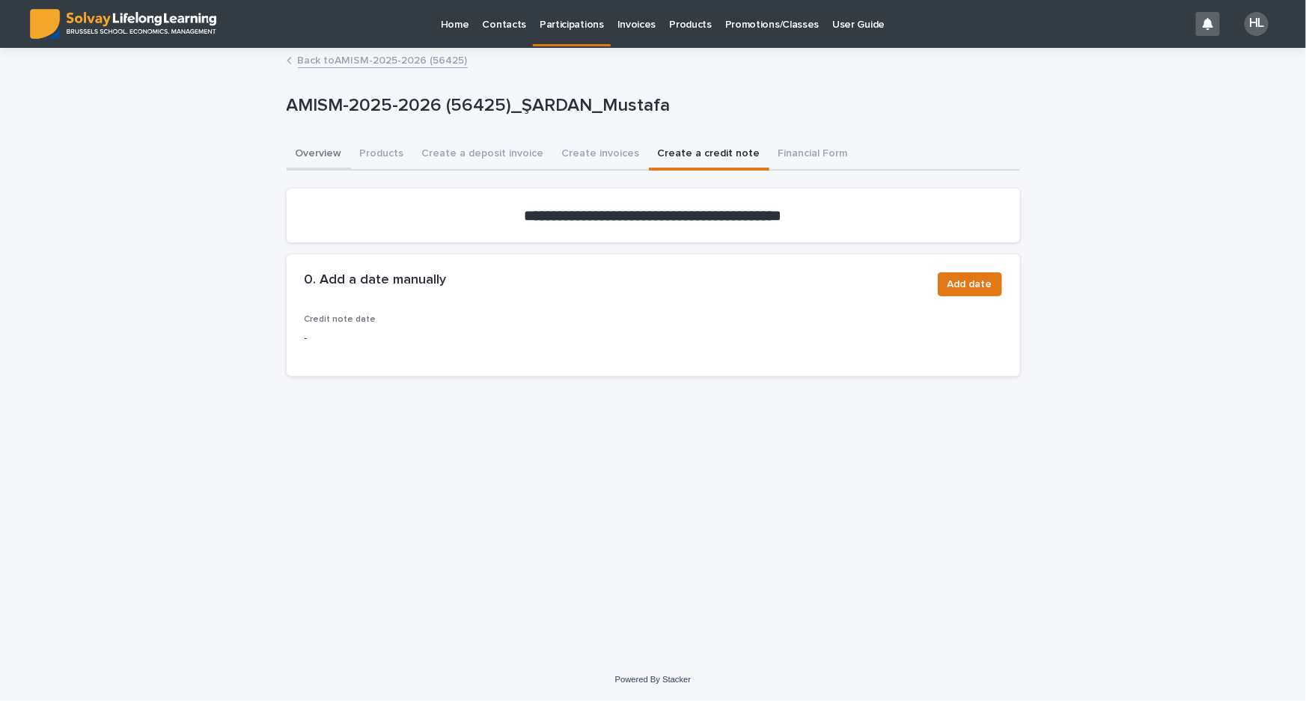
click at [297, 156] on button "Overview" at bounding box center [319, 154] width 64 height 31
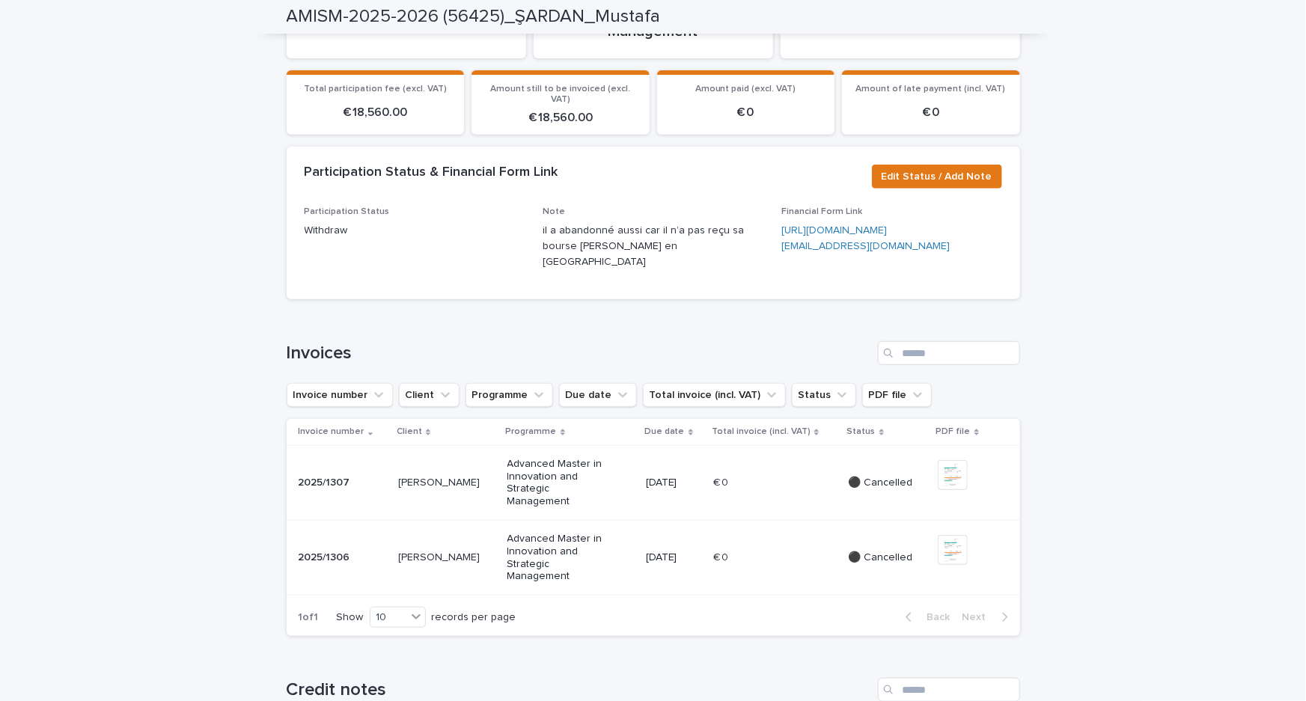
scroll to position [94, 0]
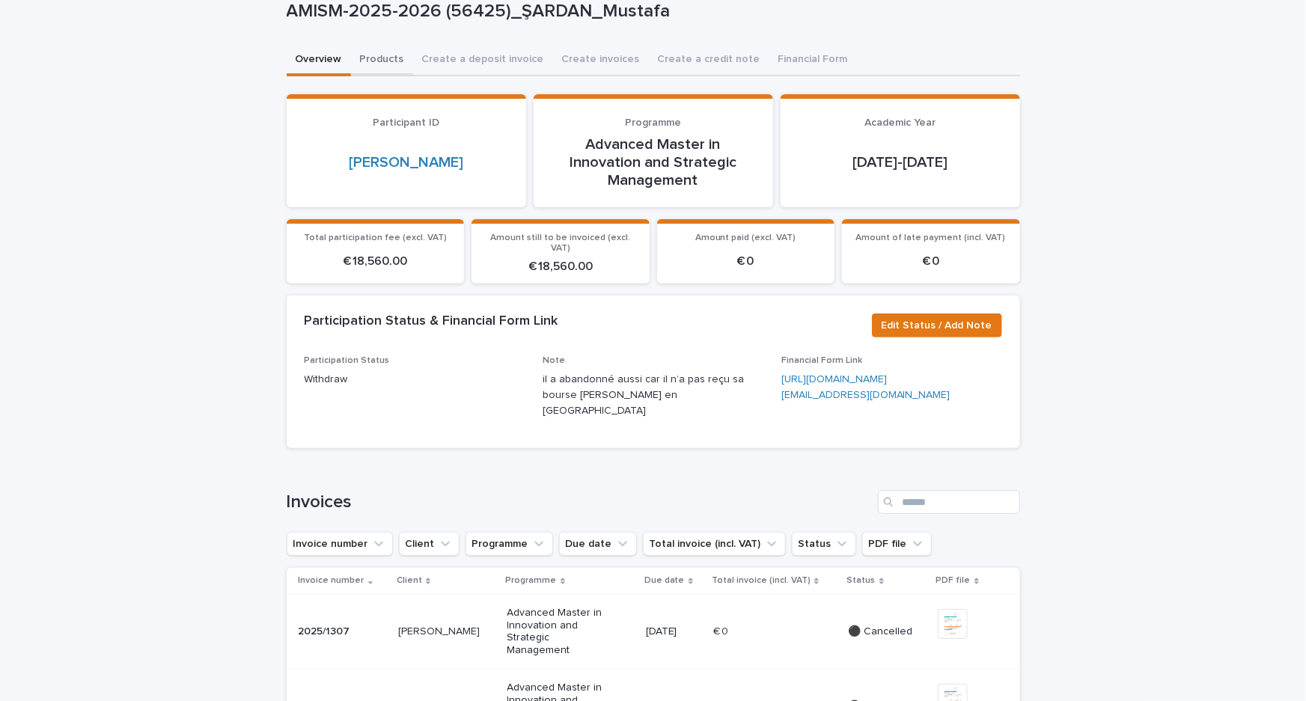
click at [375, 60] on button "Products" at bounding box center [382, 60] width 62 height 31
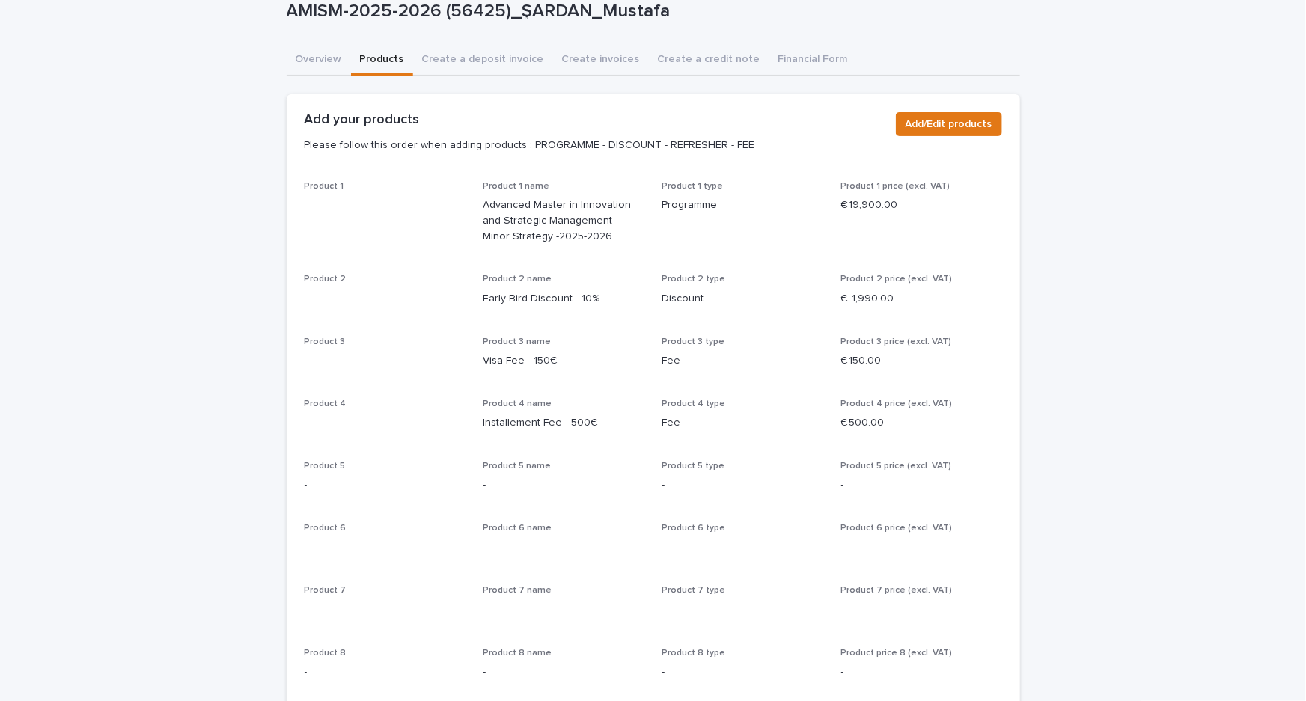
scroll to position [102, 0]
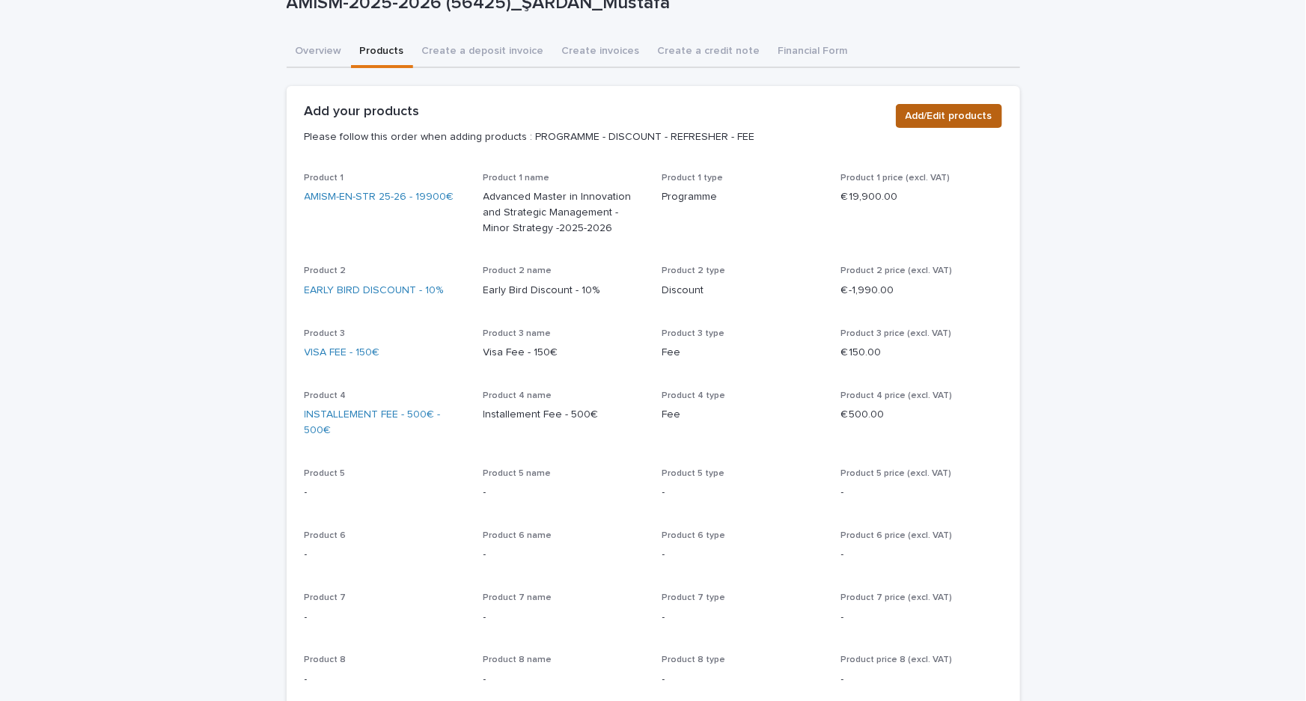
click at [952, 113] on span "Add/Edit products" at bounding box center [948, 115] width 87 height 15
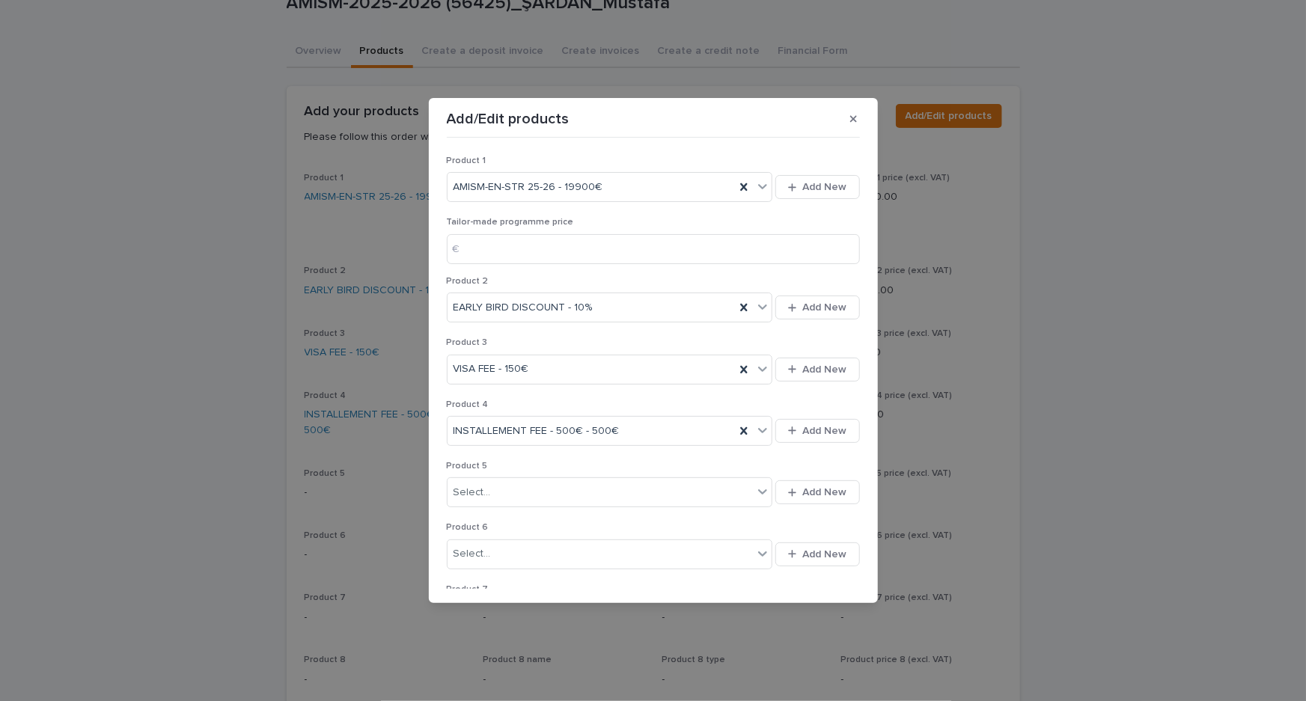
click at [851, 114] on icon "button" at bounding box center [853, 119] width 7 height 10
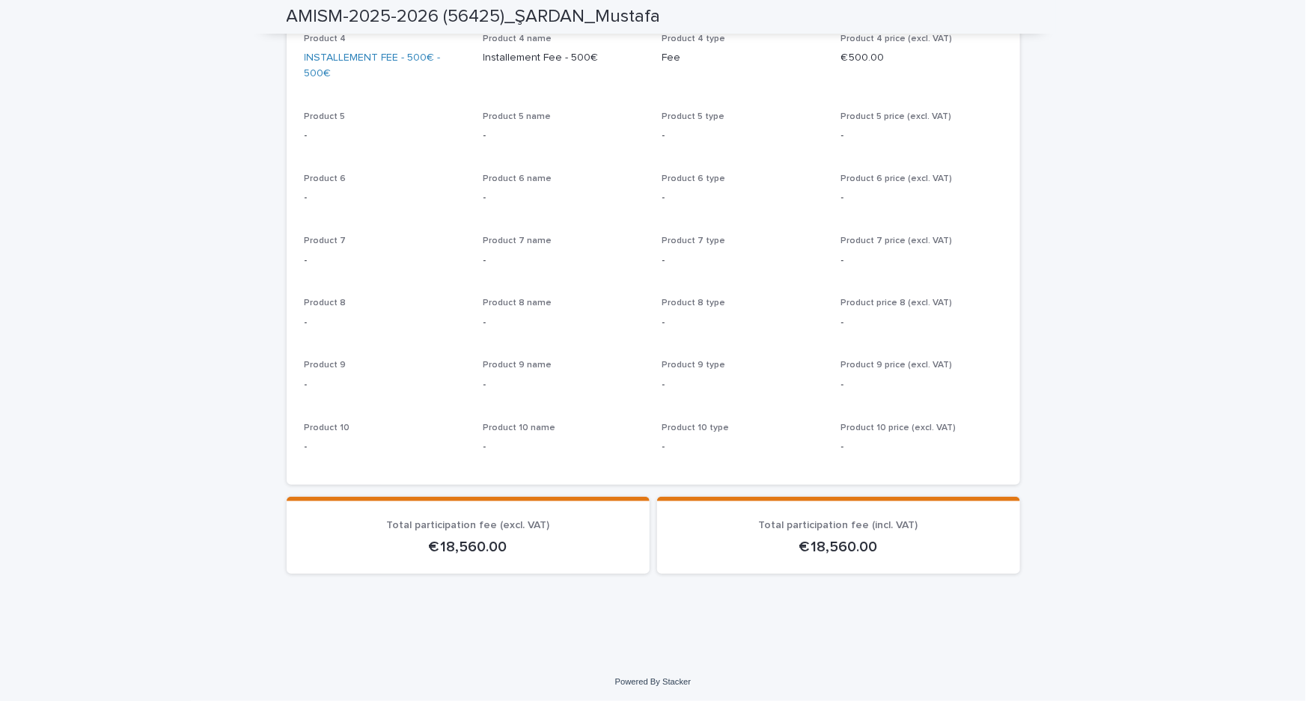
scroll to position [120, 0]
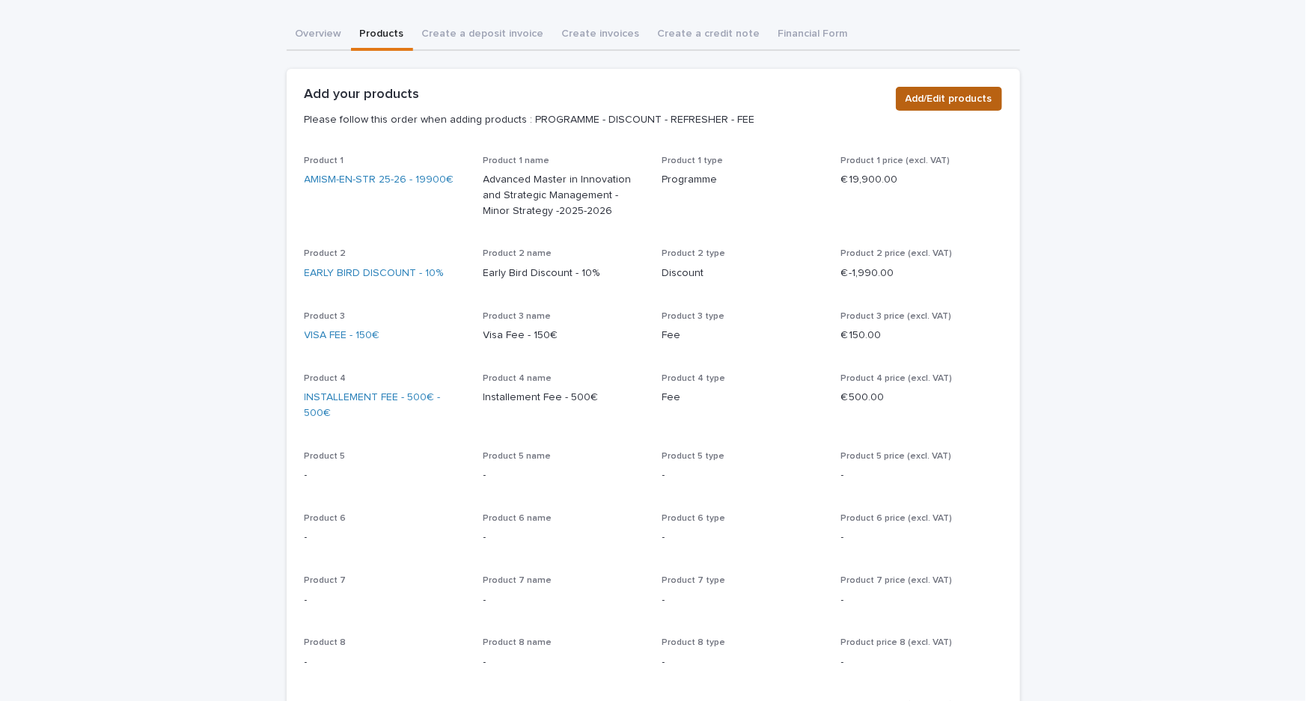
click at [911, 93] on span "Add/Edit products" at bounding box center [948, 98] width 87 height 15
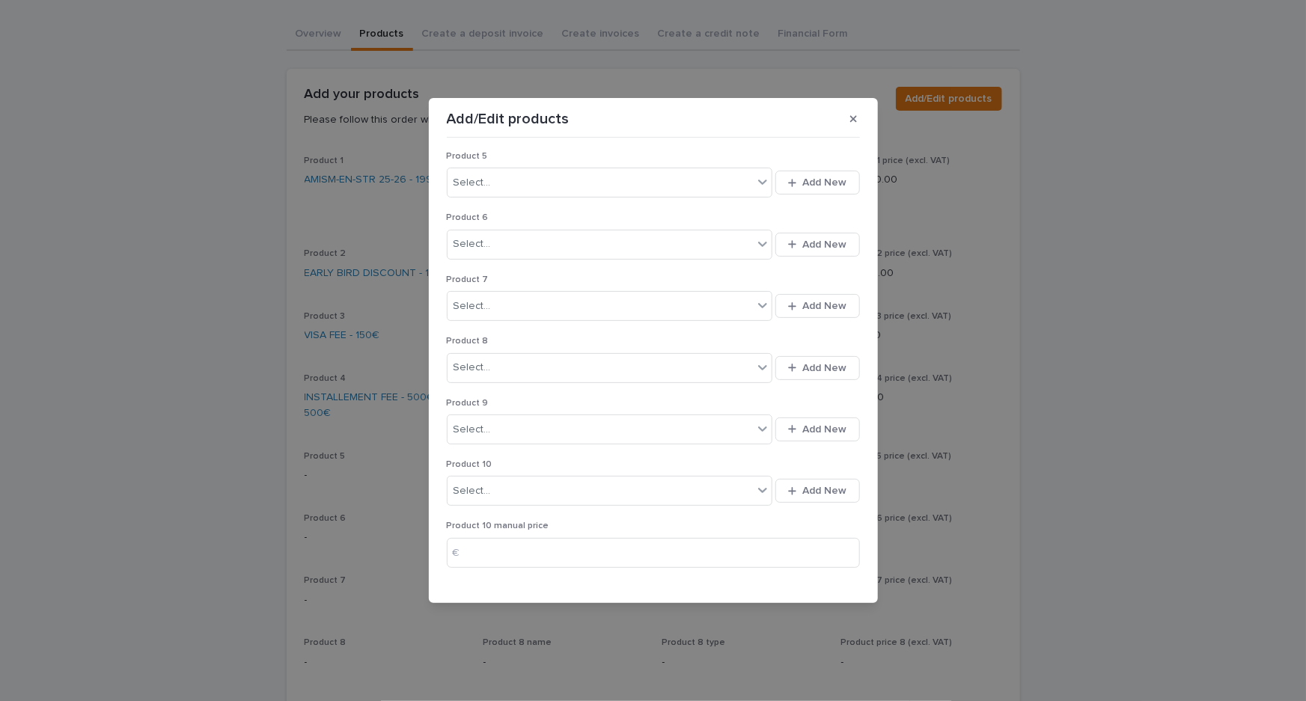
scroll to position [347, 0]
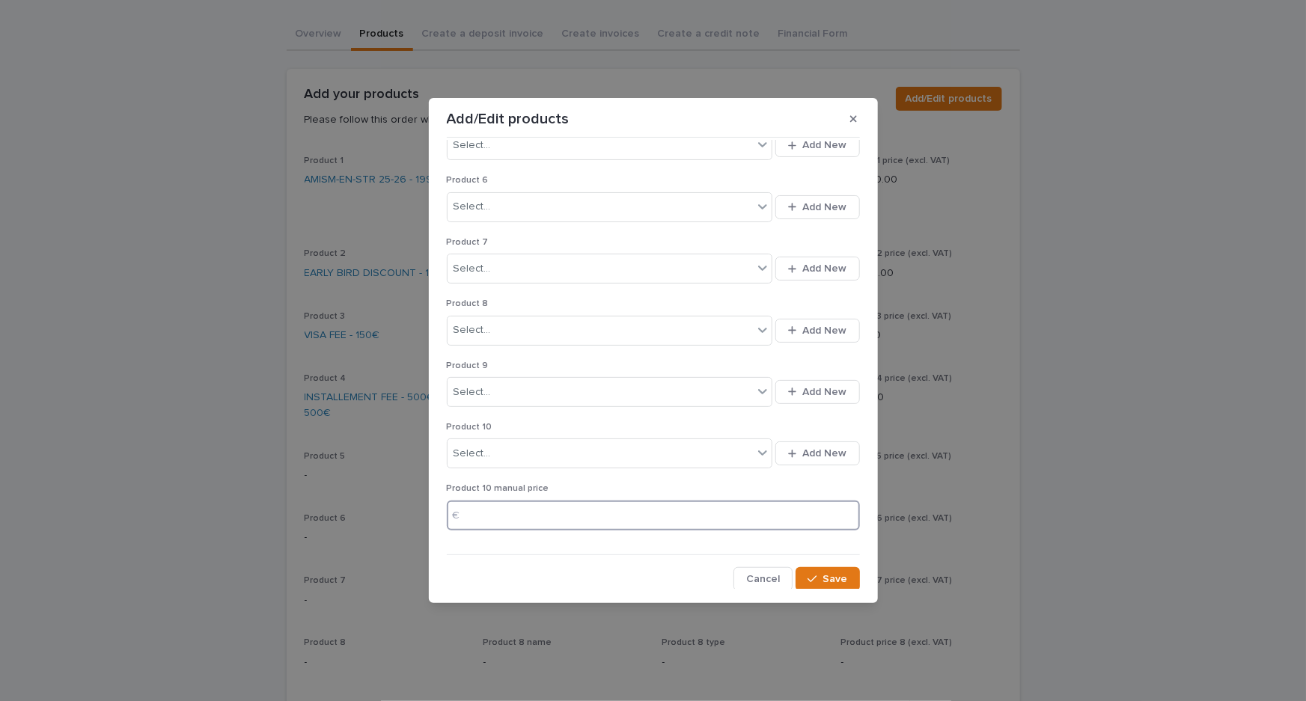
click at [502, 505] on input at bounding box center [653, 516] width 413 height 30
type input "******"
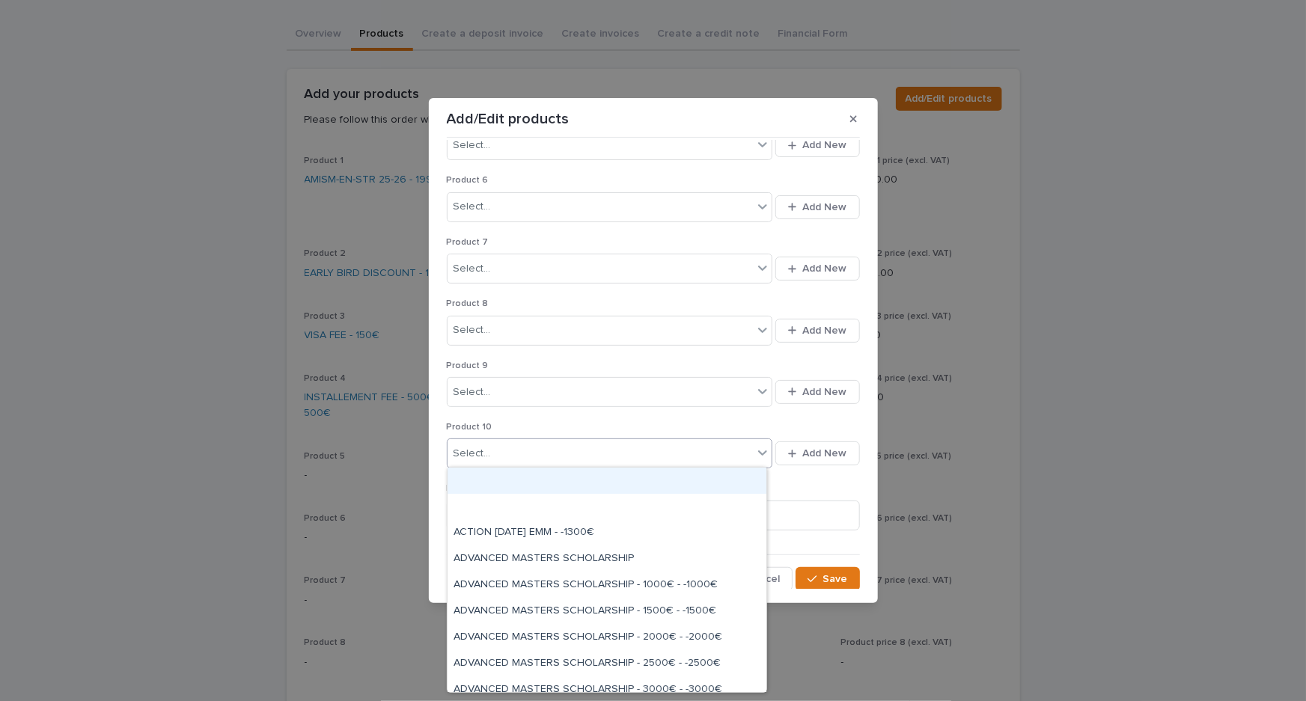
click at [479, 449] on div "Select..." at bounding box center [471, 454] width 37 height 16
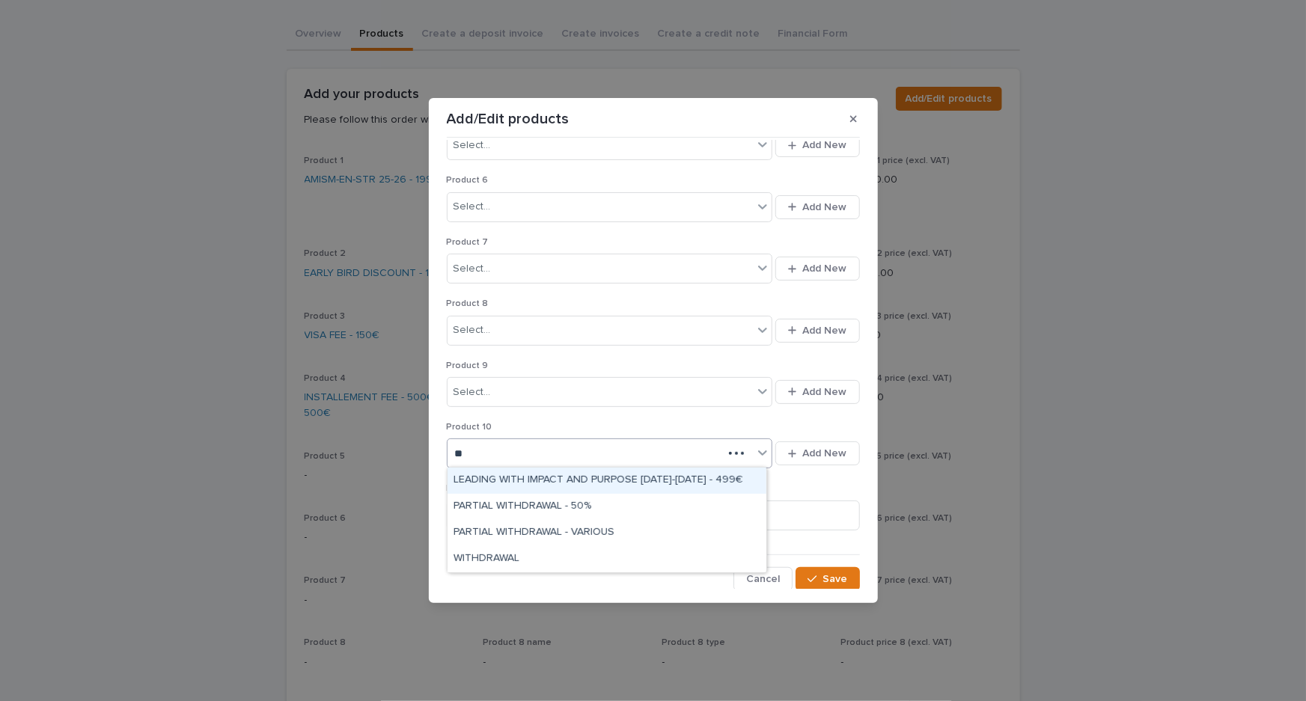
type input "***"
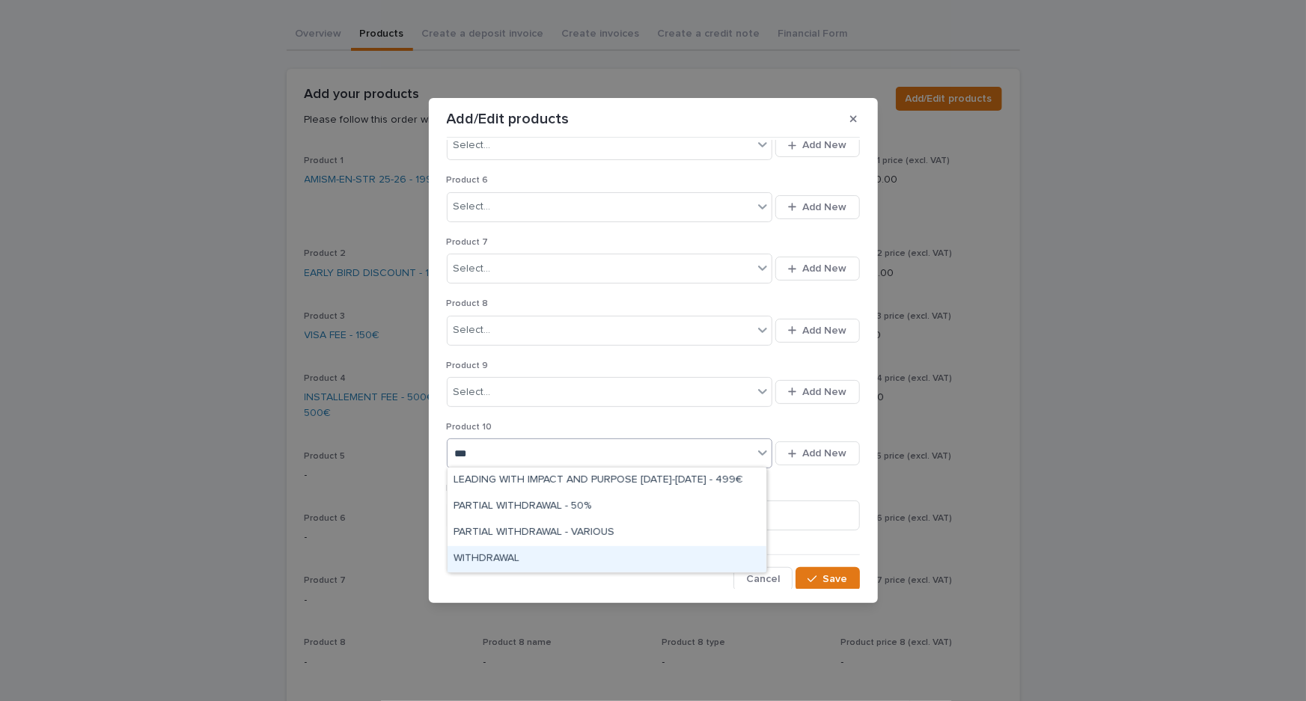
click at [535, 548] on div "WITHDRAWAL" at bounding box center [606, 559] width 319 height 26
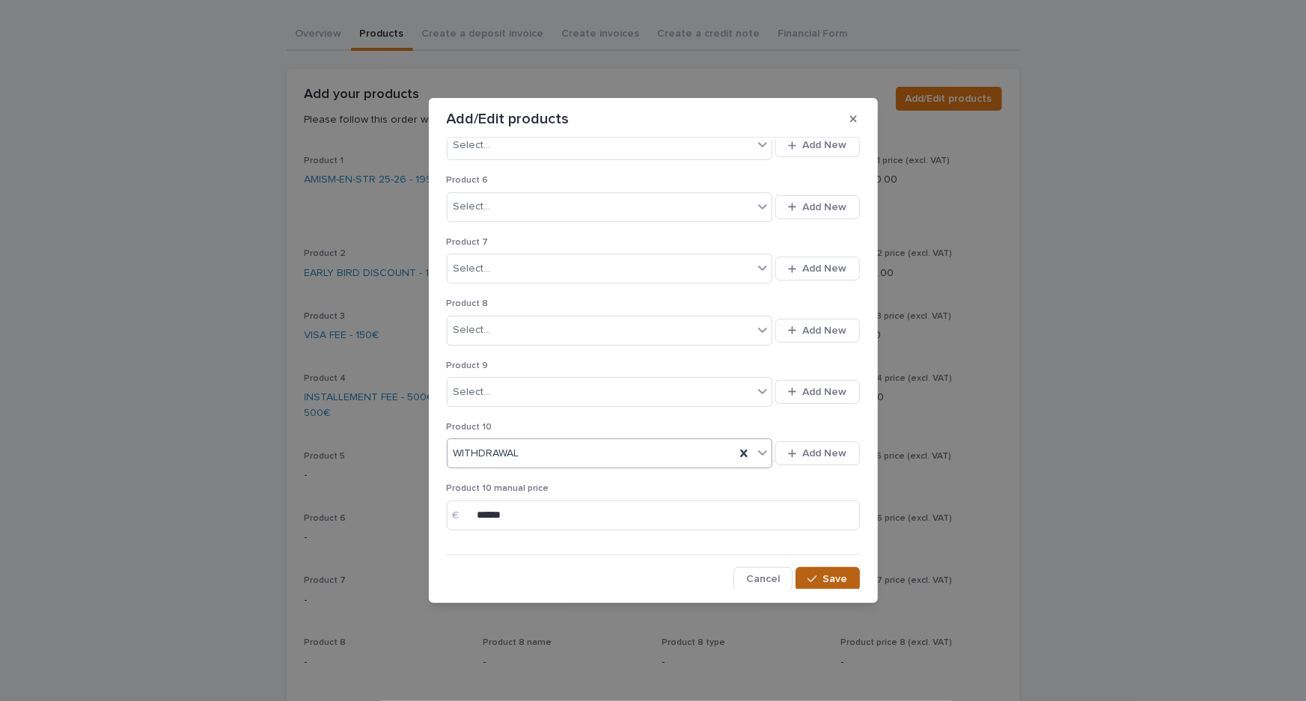
click at [839, 569] on button "Save" at bounding box center [827, 579] width 64 height 24
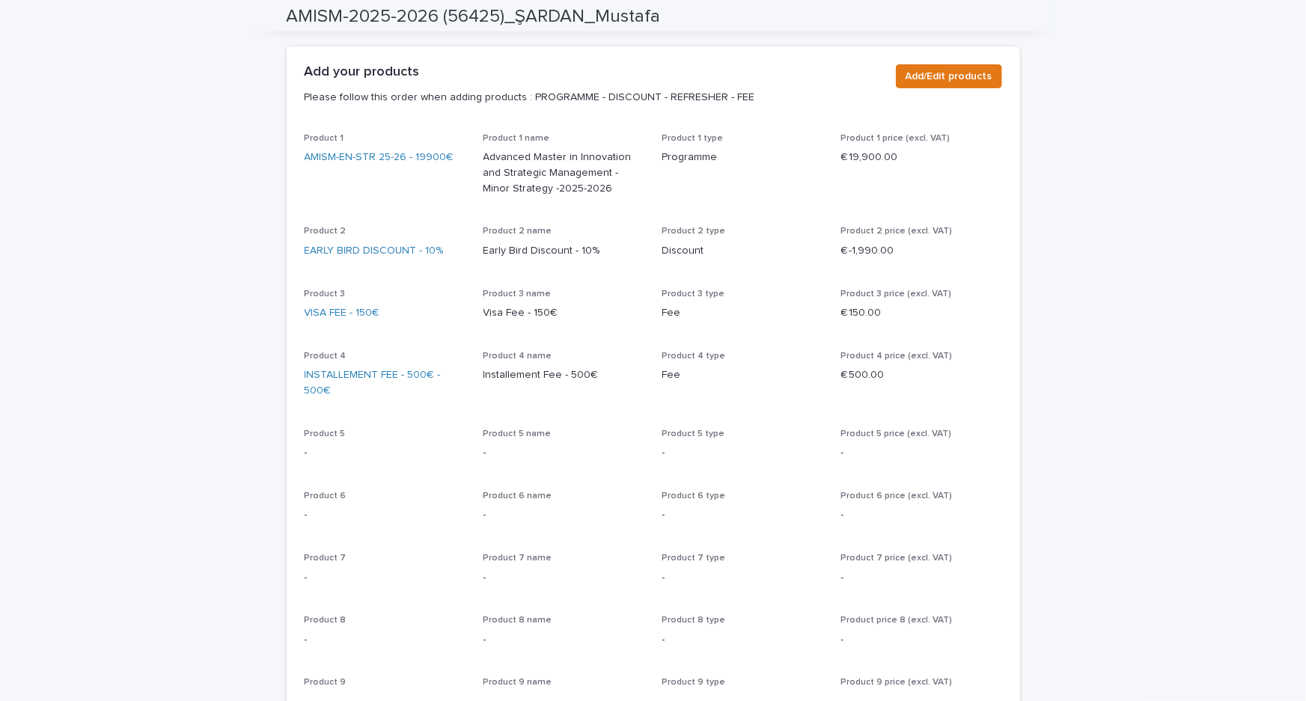
scroll to position [0, 0]
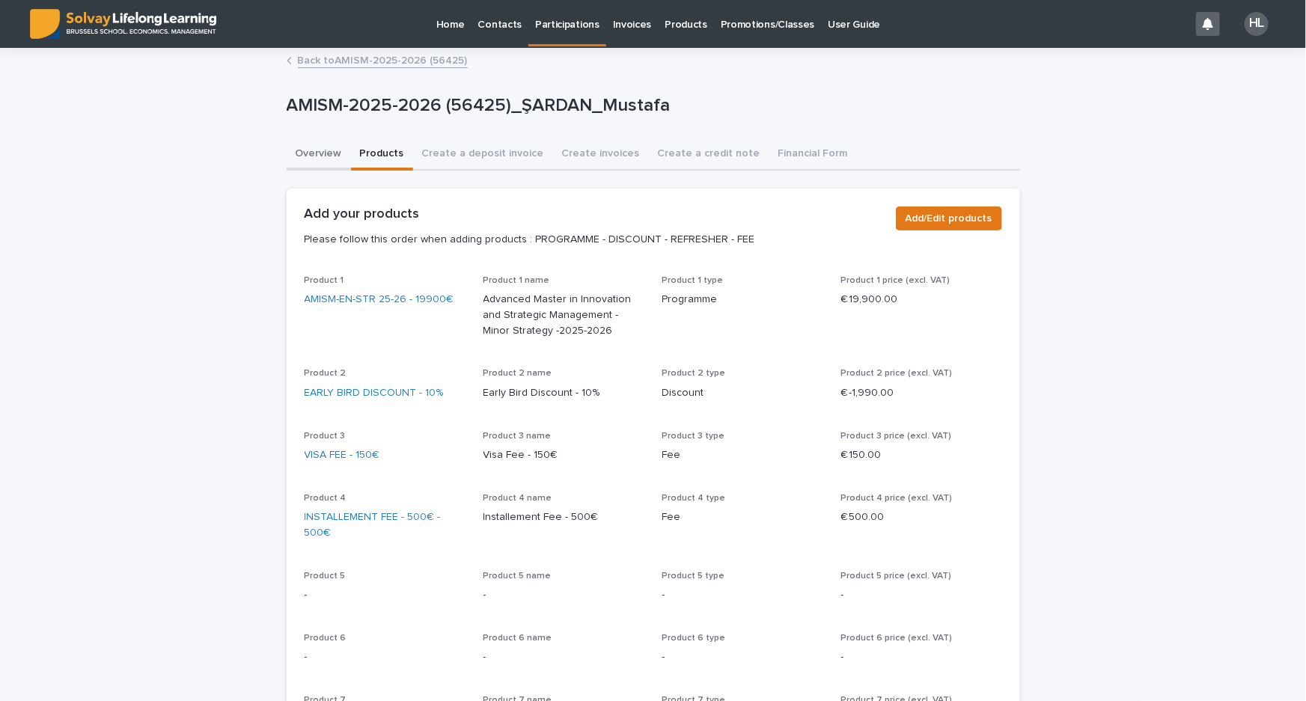
click at [300, 149] on button "Overview" at bounding box center [319, 154] width 64 height 31
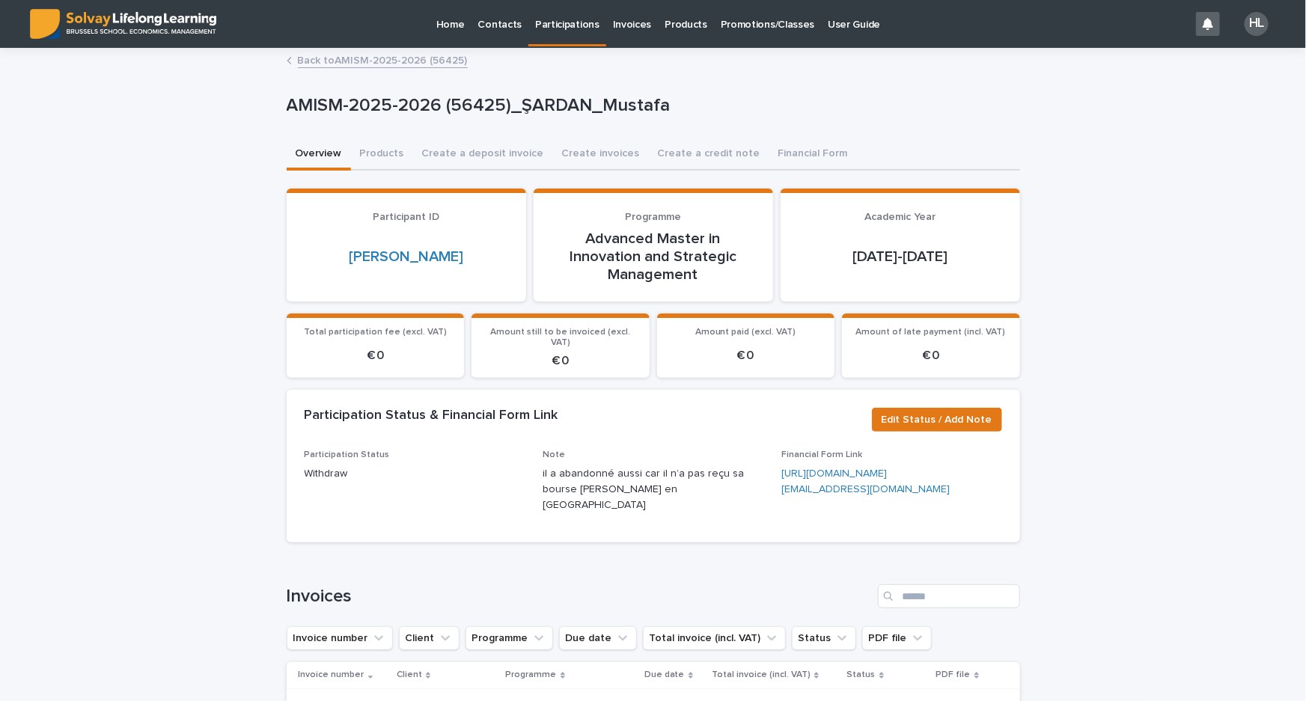
click at [349, 53] on link "Back to AMISM-2025-2026 (56425)" at bounding box center [383, 59] width 170 height 17
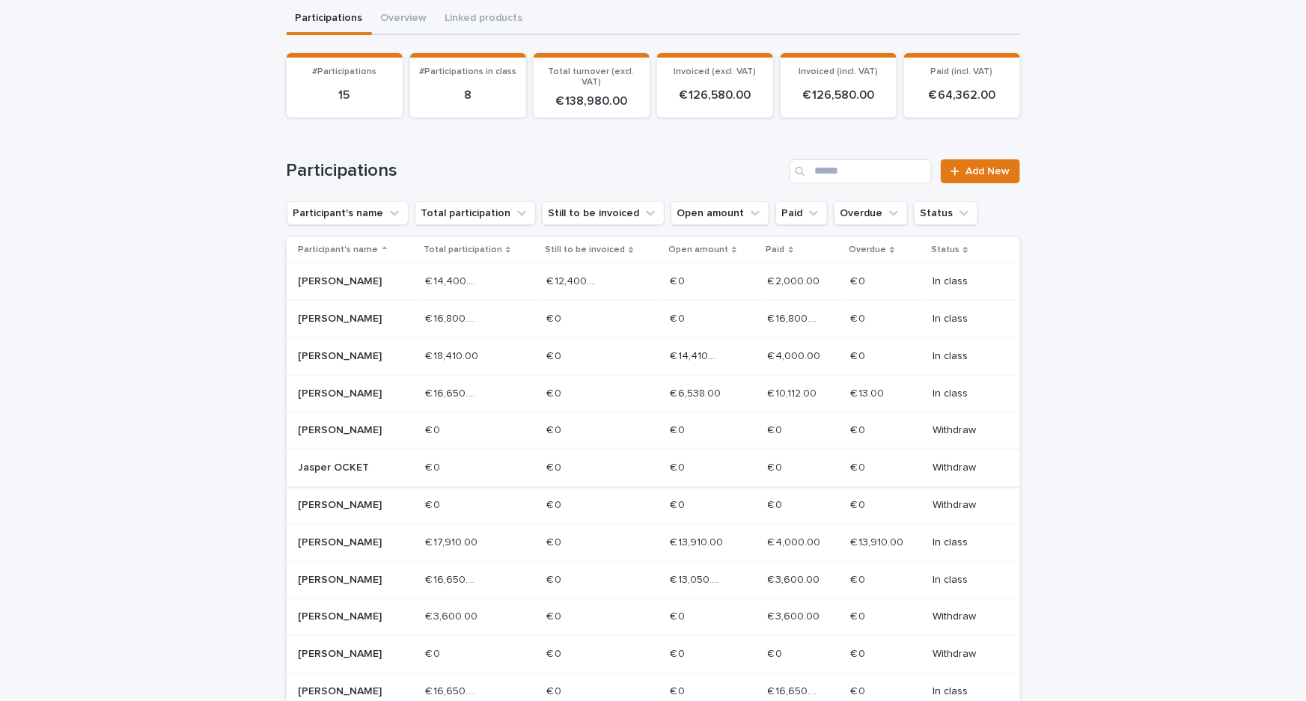
scroll to position [340, 0]
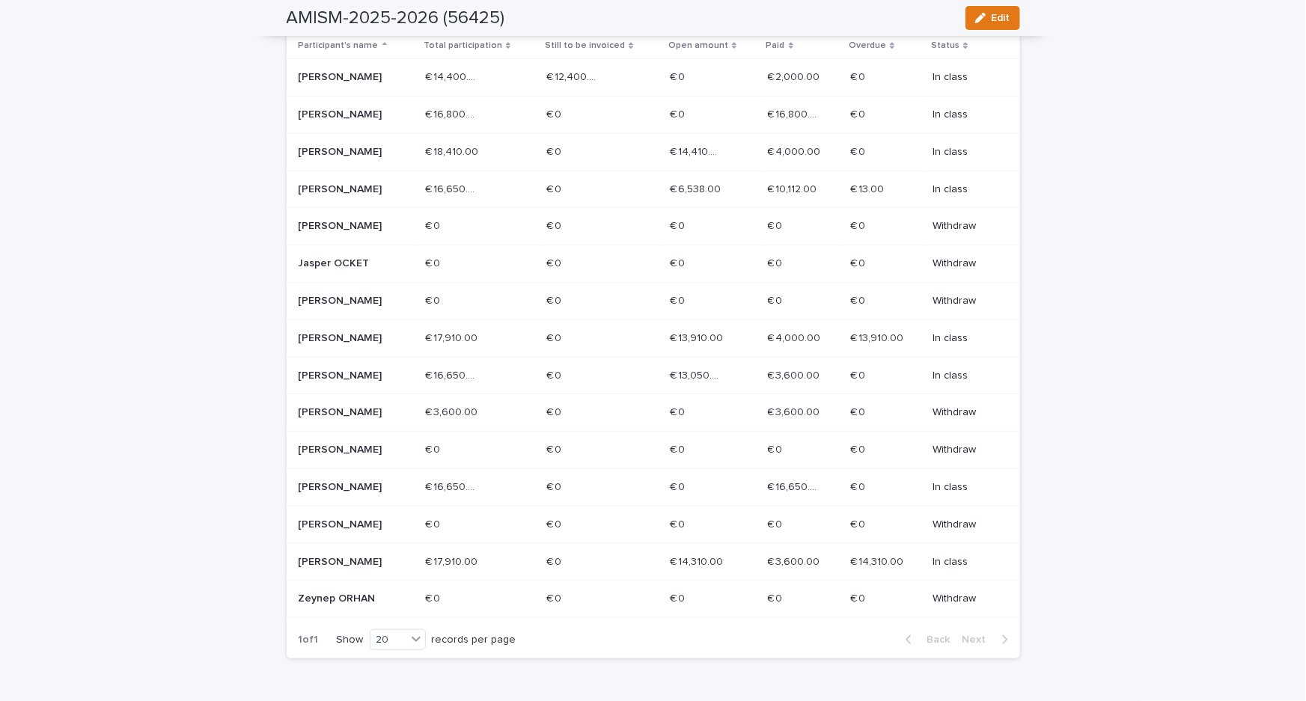
click at [709, 414] on p at bounding box center [696, 412] width 53 height 13
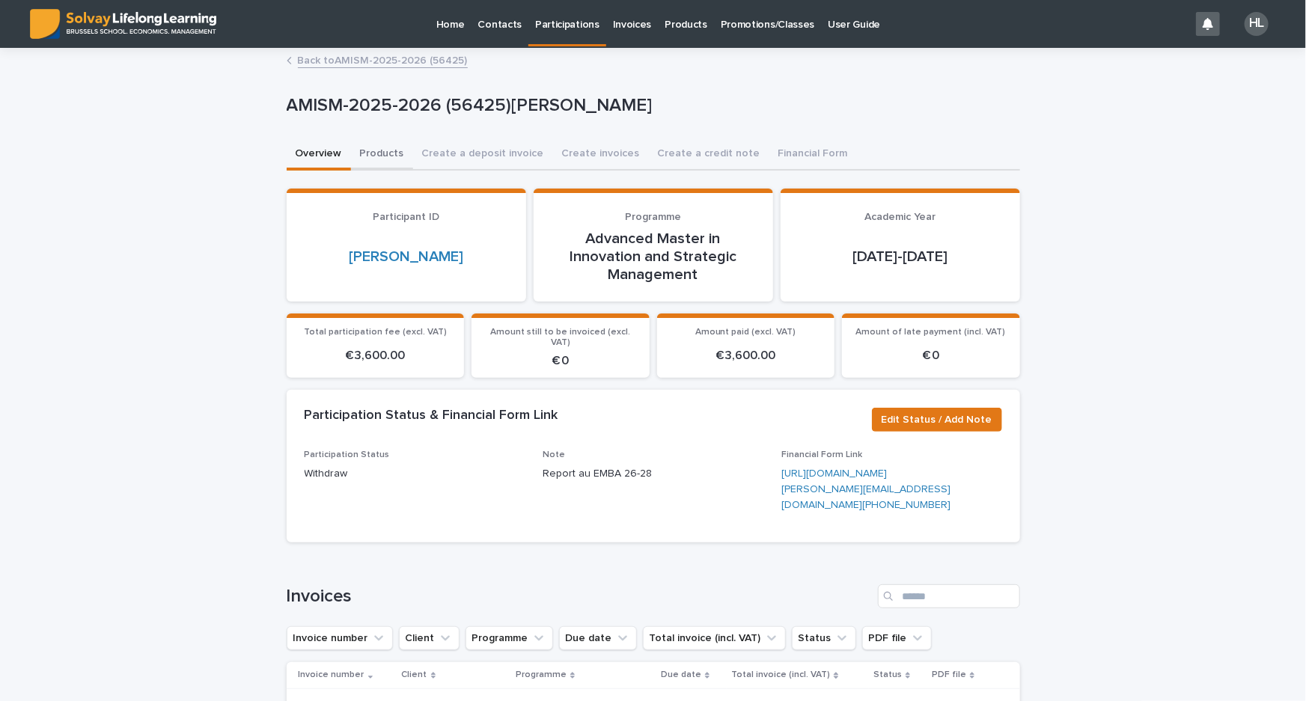
click at [366, 149] on button "Products" at bounding box center [382, 154] width 62 height 31
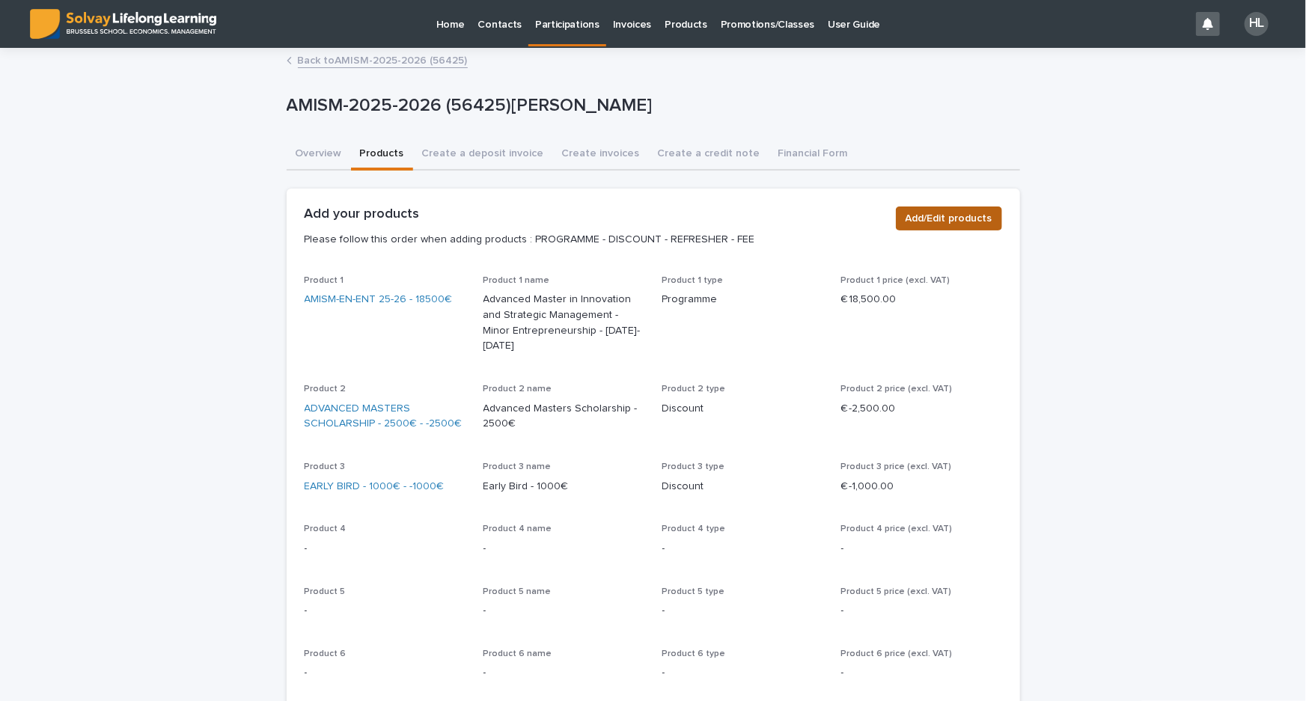
click at [922, 222] on span "Add/Edit products" at bounding box center [948, 218] width 87 height 15
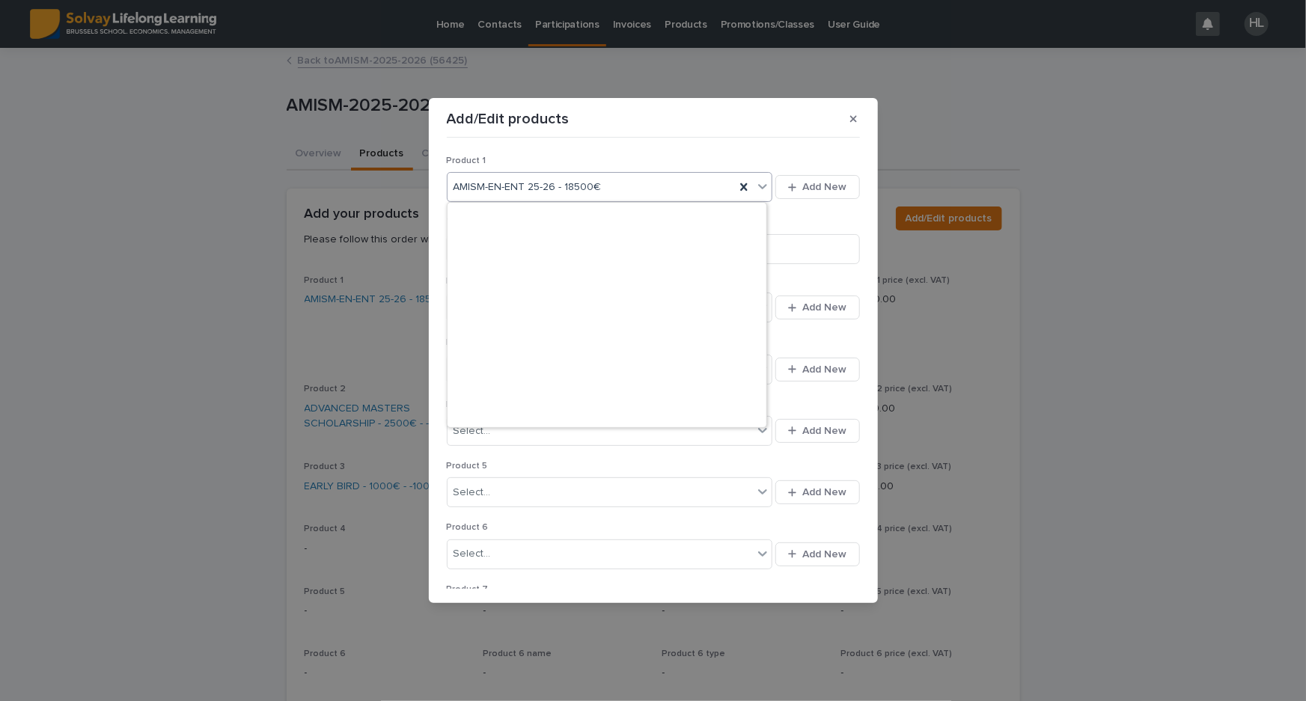
scroll to position [1283, 0]
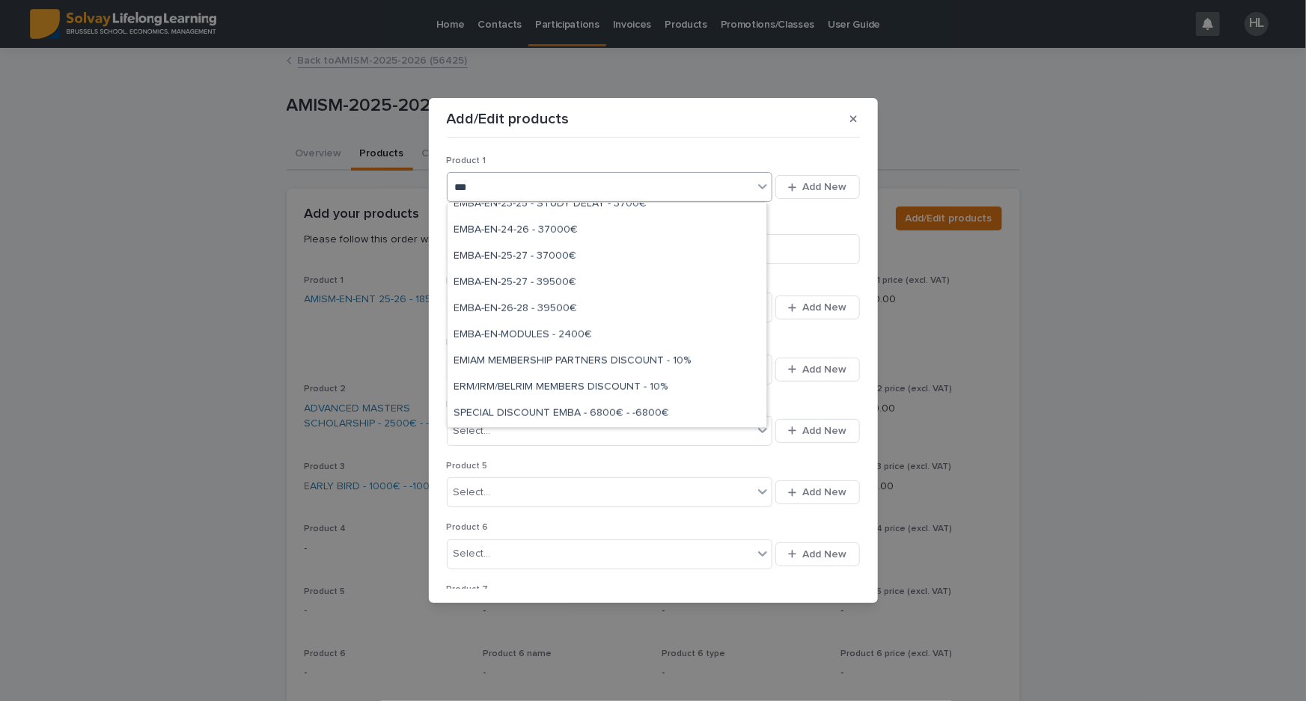
type input "****"
click at [584, 355] on div "EMBA-EN-26-28 - 39500€" at bounding box center [606, 362] width 319 height 26
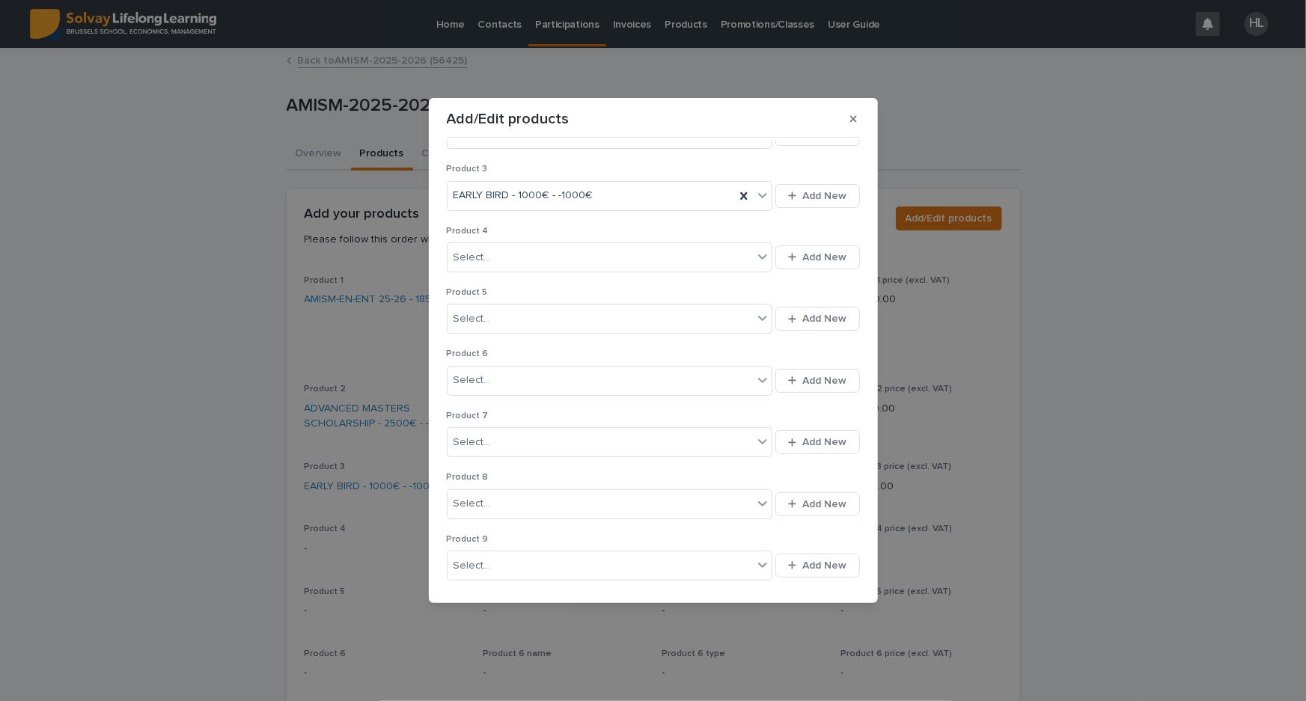
scroll to position [347, 0]
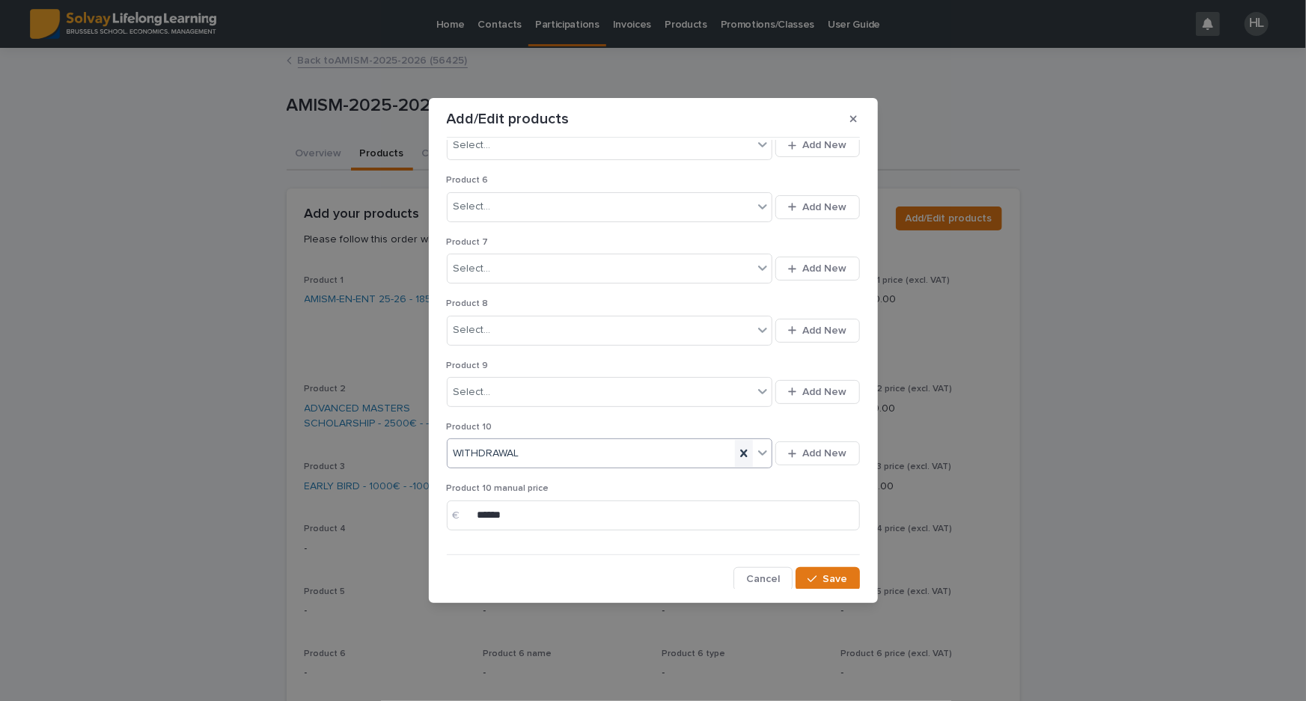
click at [740, 450] on icon at bounding box center [743, 453] width 15 height 15
drag, startPoint x: 581, startPoint y: 516, endPoint x: 352, endPoint y: 517, distance: 228.9
click at [352, 517] on div "Add/Edit products Product 1 EMBA-EN-26-28 - 39500€ Add New Tailor-made programm…" at bounding box center [653, 350] width 1306 height 701
click at [486, 561] on div "Product 1 EMBA-EN-26-28 - 39500€ Add New Tailor-made programme price € Product …" at bounding box center [653, 364] width 420 height 449
click at [807, 578] on icon "button" at bounding box center [811, 579] width 9 height 10
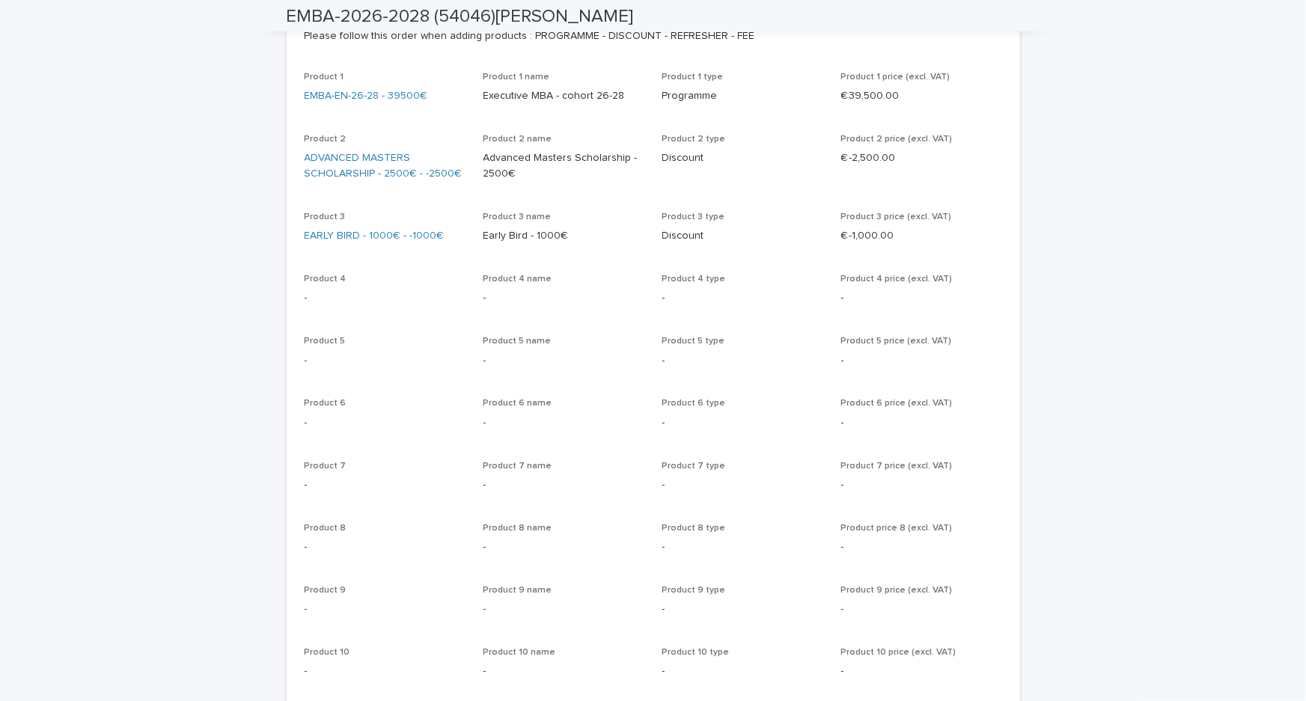
scroll to position [0, 0]
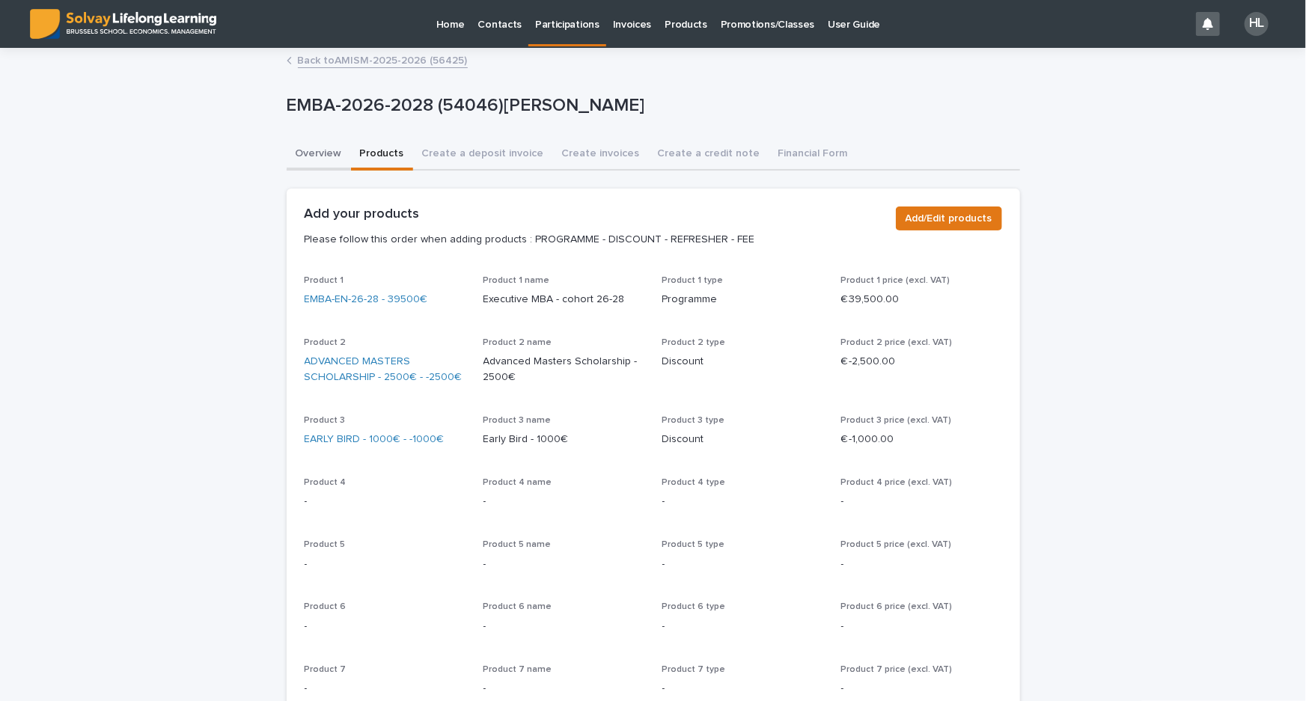
click at [315, 153] on button "Overview" at bounding box center [319, 154] width 64 height 31
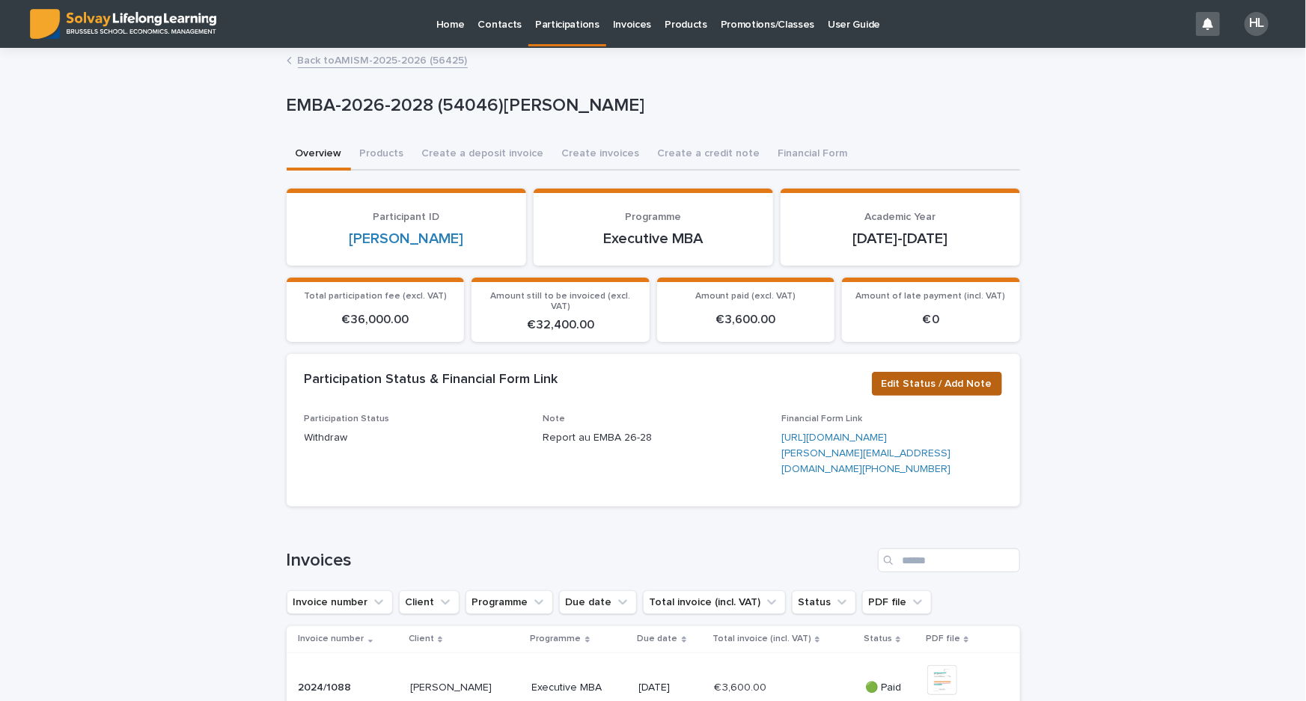
click at [946, 376] on span "Edit Status / Add Note" at bounding box center [936, 383] width 111 height 15
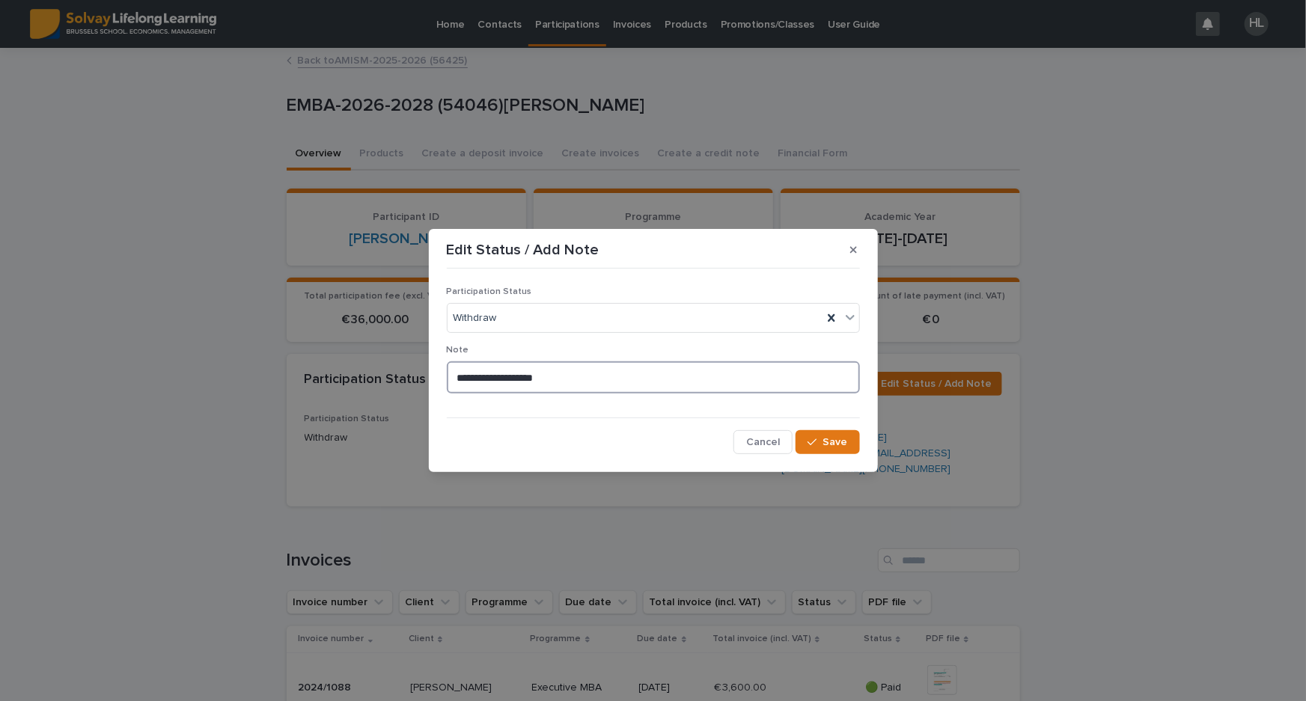
click at [459, 370] on textarea "**********" at bounding box center [653, 377] width 413 height 32
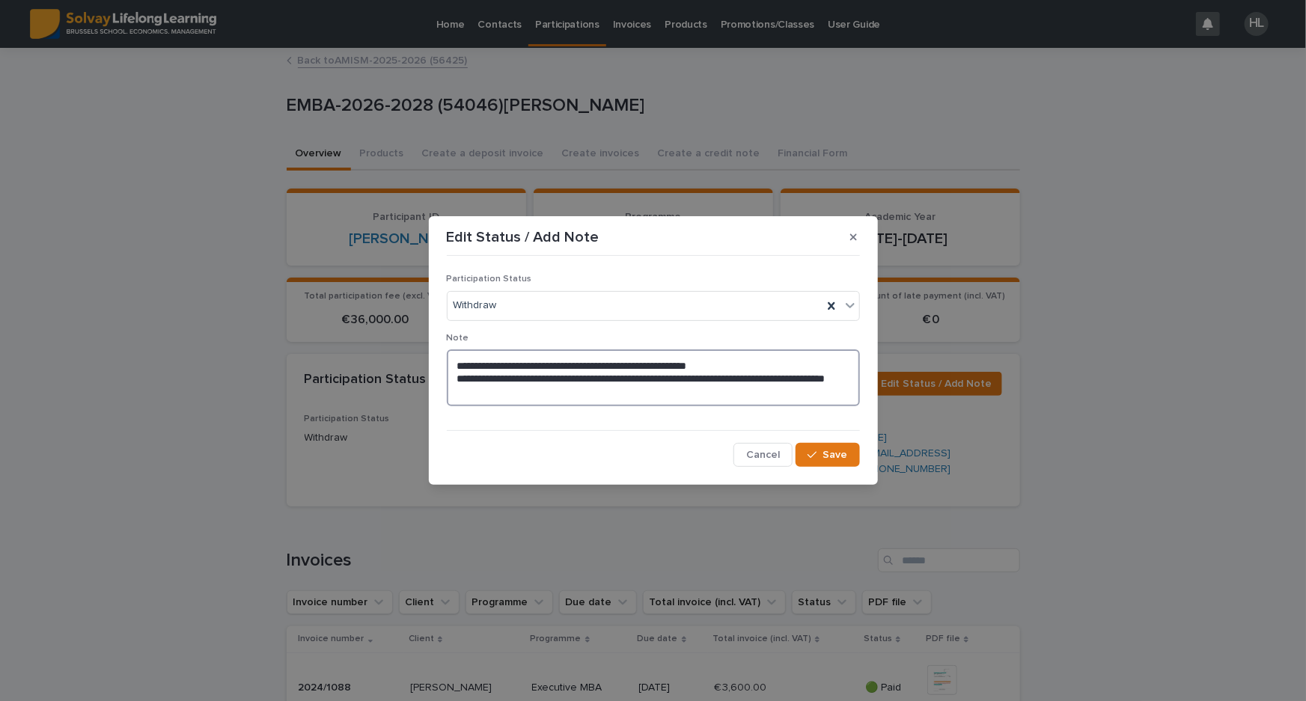
click at [745, 377] on textarea "**********" at bounding box center [653, 377] width 413 height 57
type textarea "**********"
click at [848, 453] on button "Save" at bounding box center [827, 455] width 64 height 24
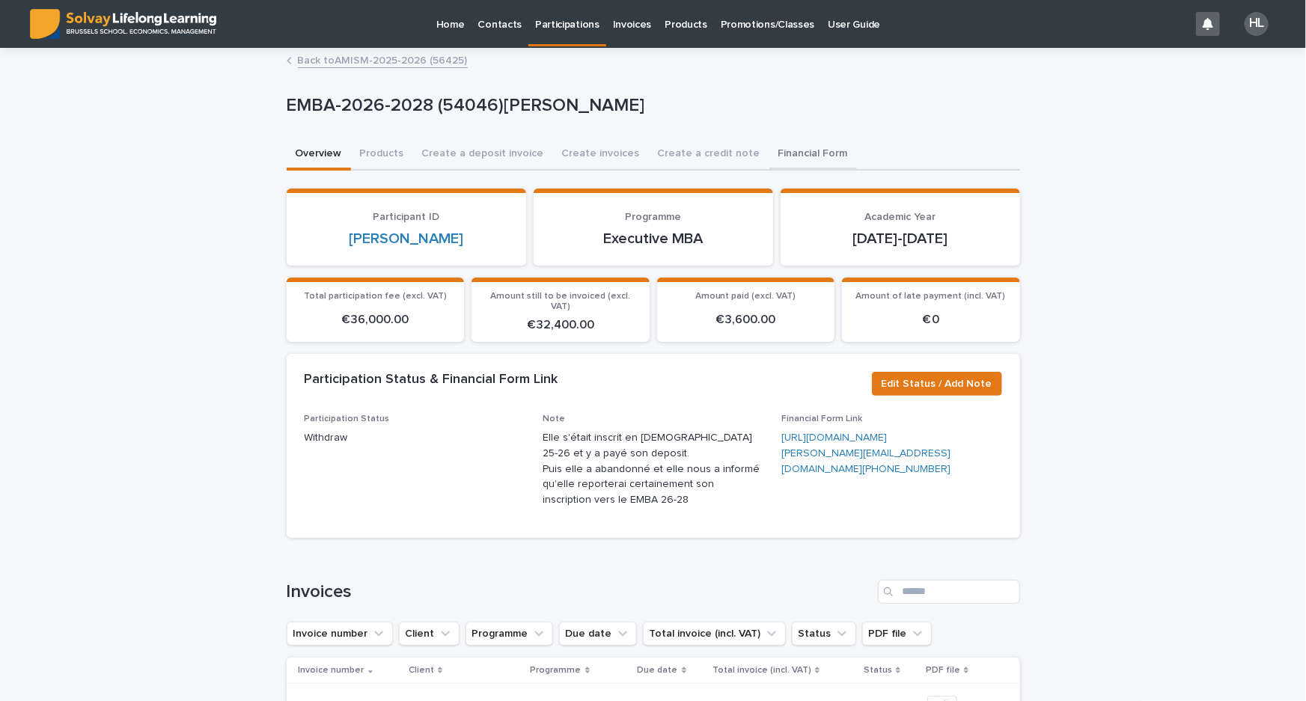
click at [769, 153] on button "Financial Form" at bounding box center [813, 154] width 88 height 31
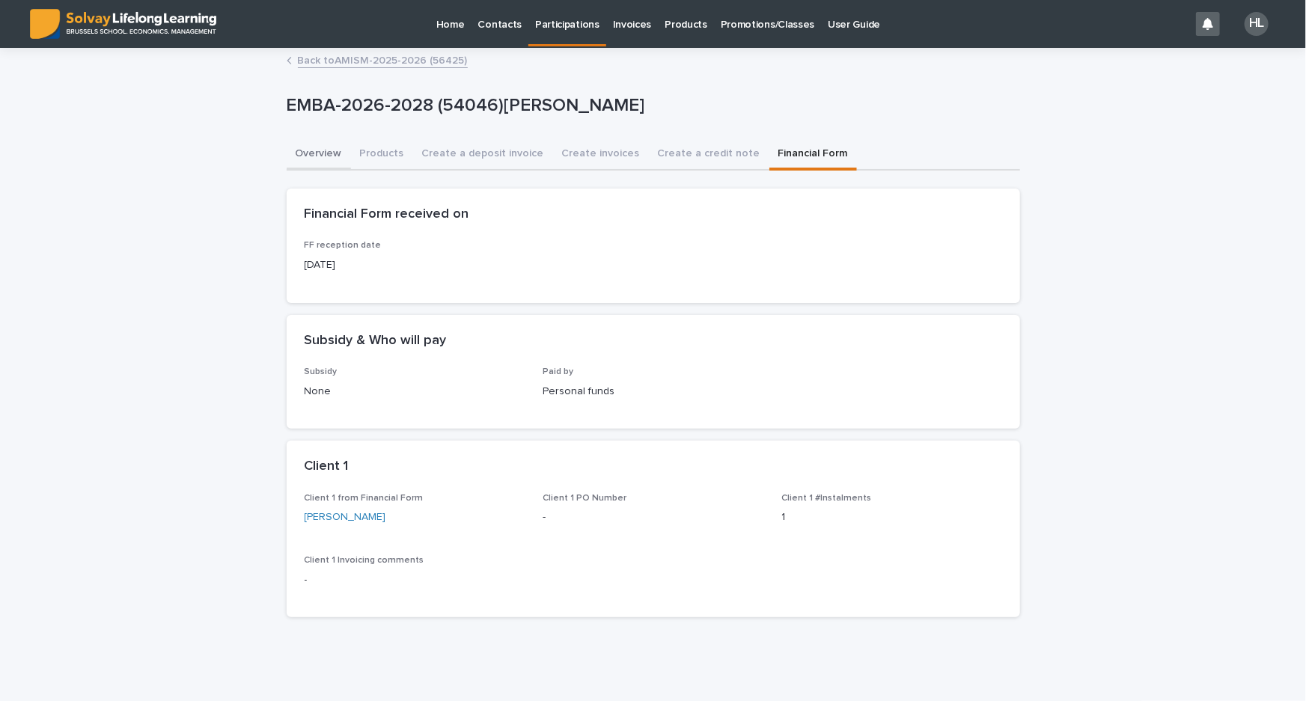
click at [304, 157] on button "Overview" at bounding box center [319, 154] width 64 height 31
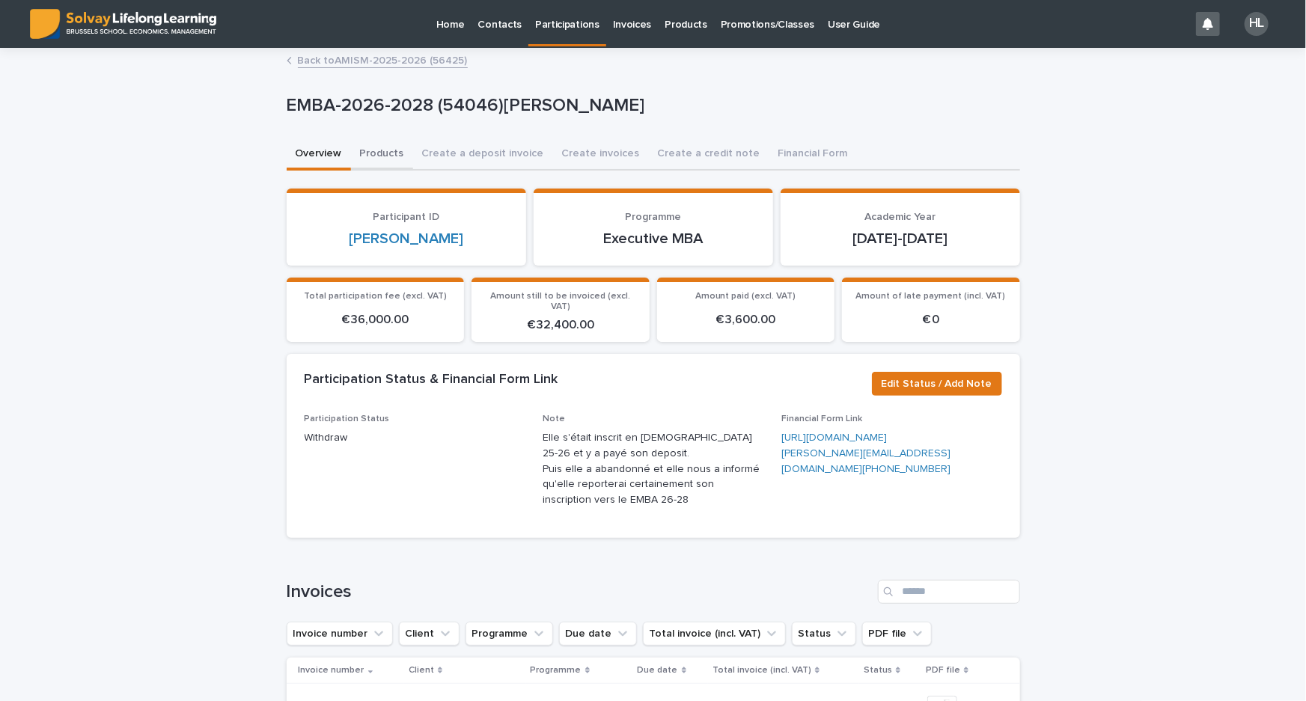
click at [352, 155] on button "Products" at bounding box center [382, 154] width 62 height 31
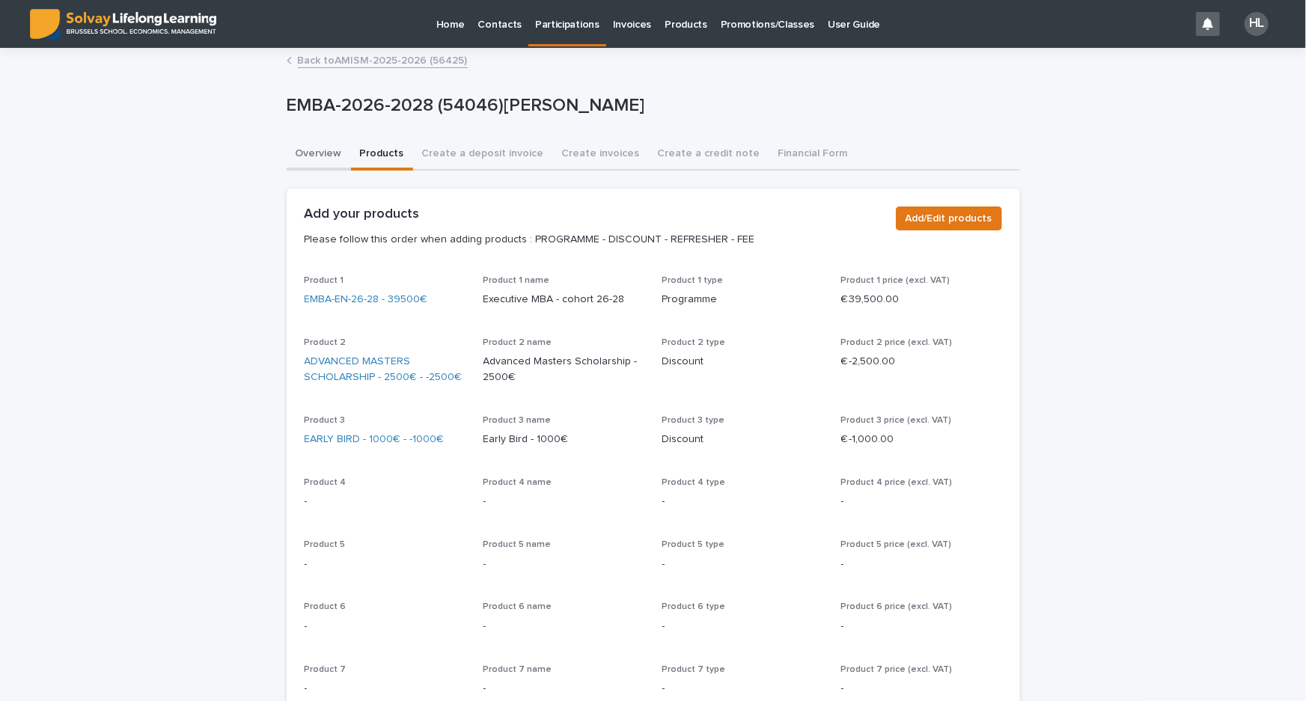
click at [308, 156] on button "Overview" at bounding box center [319, 154] width 64 height 31
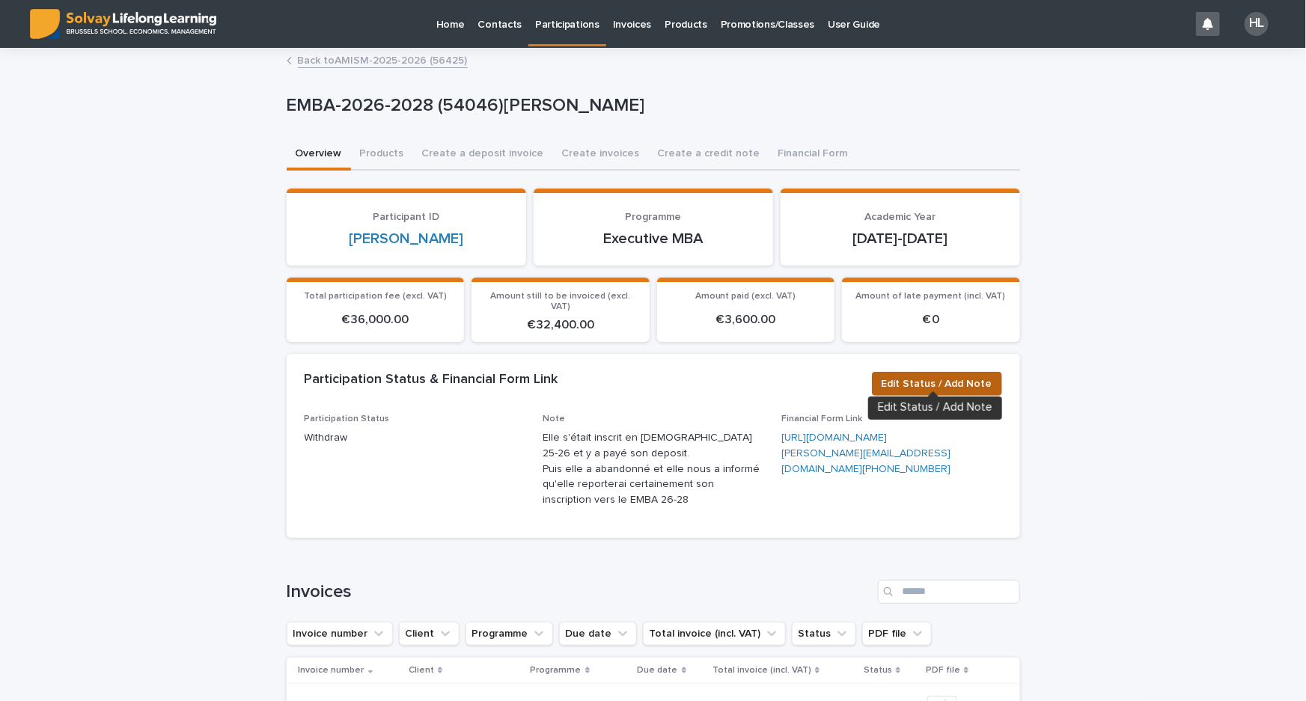
click at [919, 377] on span "Edit Status / Add Note" at bounding box center [936, 383] width 111 height 15
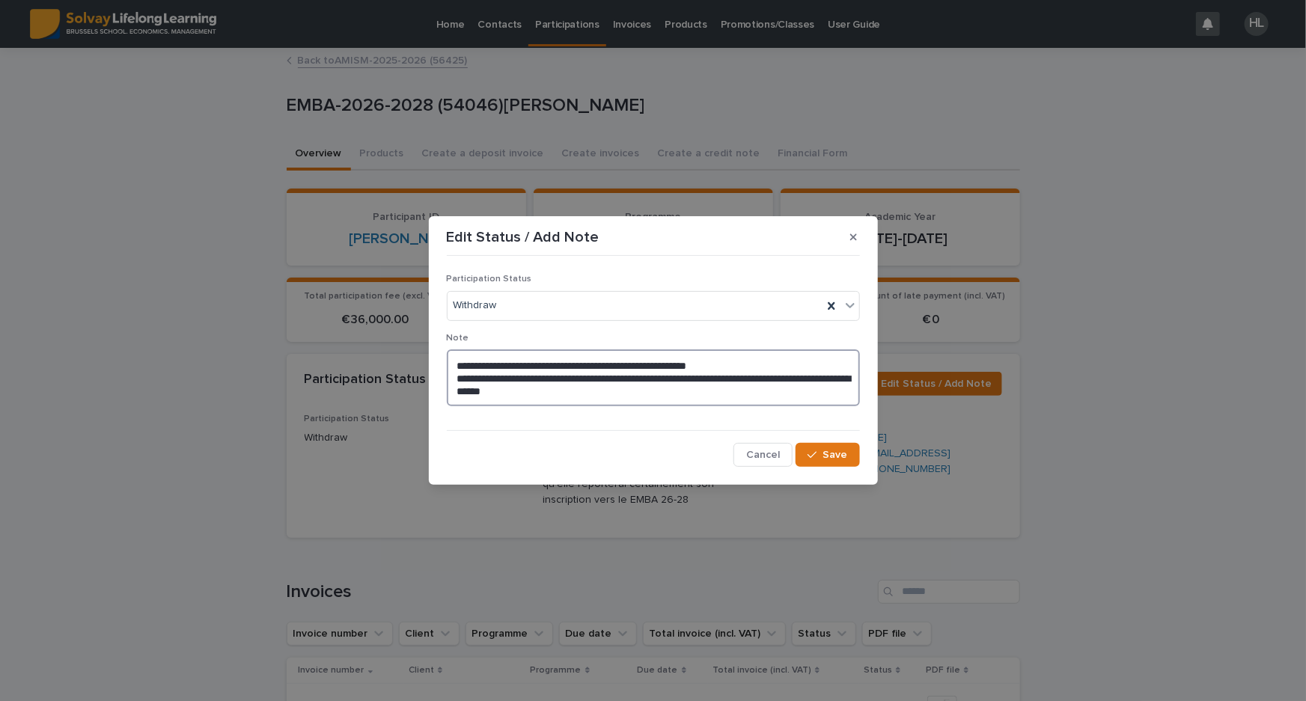
click at [737, 363] on textarea "**********" at bounding box center [653, 377] width 413 height 57
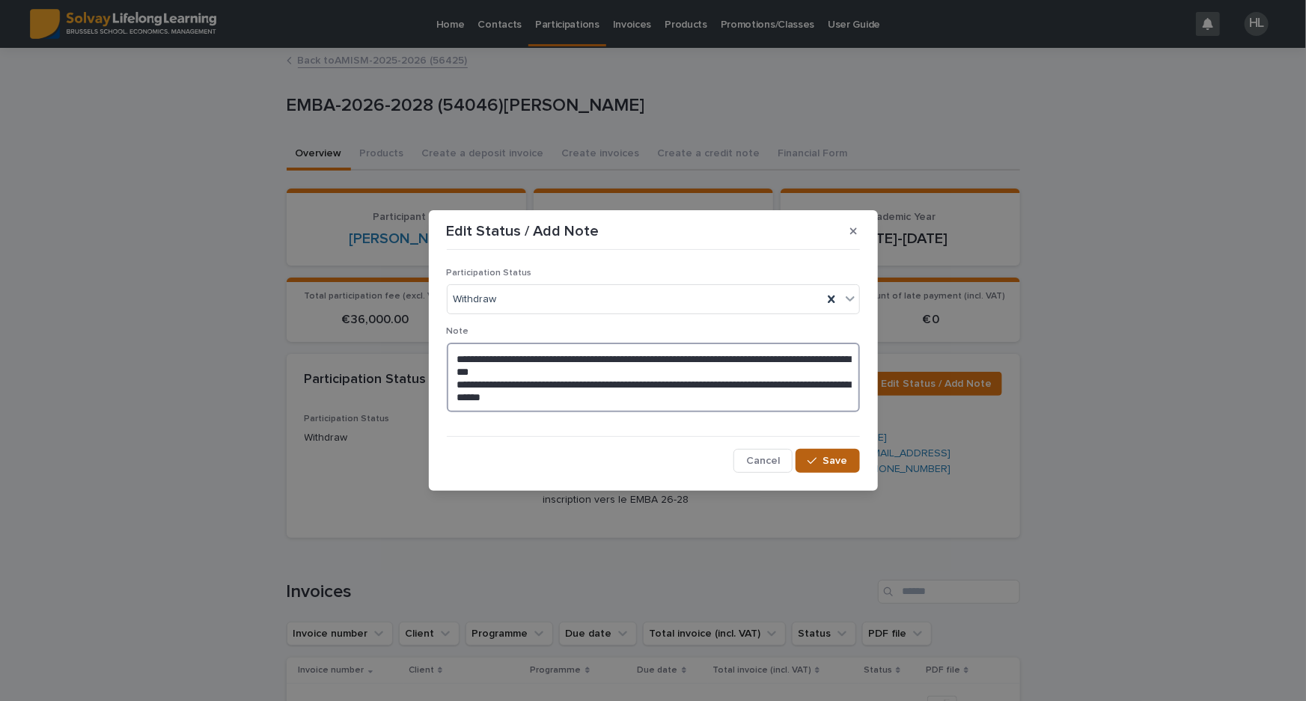
type textarea "**********"
click at [830, 468] on button "Save" at bounding box center [827, 461] width 64 height 24
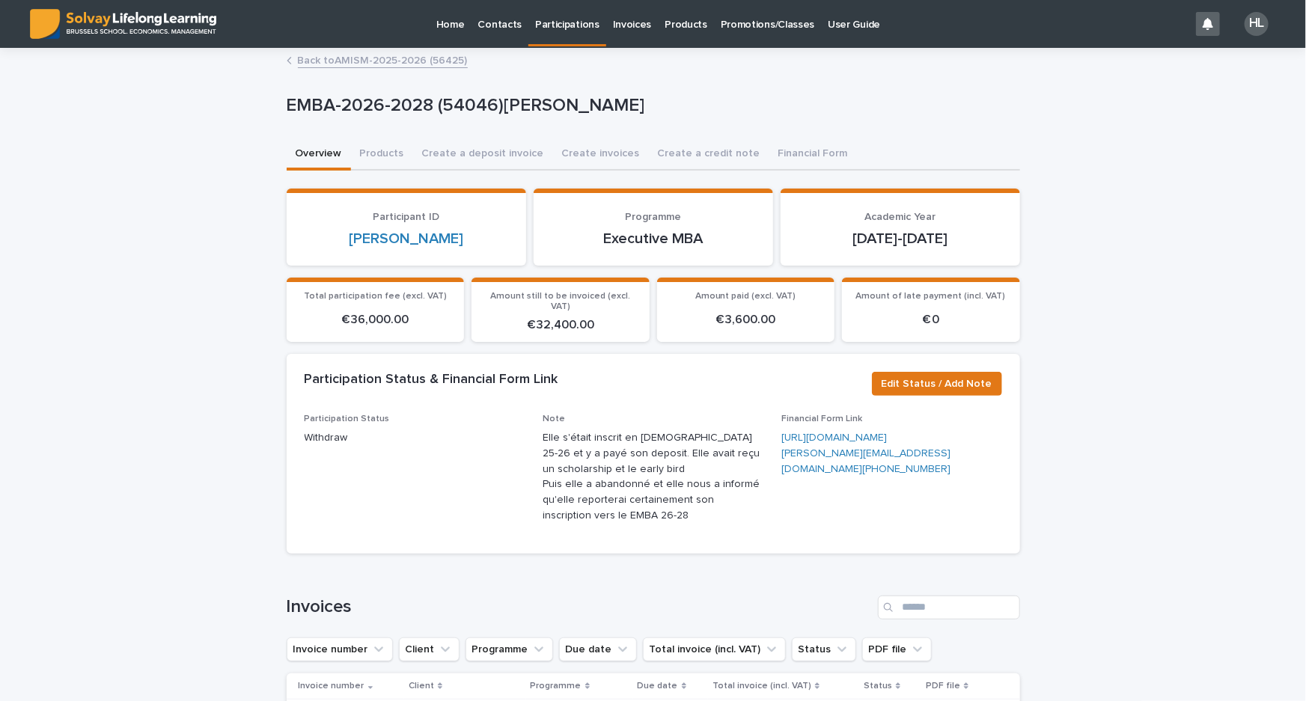
click at [750, 31] on link "Promotions/Classes" at bounding box center [767, 23] width 107 height 46
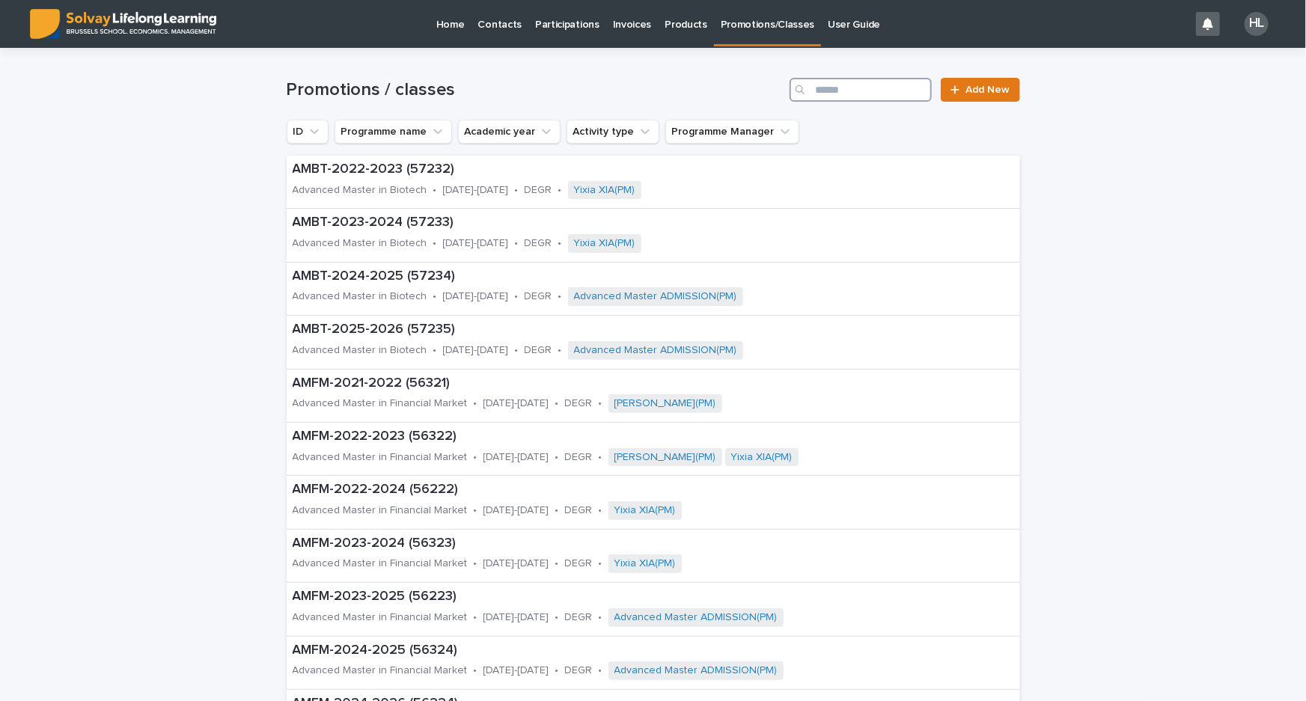
click at [835, 91] on input "Search" at bounding box center [860, 90] width 142 height 24
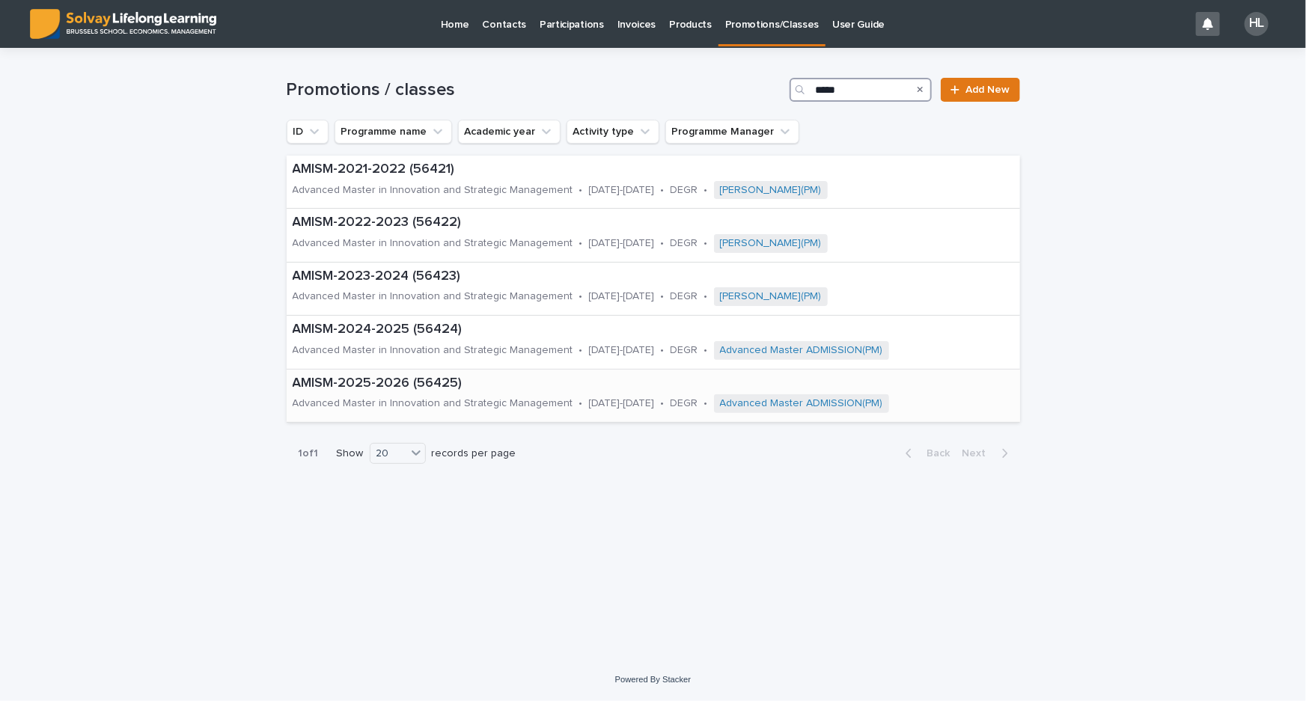
type input "*****"
click at [472, 402] on p "Advanced Master in Innovation and Strategic Management" at bounding box center [433, 403] width 281 height 13
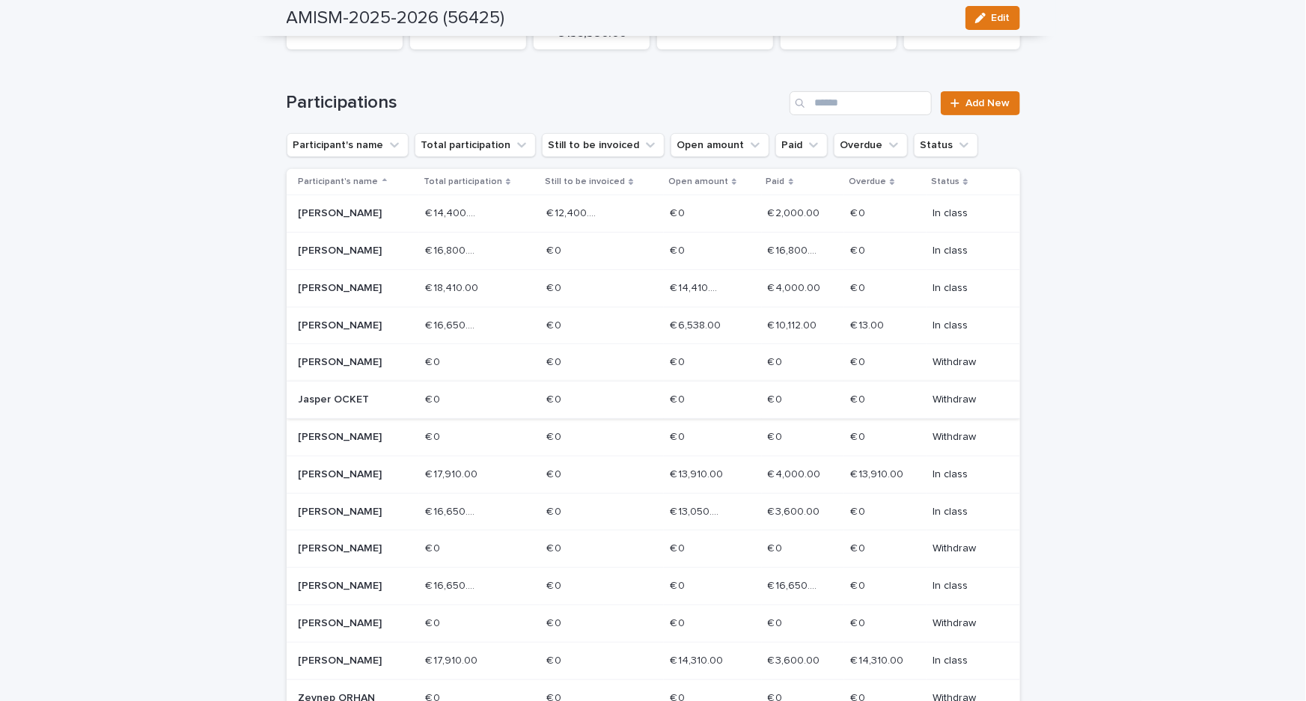
scroll to position [272, 0]
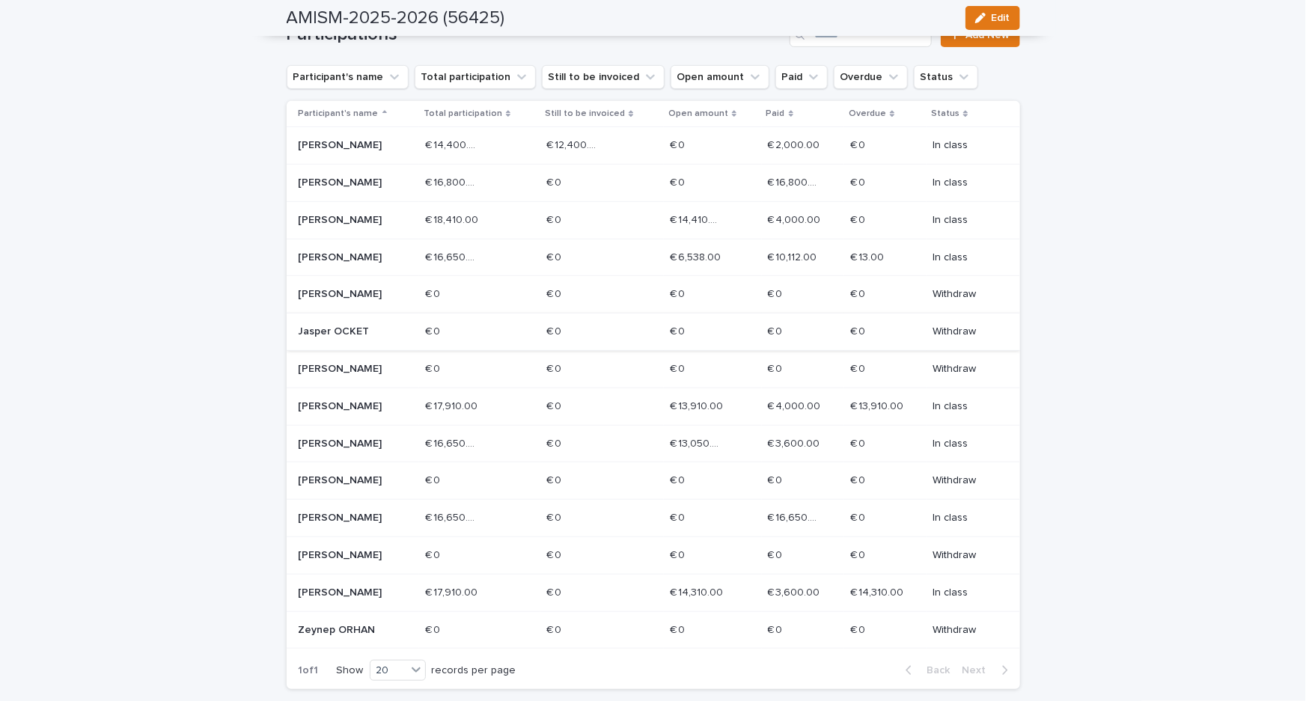
click at [943, 108] on p "Status" at bounding box center [945, 113] width 28 height 16
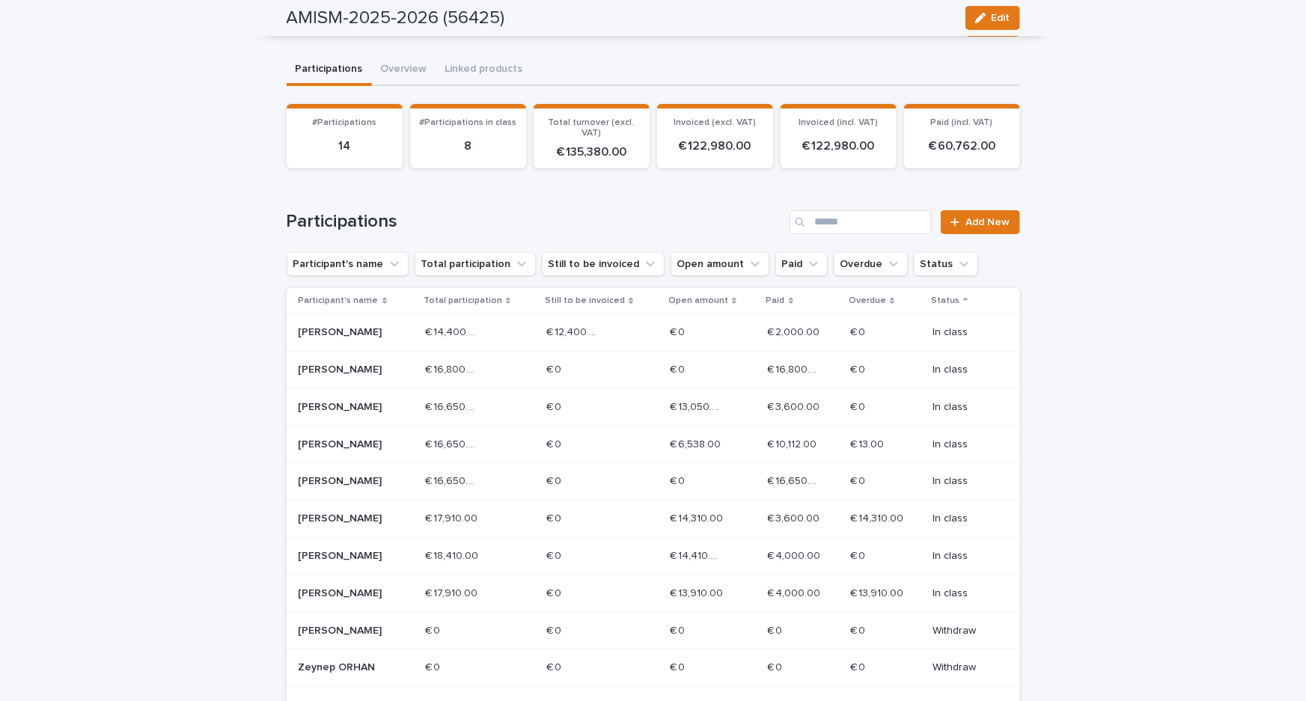
scroll to position [0, 0]
